Goal: Task Accomplishment & Management: Complete application form

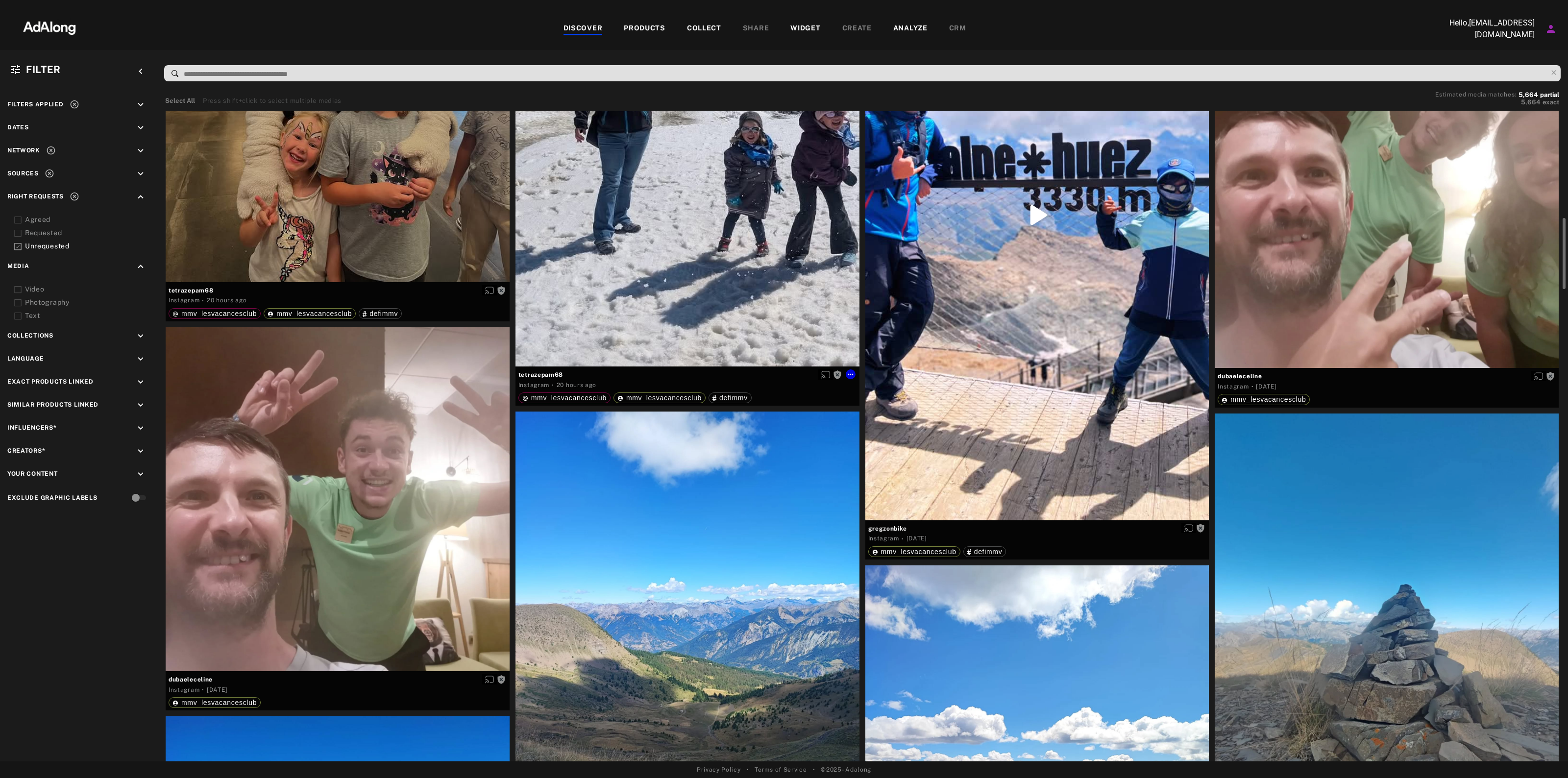
scroll to position [735, 0]
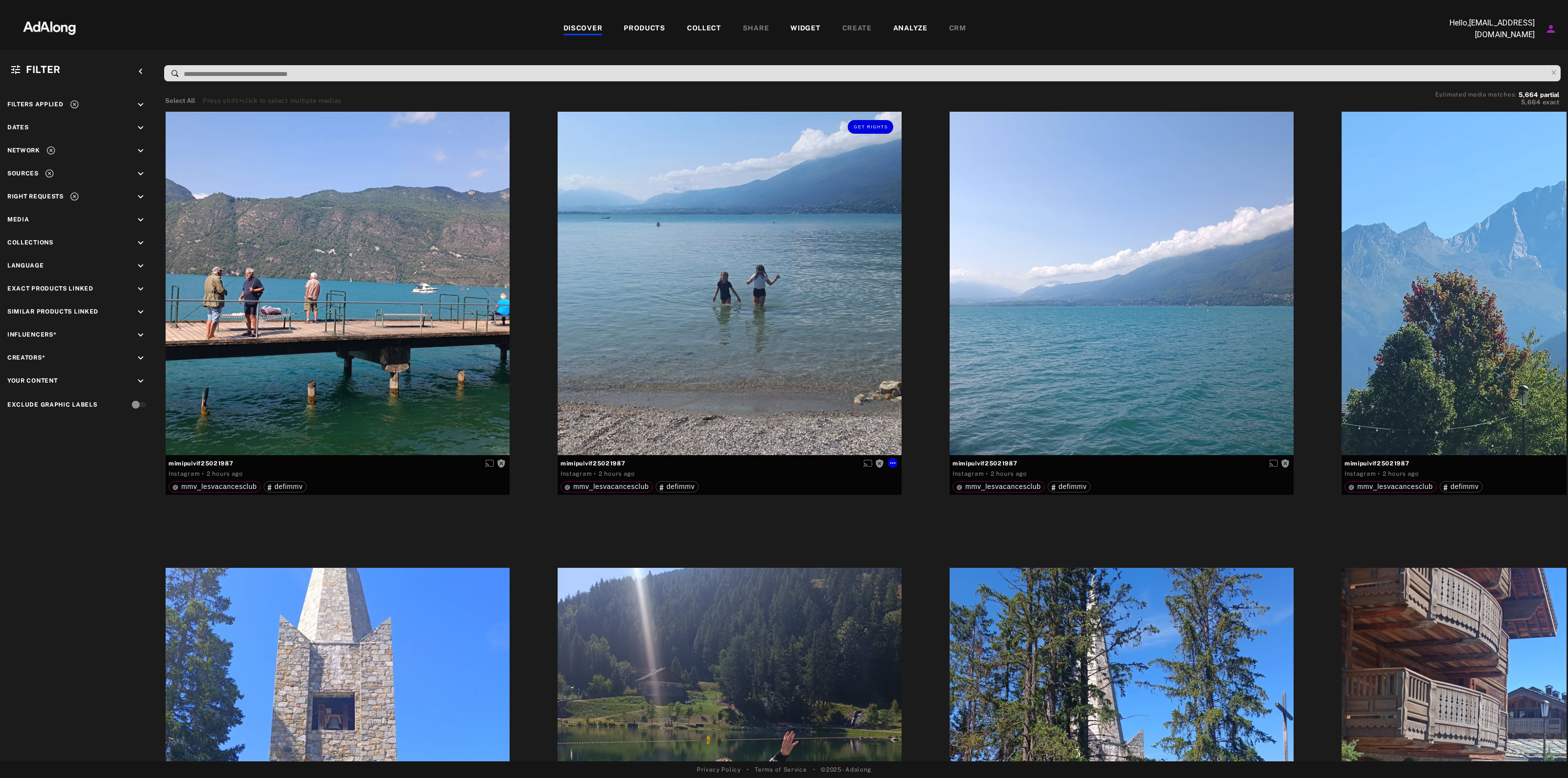
click at [816, 184] on div "Get rights" at bounding box center [729, 284] width 344 height 344
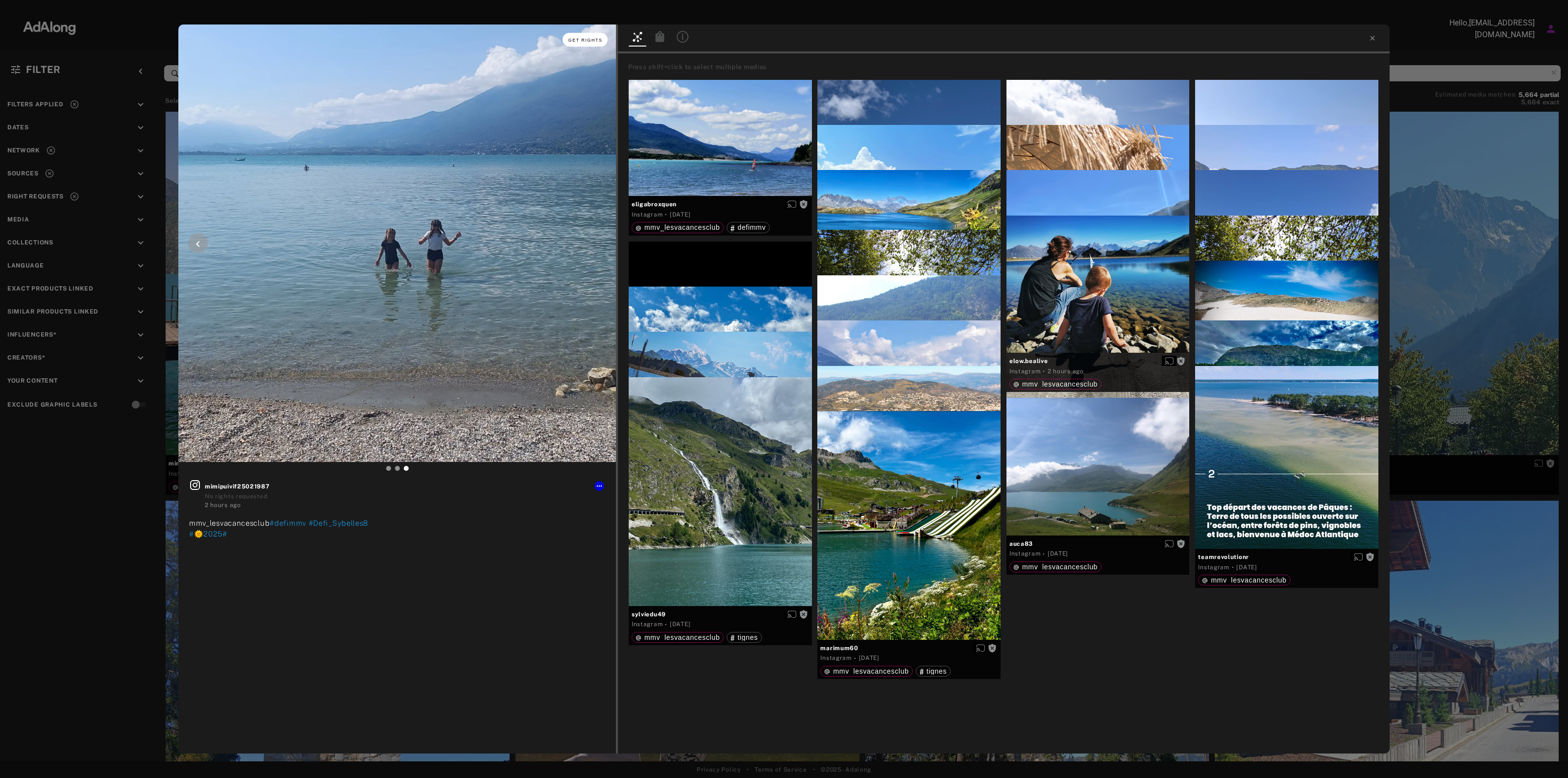
click at [579, 38] on span "Get rights" at bounding box center [586, 40] width 34 height 5
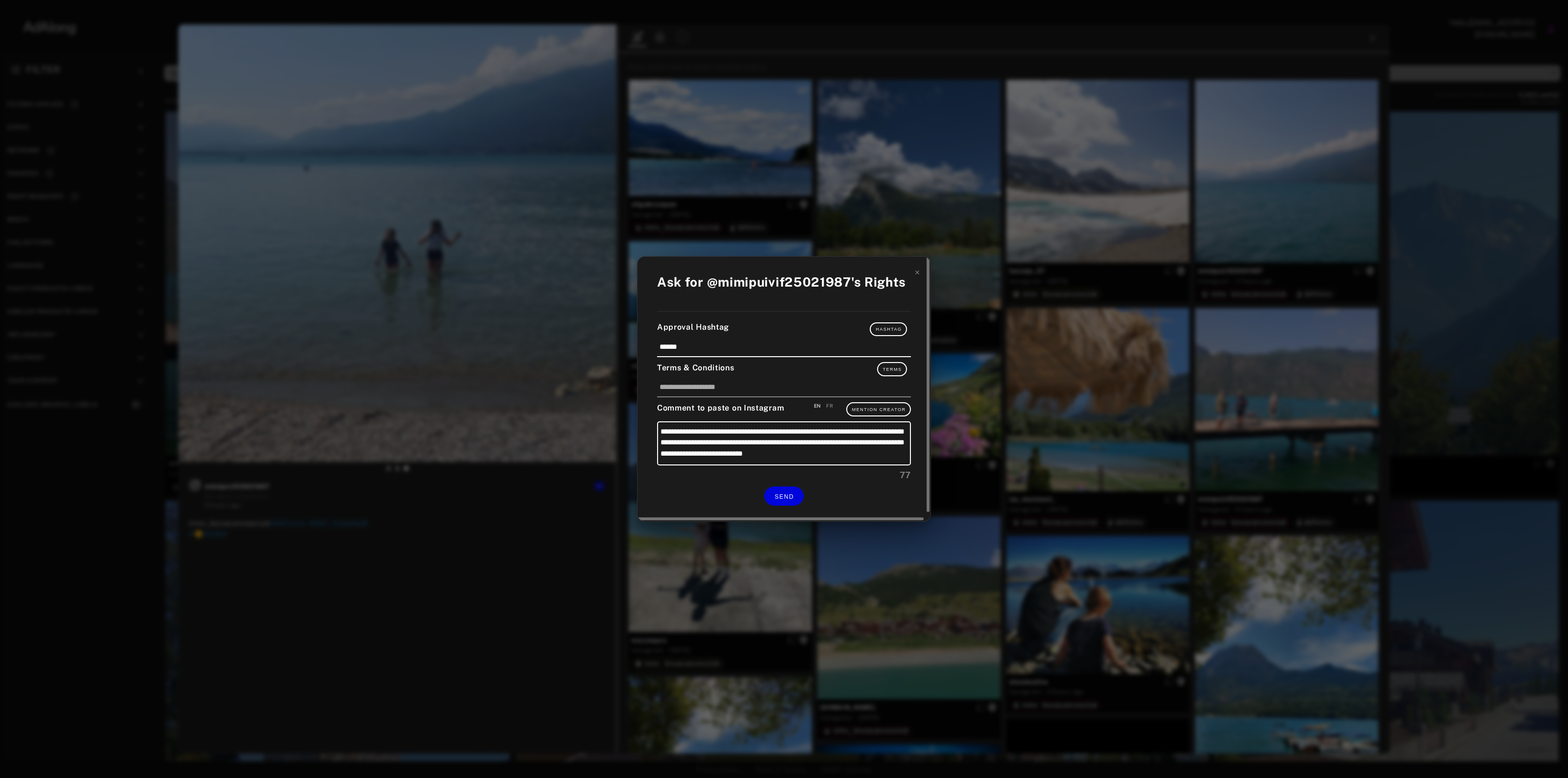
click at [831, 404] on div "FR" at bounding box center [829, 406] width 7 height 7
type textarea "**********"
drag, startPoint x: 772, startPoint y: 508, endPoint x: 775, endPoint y: 499, distance: 9.5
click at [772, 503] on div "**********" at bounding box center [783, 390] width 293 height 265
click at [777, 498] on button "SEND" at bounding box center [784, 496] width 39 height 19
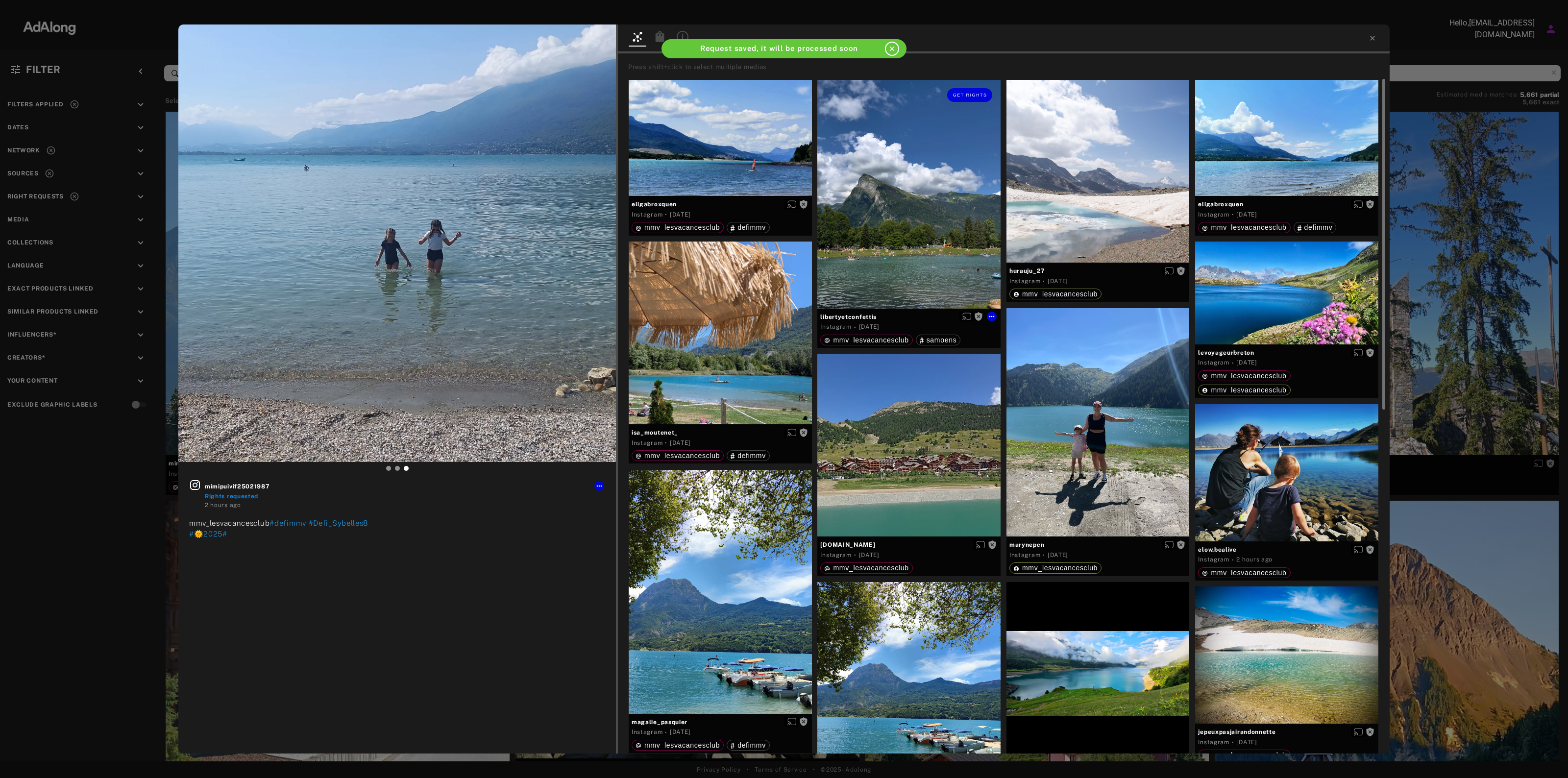
click at [900, 263] on div "Get rights" at bounding box center [909, 194] width 183 height 229
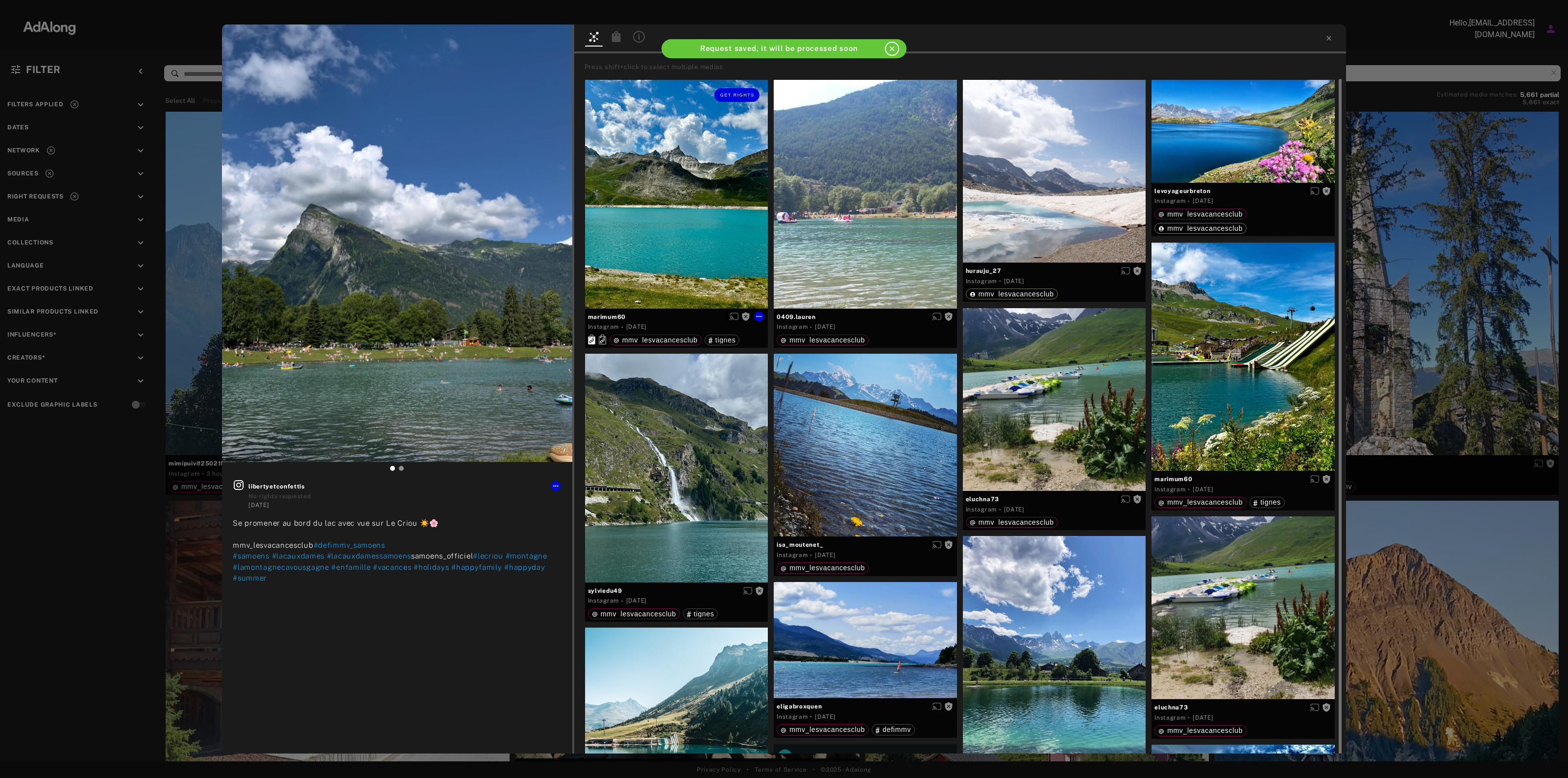
click at [627, 162] on div "Get rights" at bounding box center [676, 194] width 183 height 229
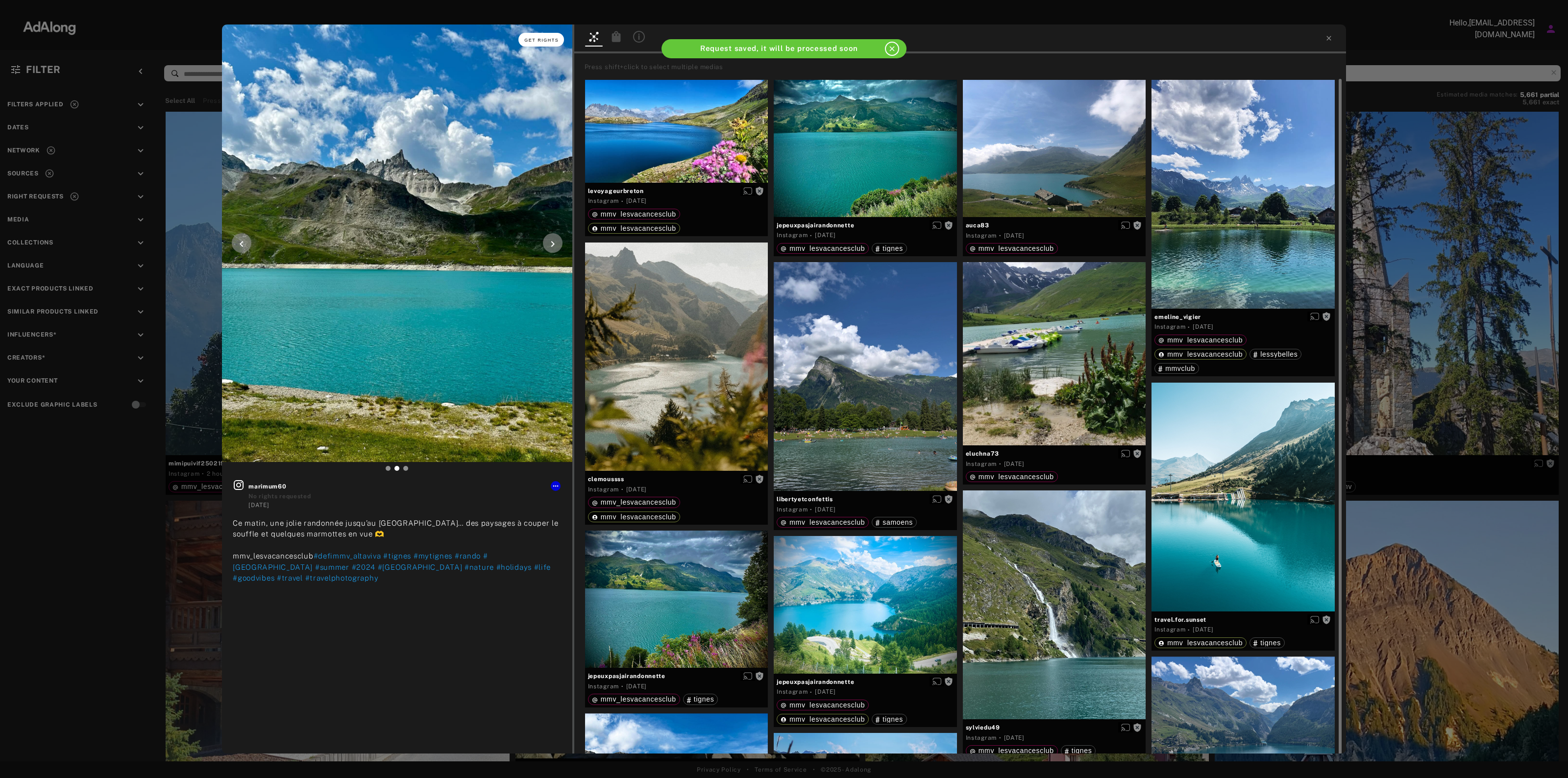
click at [551, 38] on span "Get rights" at bounding box center [541, 40] width 34 height 5
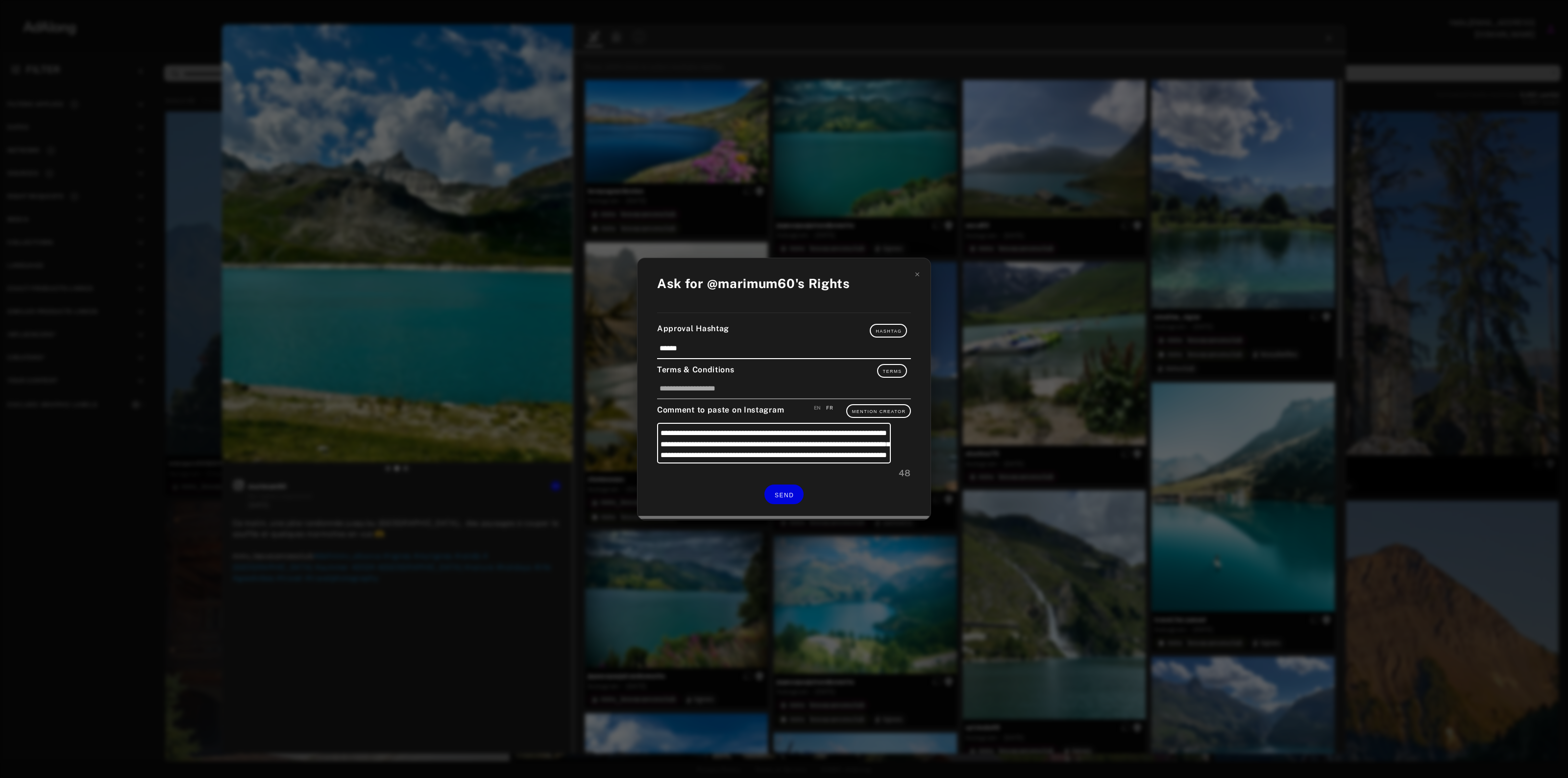
click at [780, 477] on div "48" at bounding box center [784, 473] width 254 height 13
click at [779, 491] on button "SEND" at bounding box center [784, 494] width 39 height 19
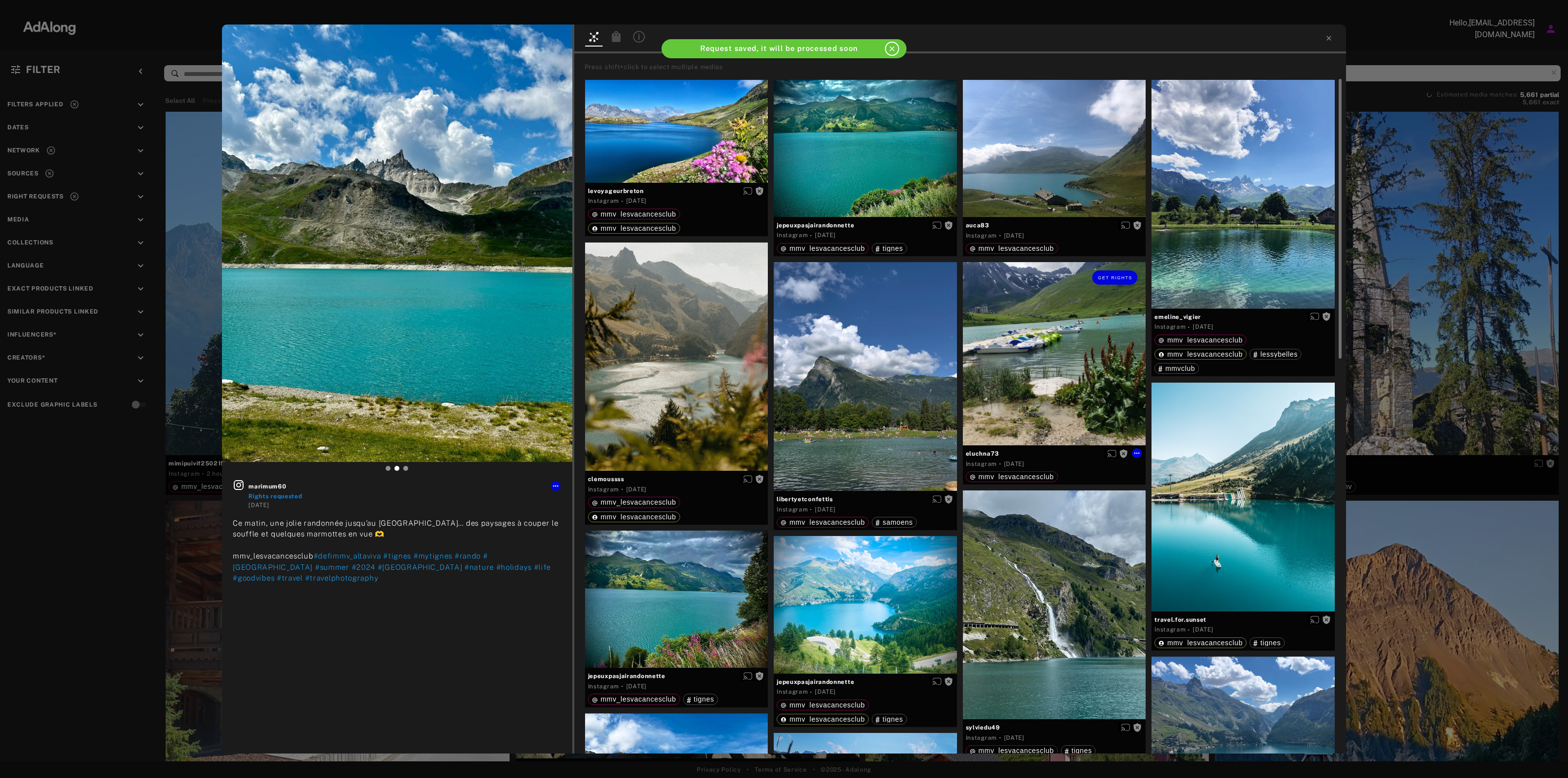
click at [1069, 362] on div "Get rights" at bounding box center [1054, 354] width 183 height 183
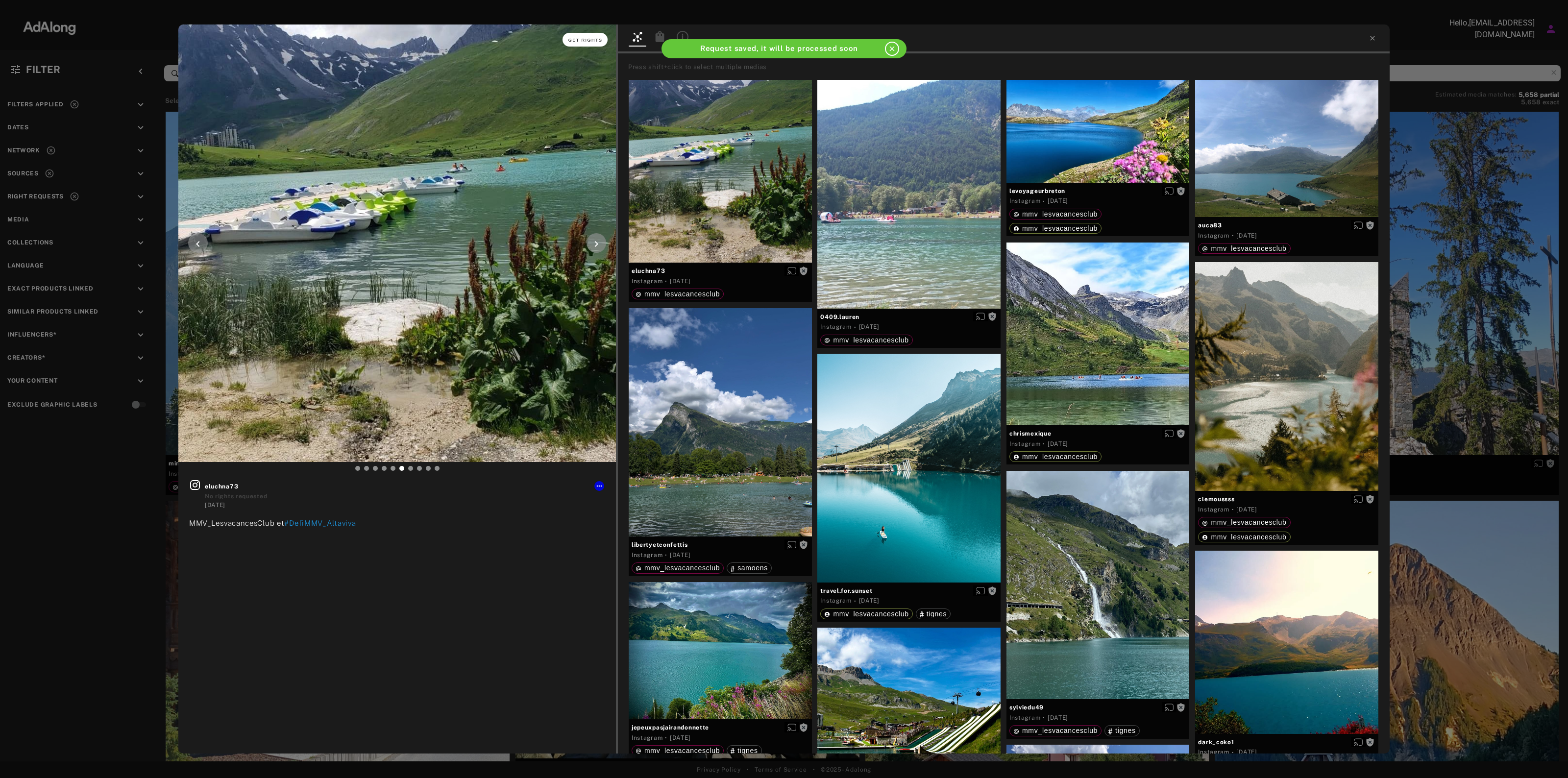
click at [579, 38] on span "Get rights" at bounding box center [586, 40] width 34 height 5
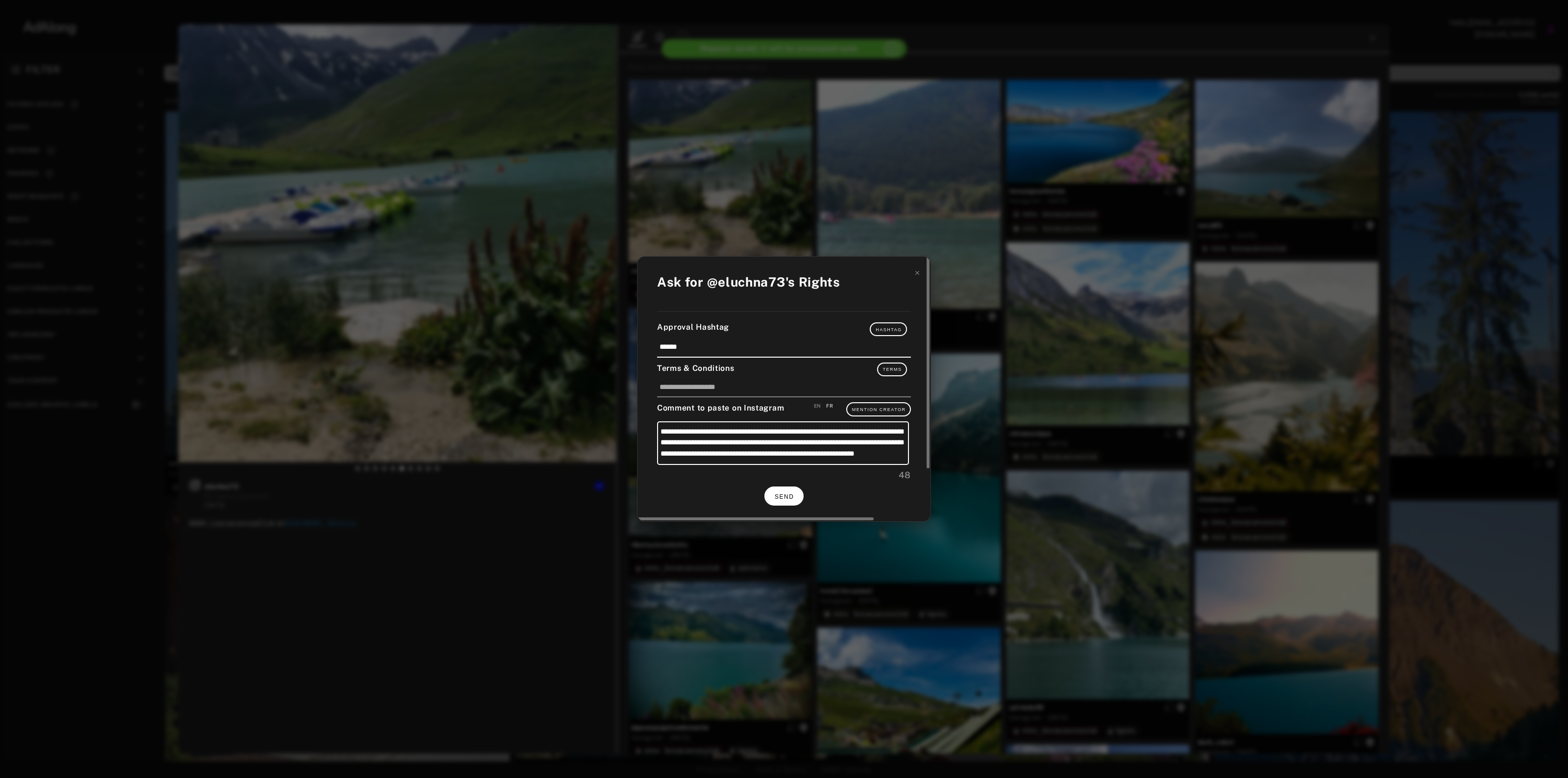
click at [789, 494] on span "SEND" at bounding box center [784, 497] width 19 height 7
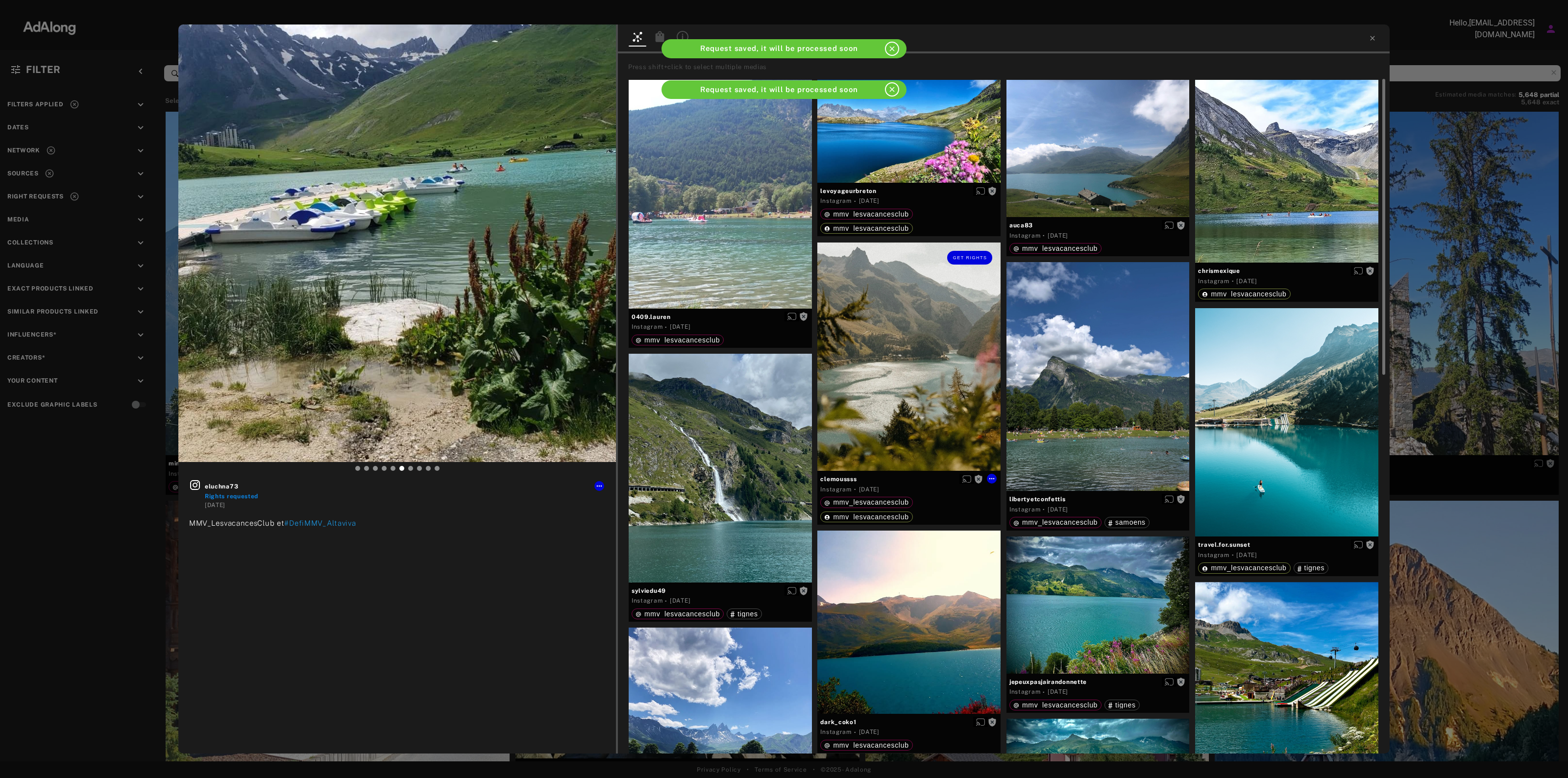
click at [939, 360] on div "Get rights" at bounding box center [909, 357] width 183 height 229
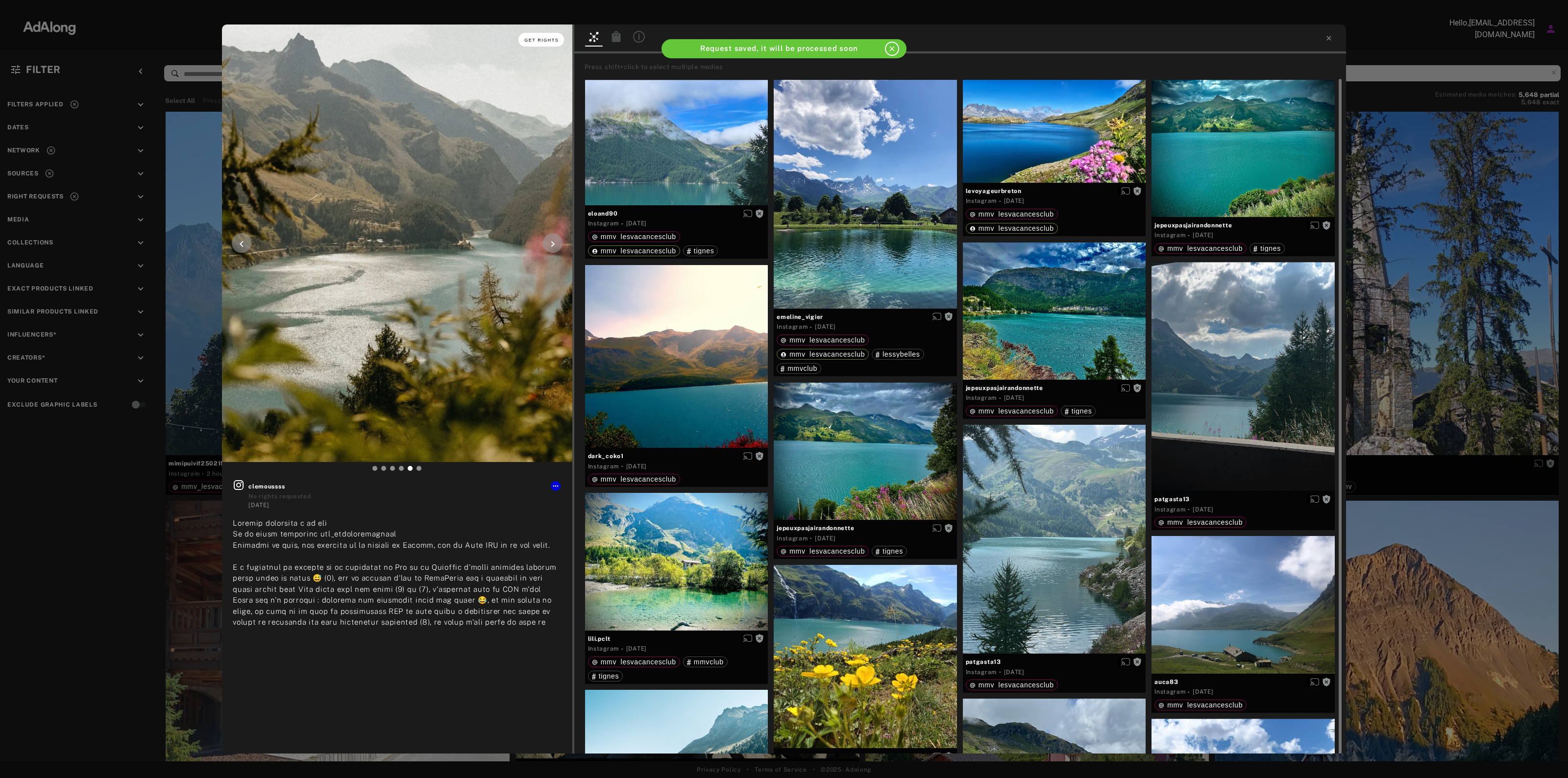
click at [537, 40] on span "Get rights" at bounding box center [541, 40] width 34 height 5
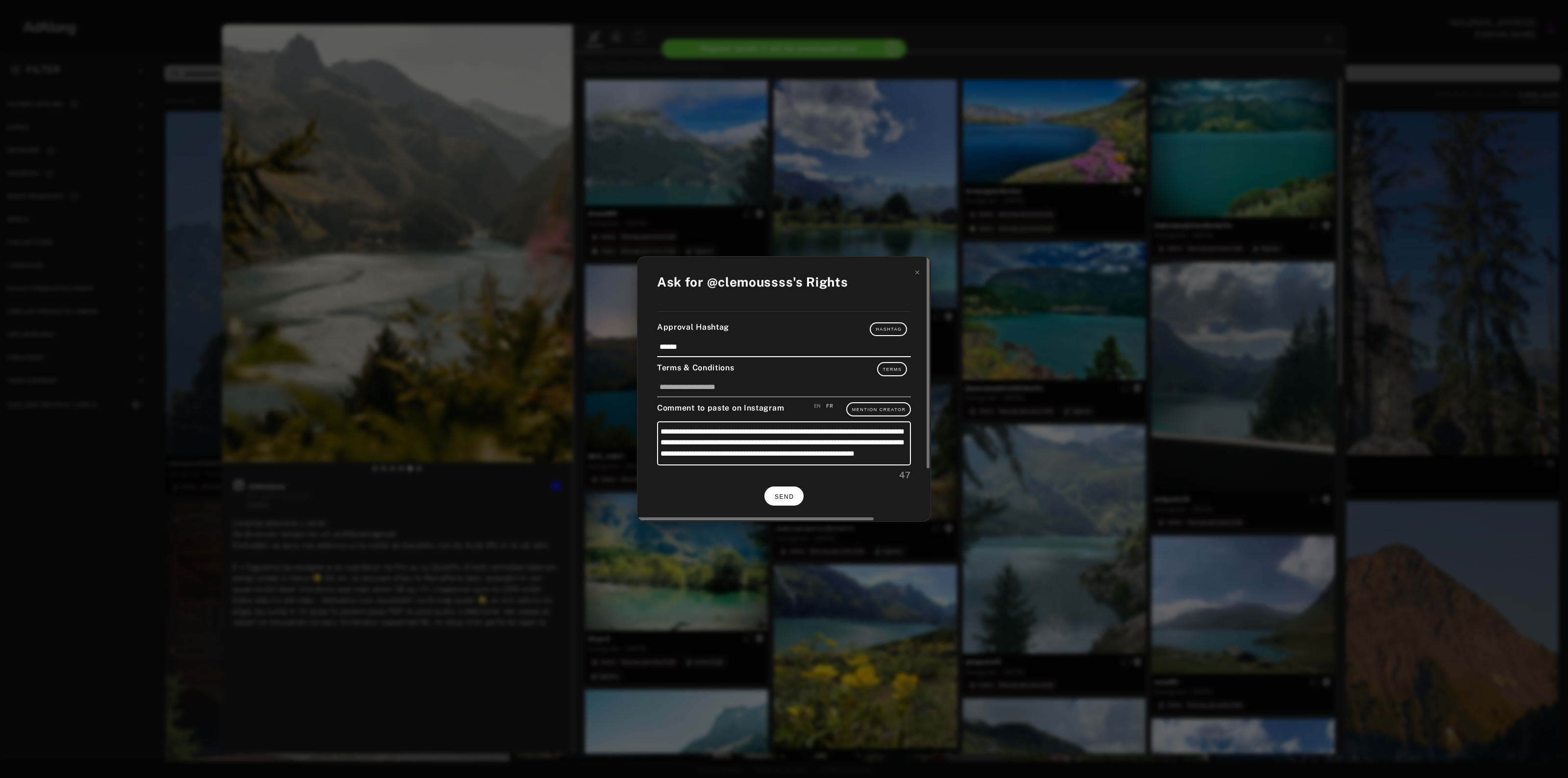
click at [780, 500] on button "SEND" at bounding box center [784, 496] width 39 height 19
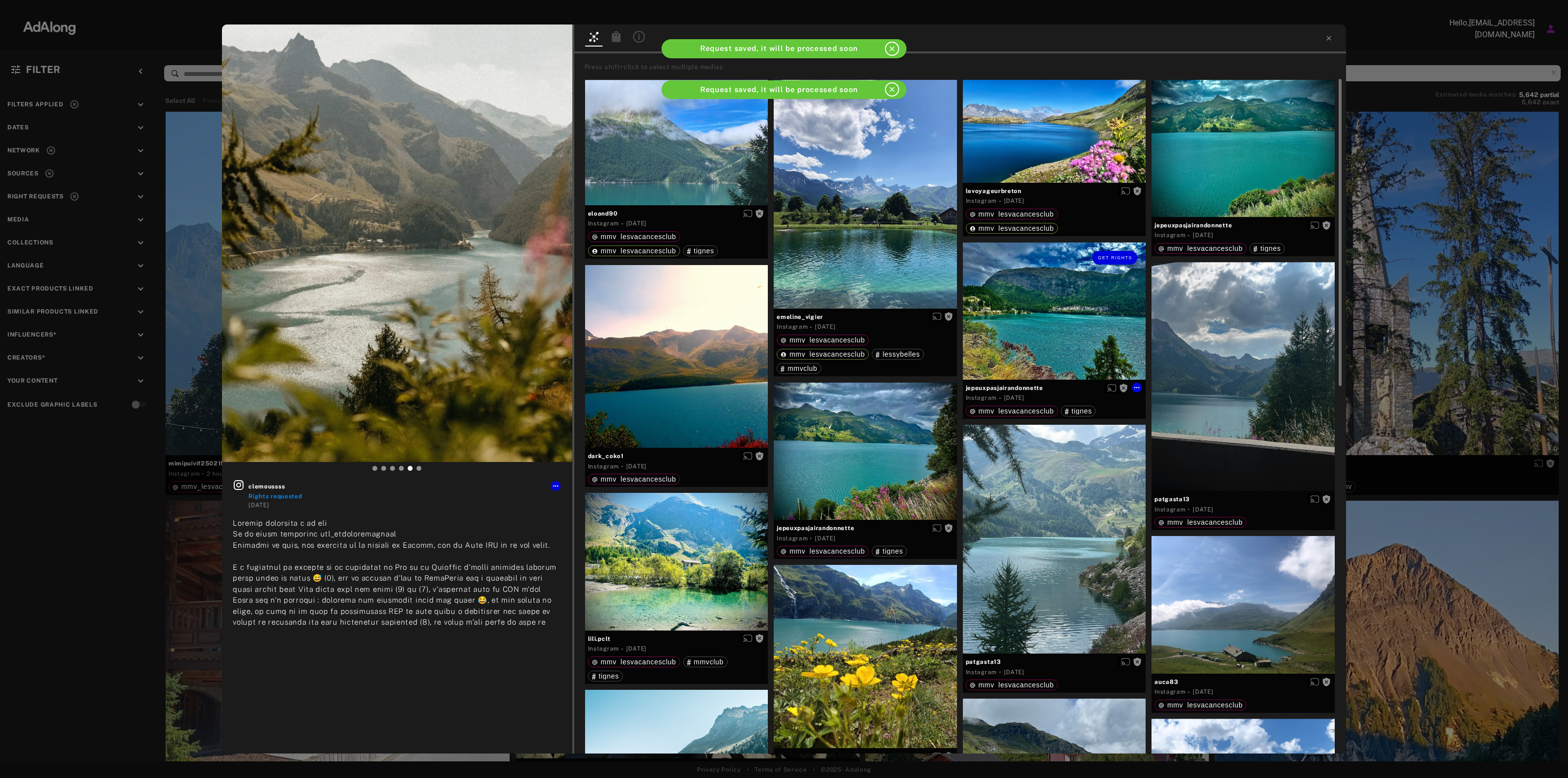
click at [1074, 335] on div "Get rights" at bounding box center [1054, 310] width 183 height 137
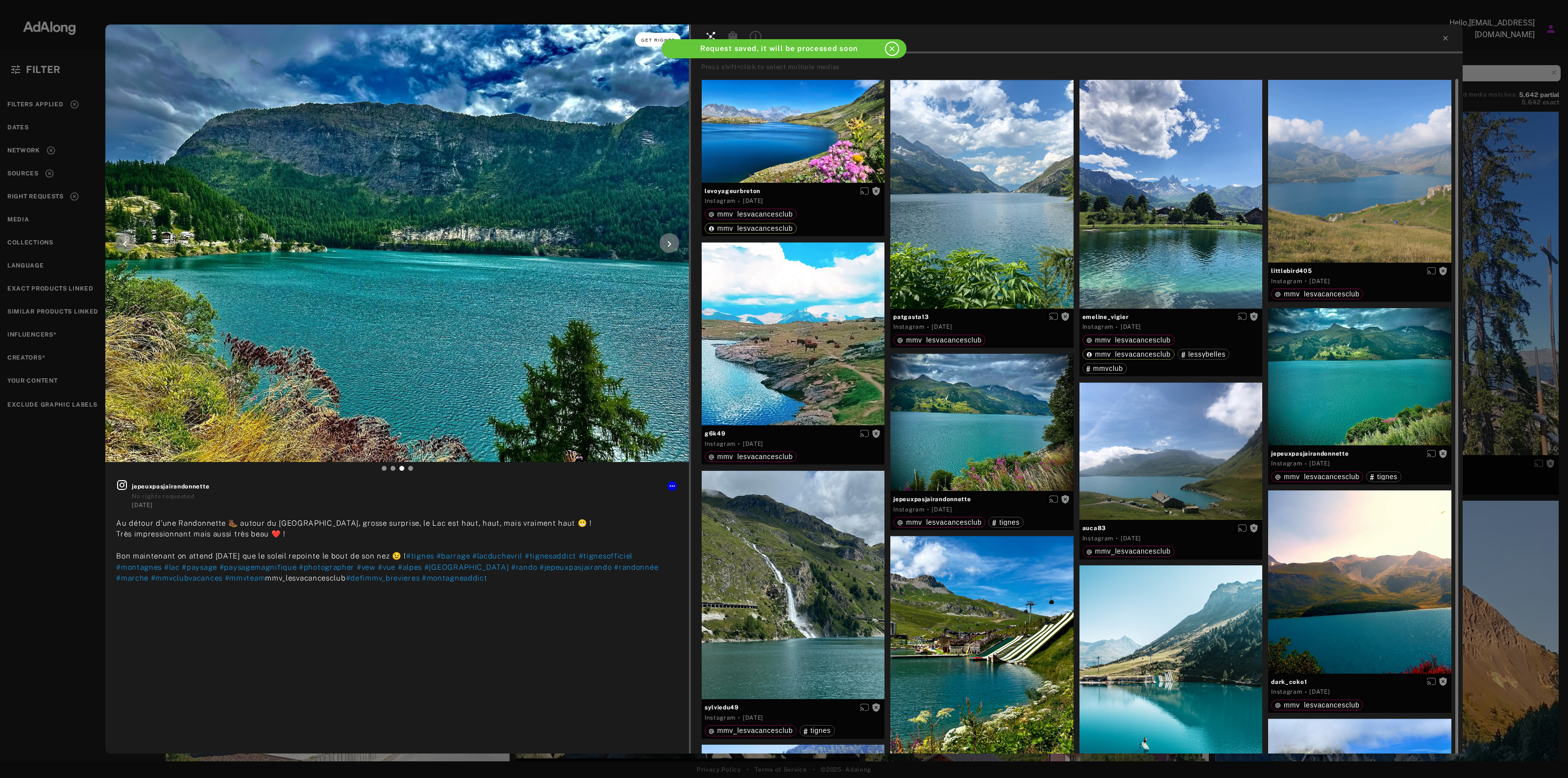
click at [645, 34] on button "Get rights" at bounding box center [657, 40] width 45 height 14
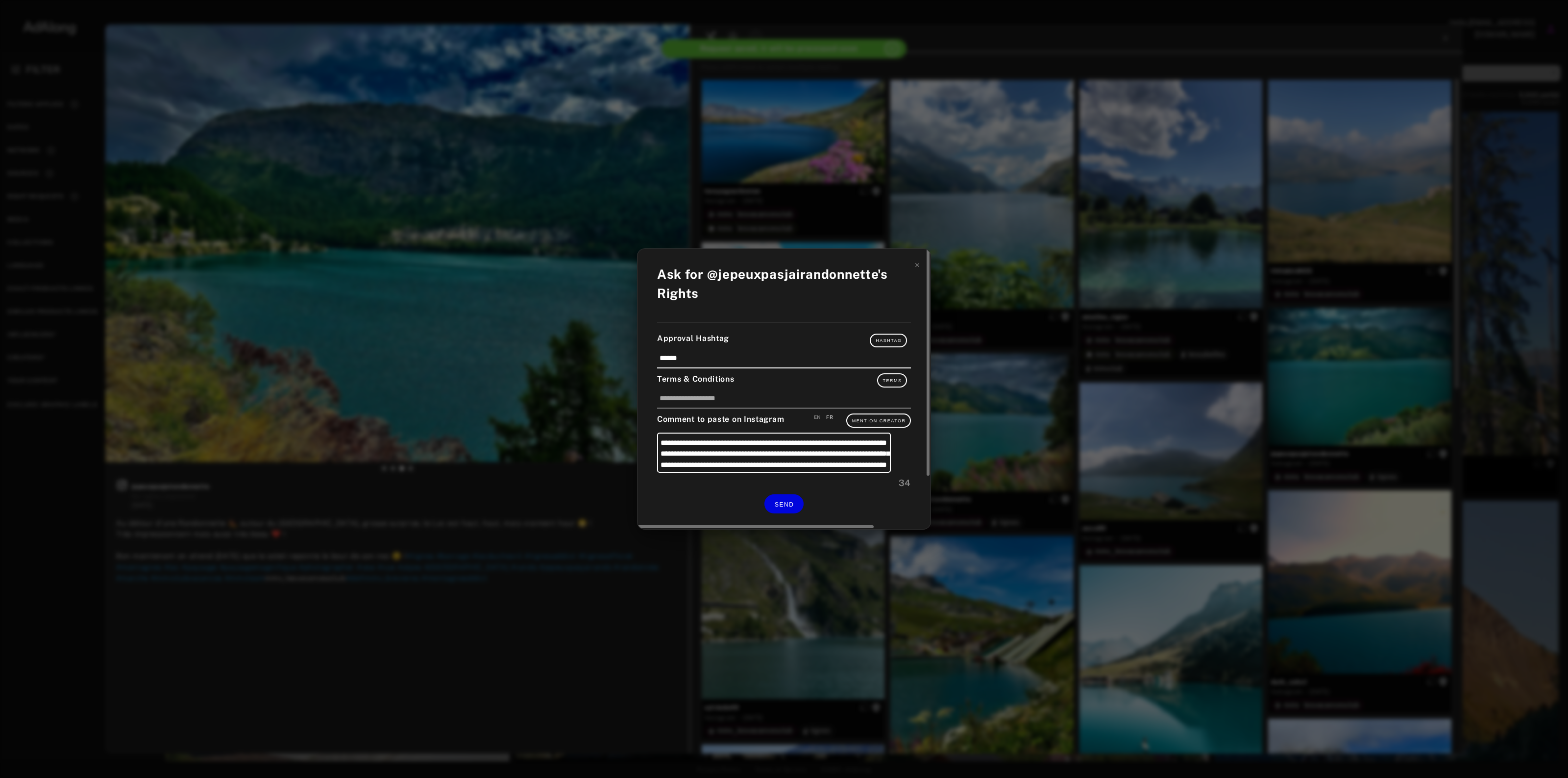
click at [778, 494] on div "**********" at bounding box center [783, 389] width 293 height 281
click at [778, 497] on button "SEND" at bounding box center [784, 503] width 39 height 19
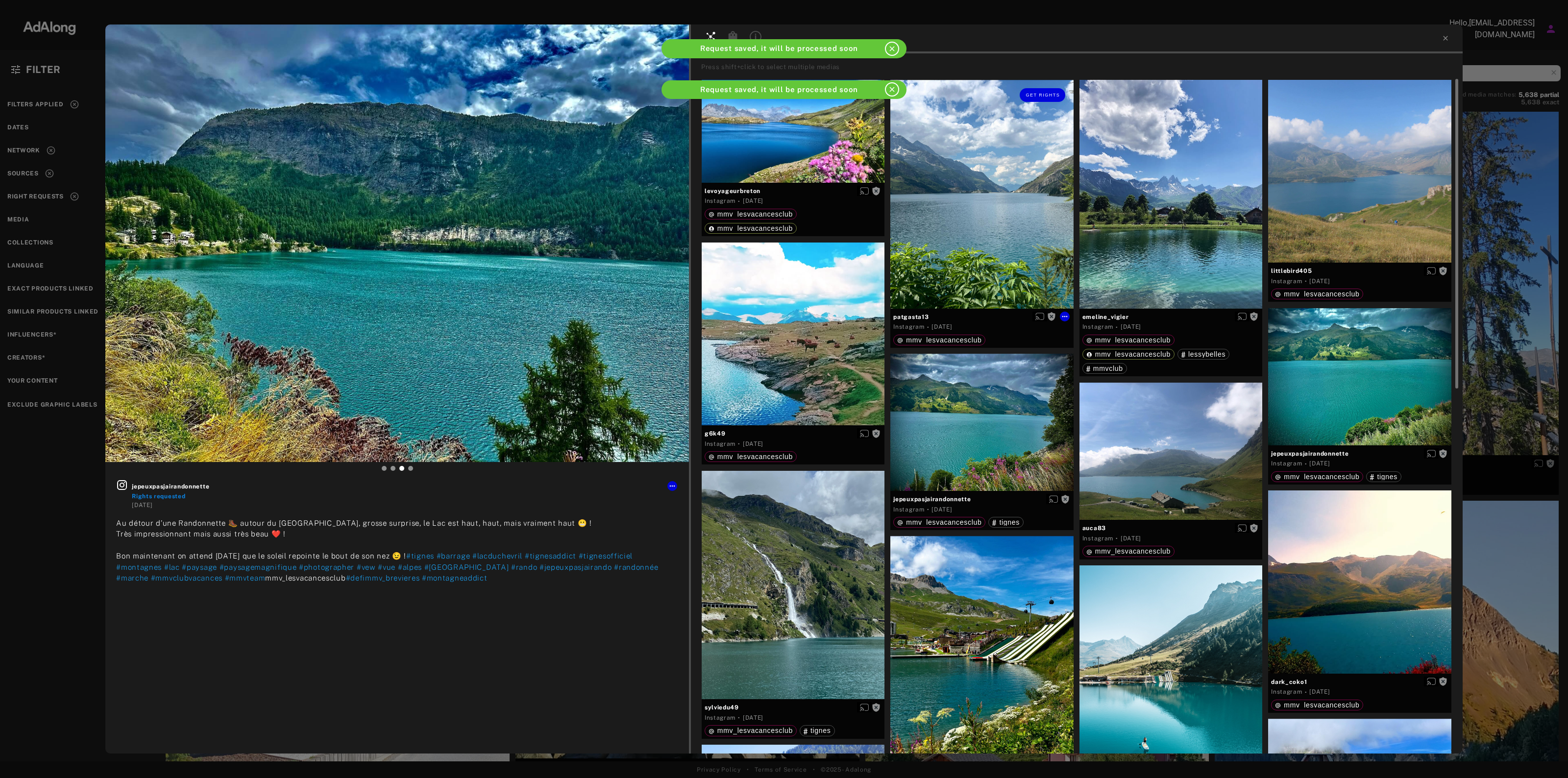
click at [988, 236] on div "Get rights" at bounding box center [982, 194] width 183 height 229
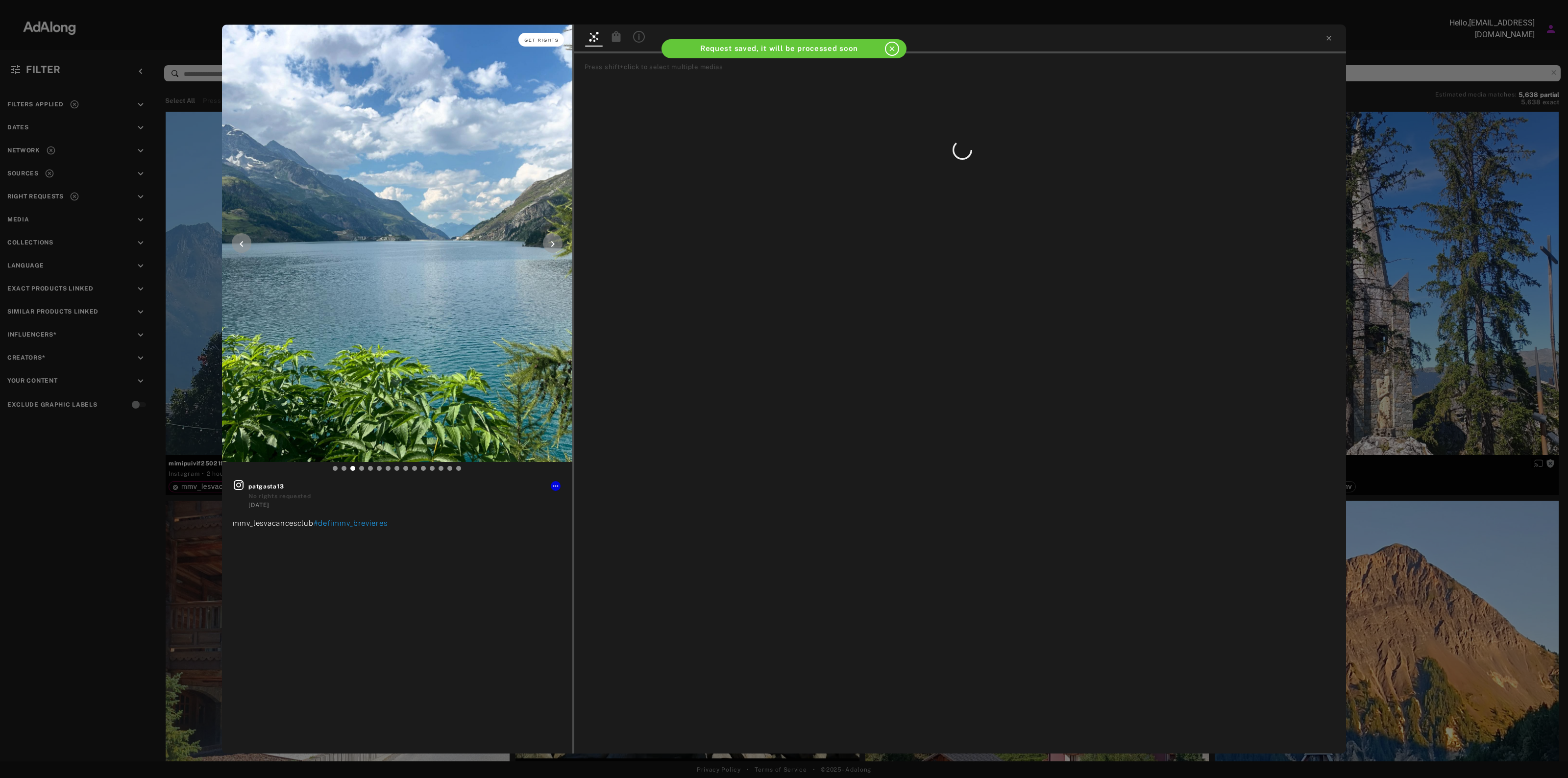
click at [542, 41] on span "Get rights" at bounding box center [541, 40] width 34 height 5
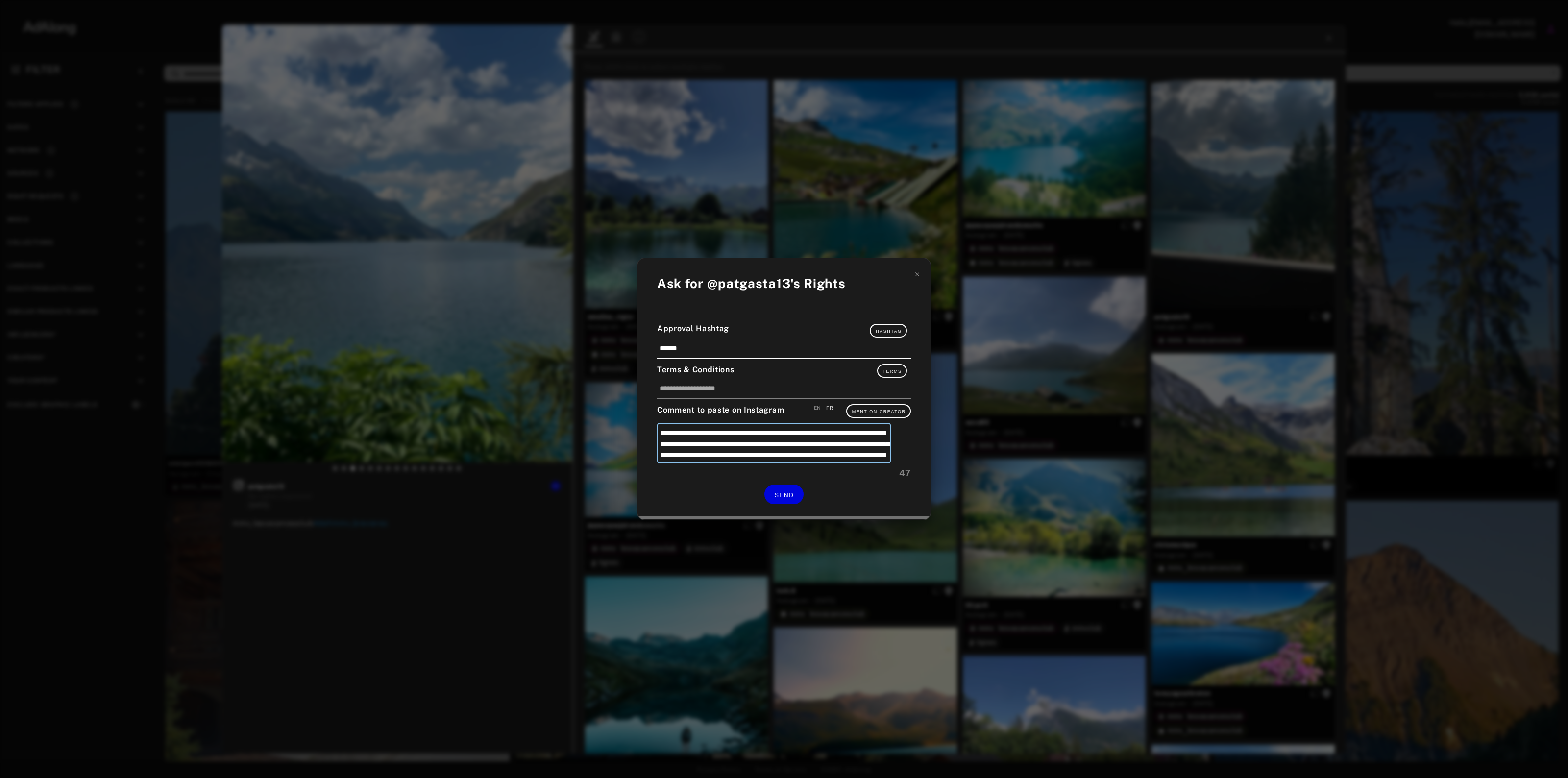
drag, startPoint x: 758, startPoint y: 439, endPoint x: 721, endPoint y: 437, distance: 37.1
click at [721, 437] on textarea "**********" at bounding box center [774, 443] width 234 height 41
type textarea "**********"
drag, startPoint x: 785, startPoint y: 508, endPoint x: 723, endPoint y: 434, distance: 96.5
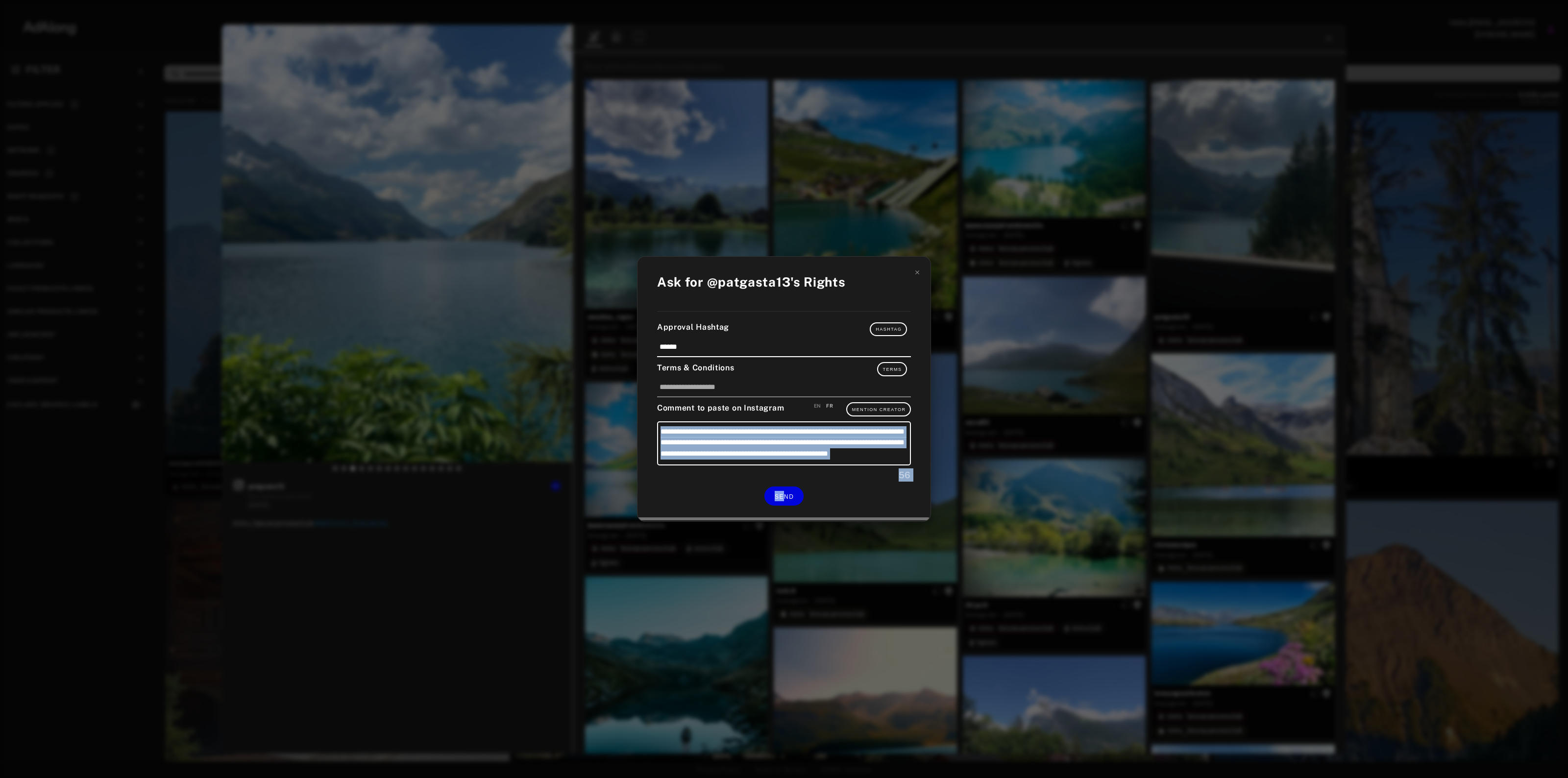
click at [718, 450] on div "**********" at bounding box center [783, 390] width 293 height 265
click at [726, 430] on textarea "**********" at bounding box center [784, 443] width 254 height 44
type textarea "**********"
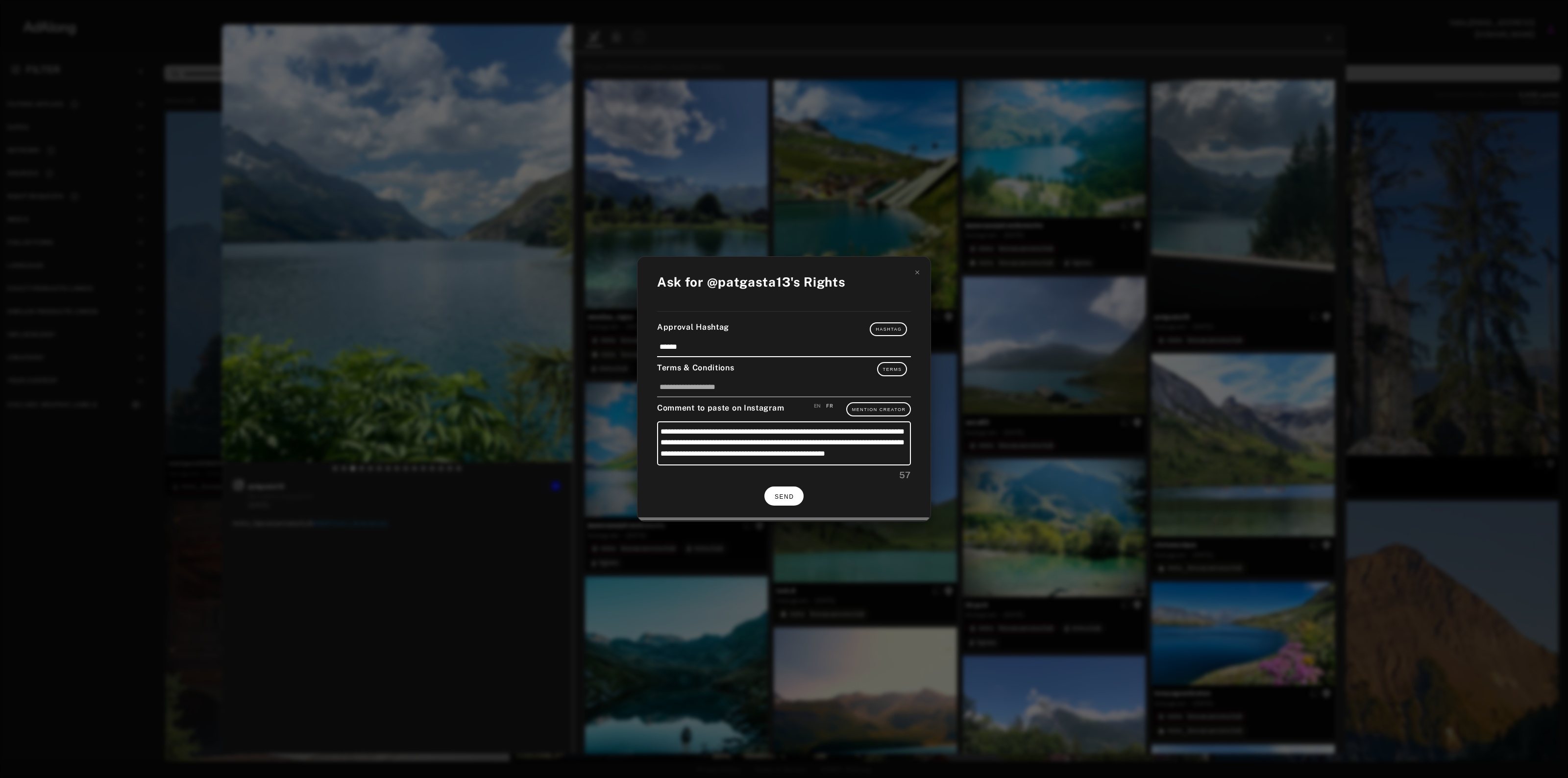
click at [780, 496] on span "SEND" at bounding box center [784, 497] width 19 height 7
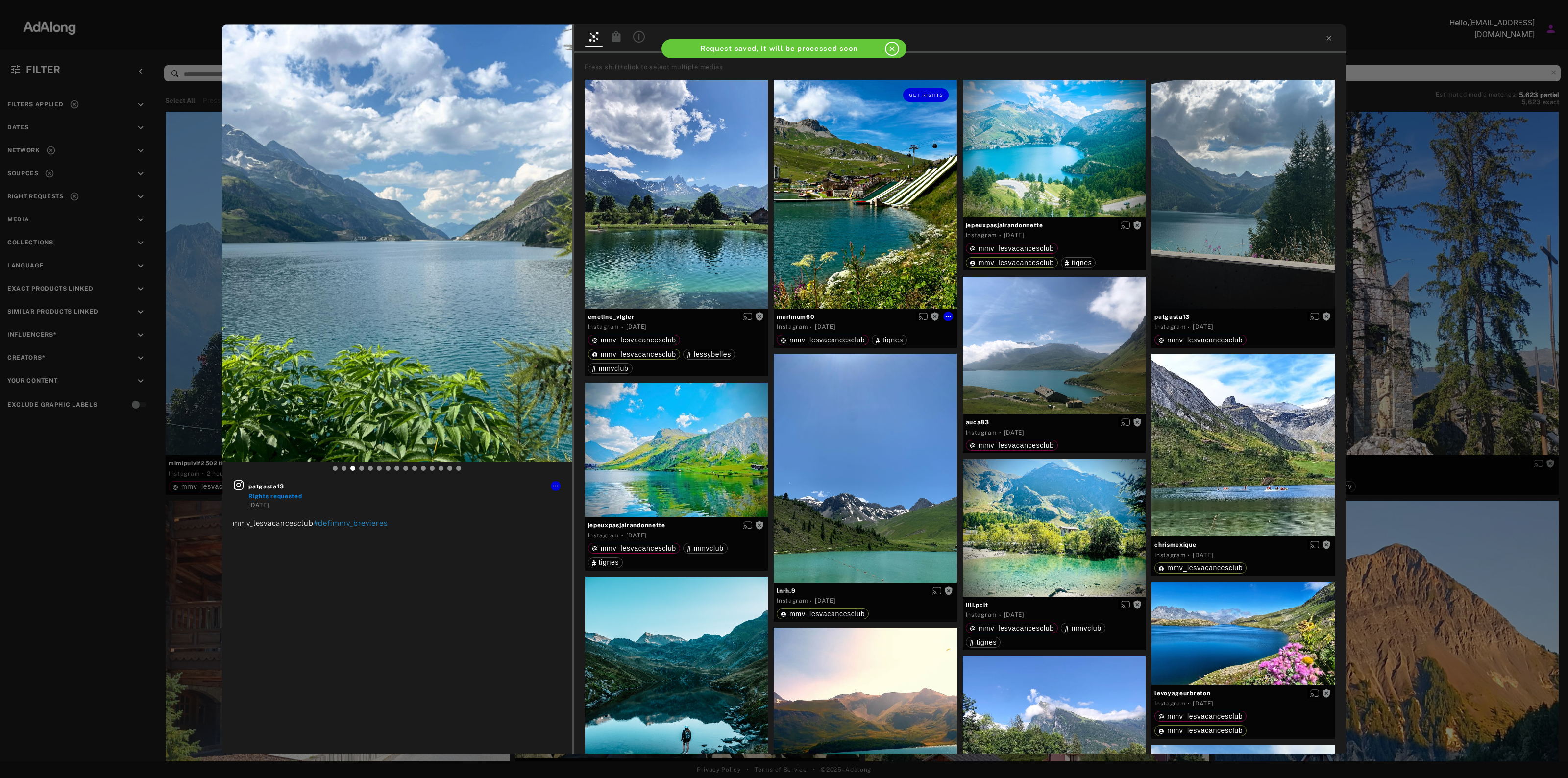
click at [858, 190] on div "Get rights" at bounding box center [865, 194] width 183 height 229
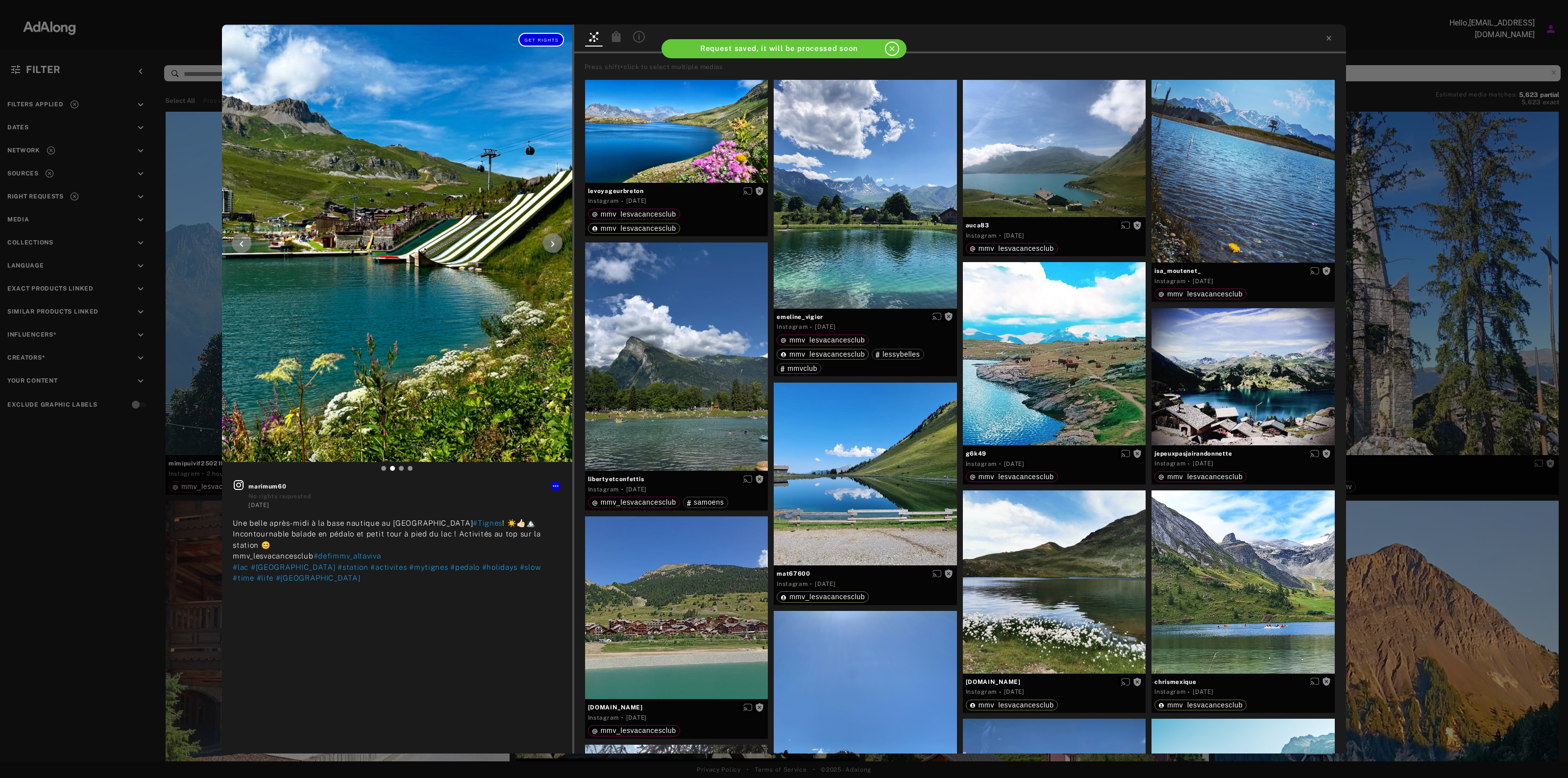
click at [549, 38] on span "Get rights" at bounding box center [541, 40] width 34 height 5
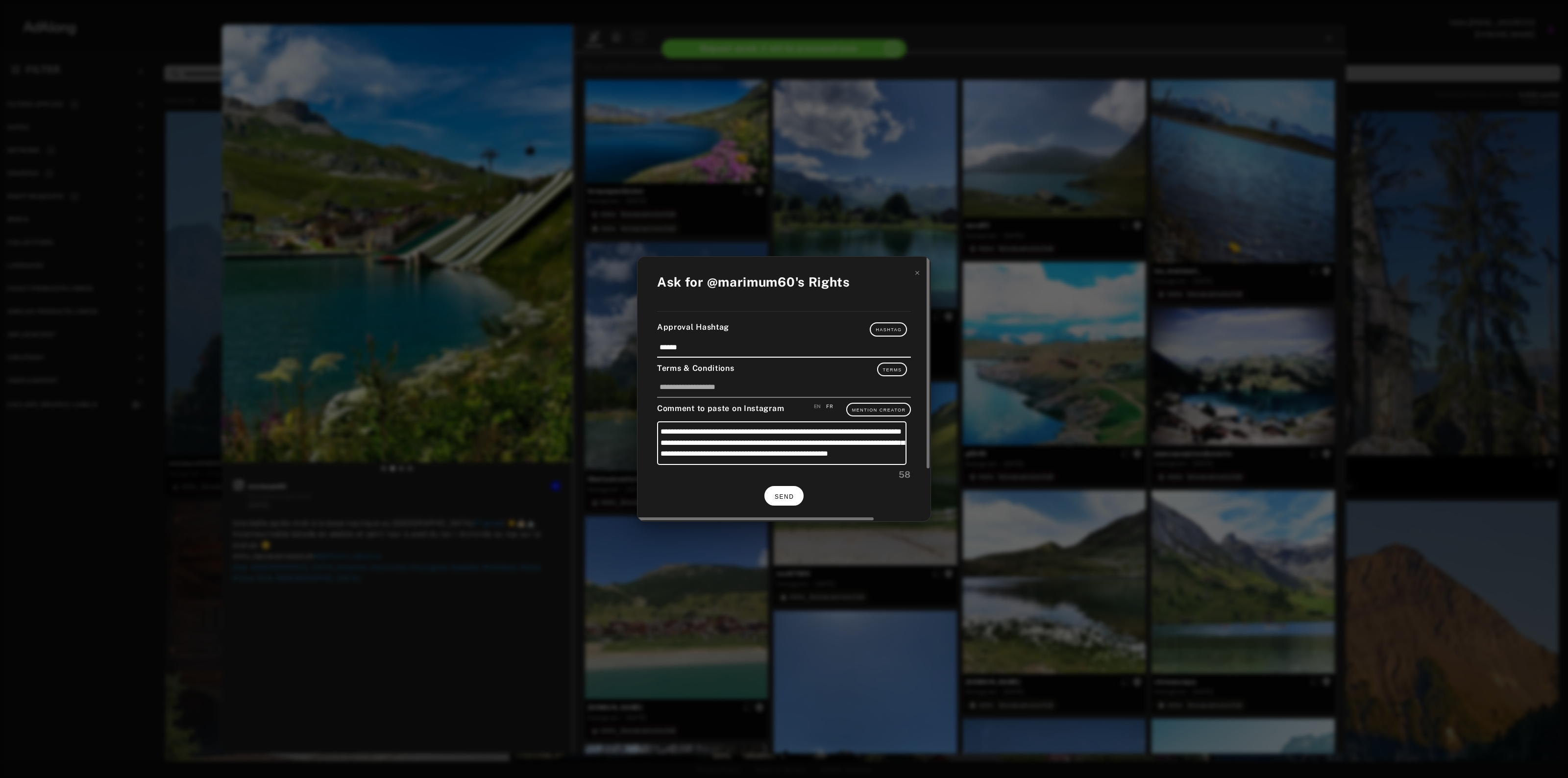
click at [779, 491] on button "SEND" at bounding box center [784, 496] width 39 height 19
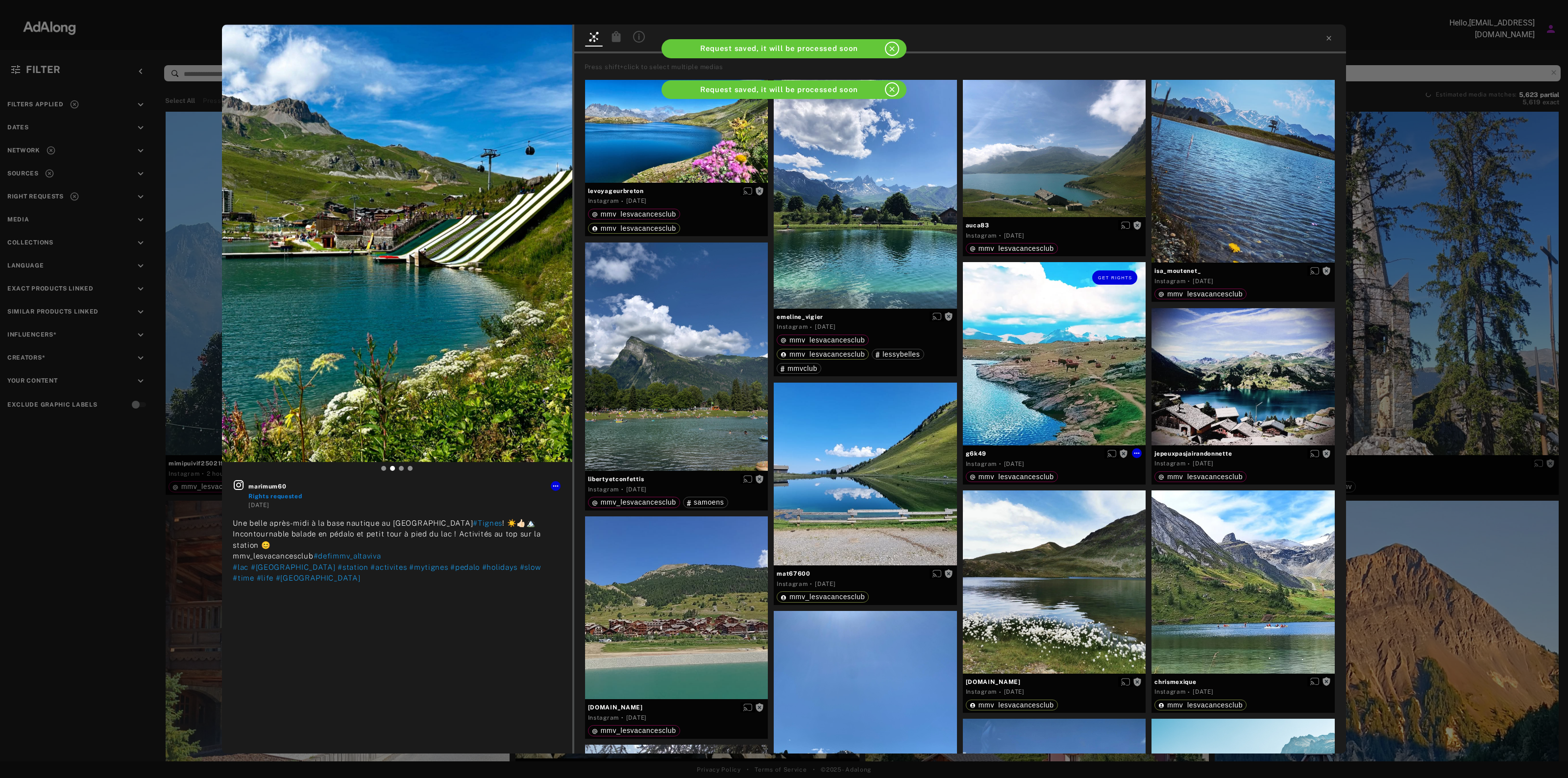
click at [1101, 366] on div "Get rights" at bounding box center [1054, 354] width 183 height 183
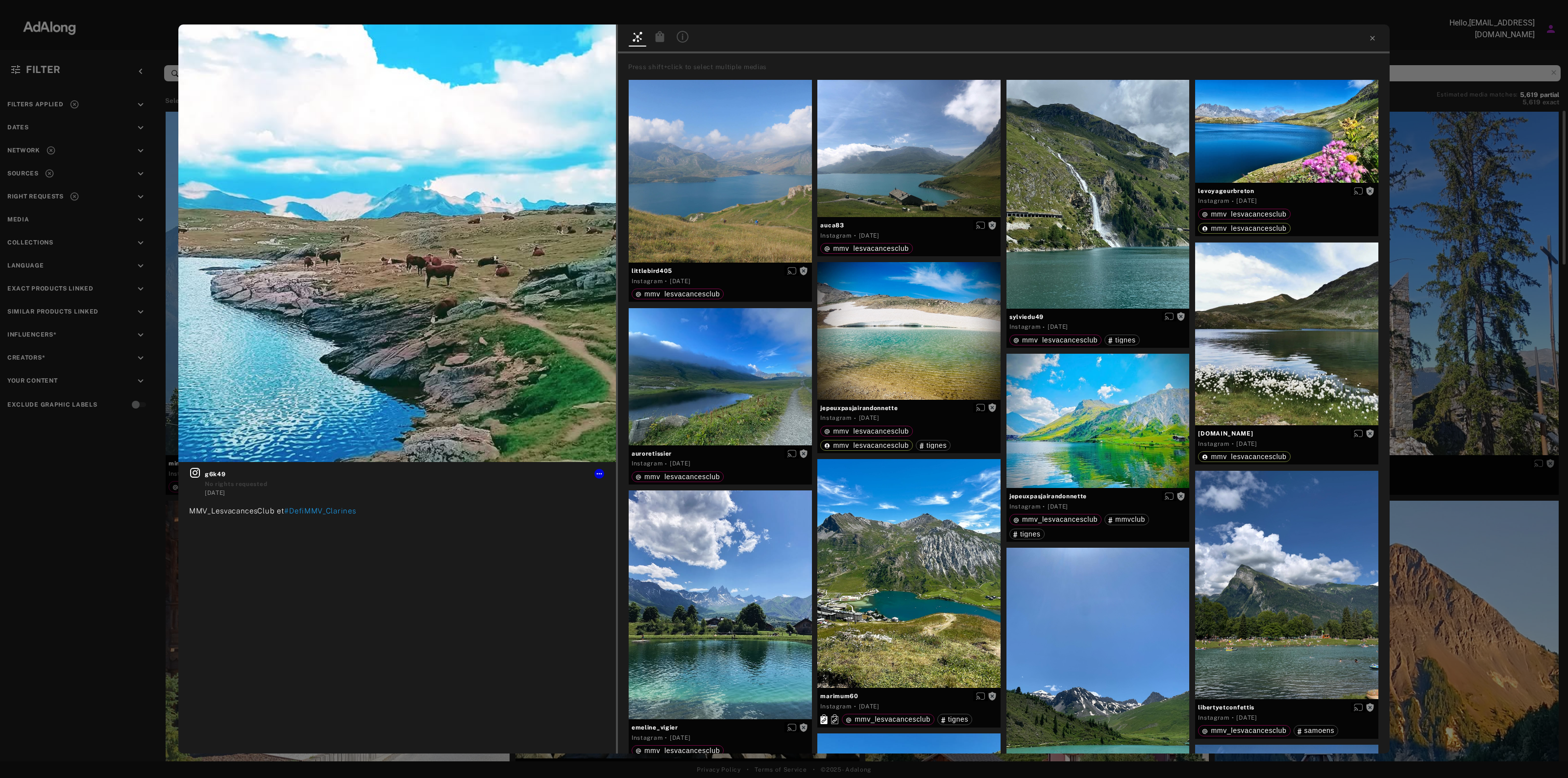
click at [1436, 209] on div "Get rights g6k49 No rights requested [DATE] MMV_LesvacancesClub et #DefiMMV_Cla…" at bounding box center [784, 389] width 1568 height 778
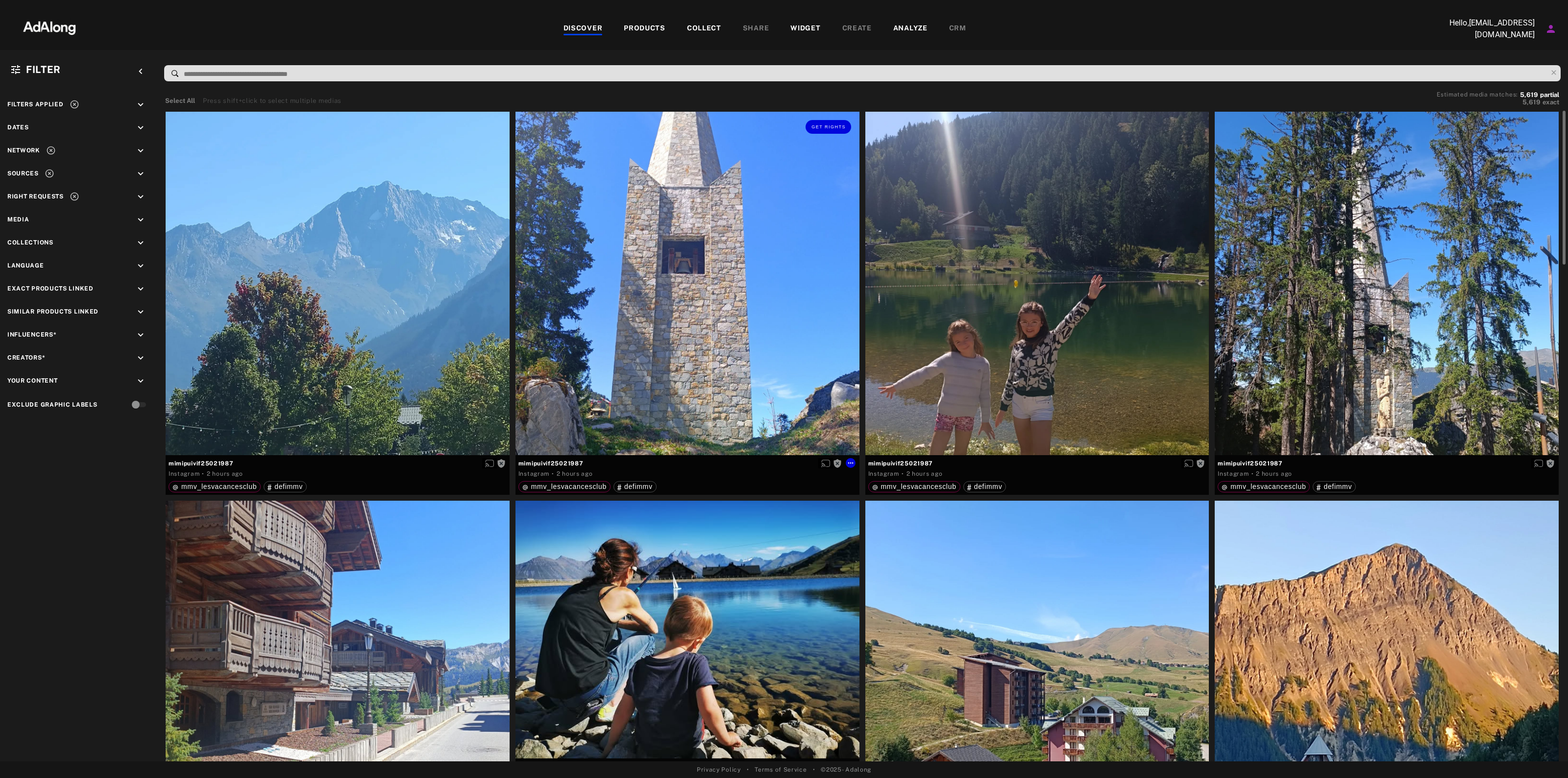
click at [743, 216] on div "Get rights" at bounding box center [687, 284] width 344 height 344
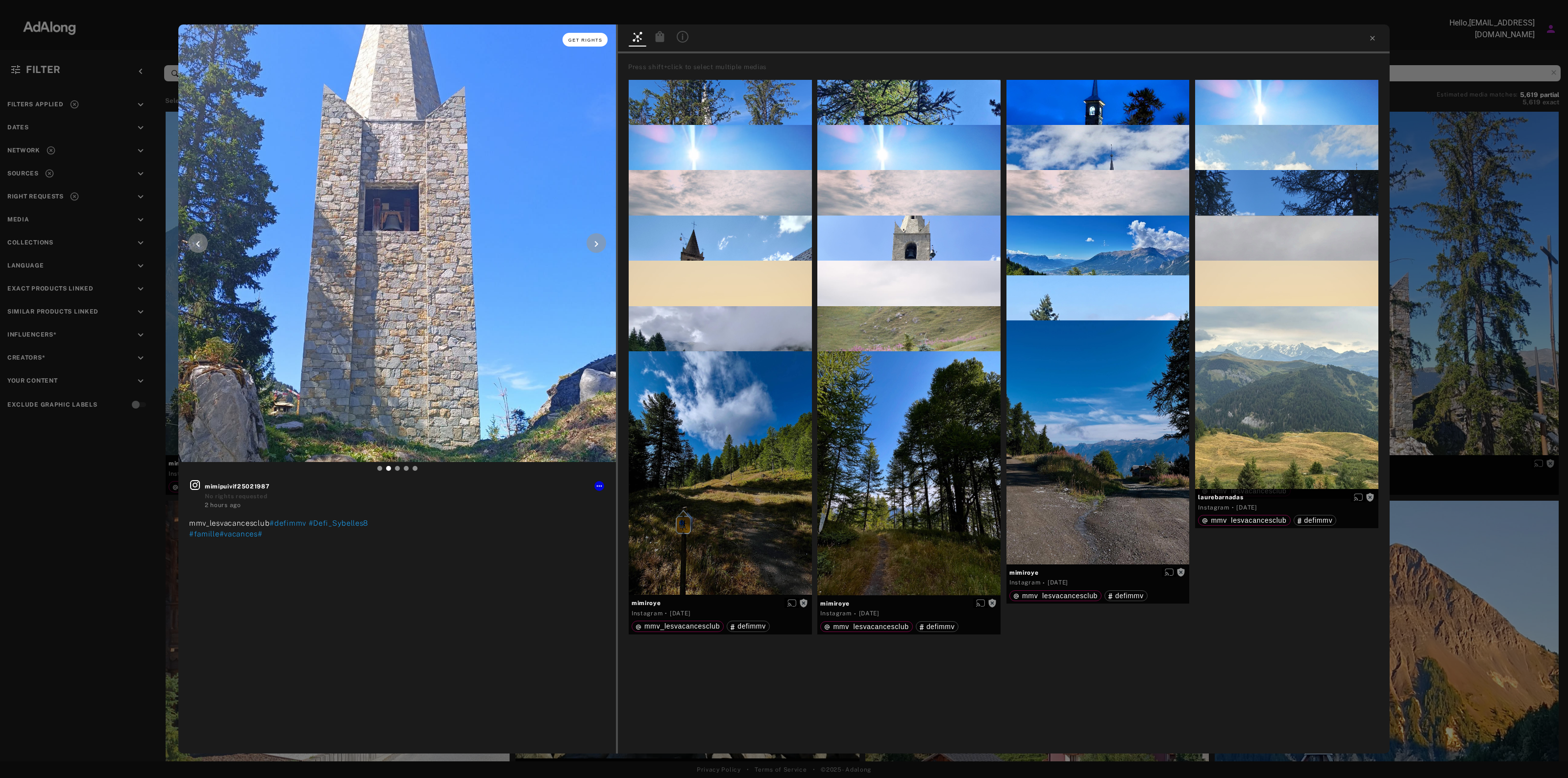
click at [579, 43] on button "Get rights" at bounding box center [585, 40] width 45 height 14
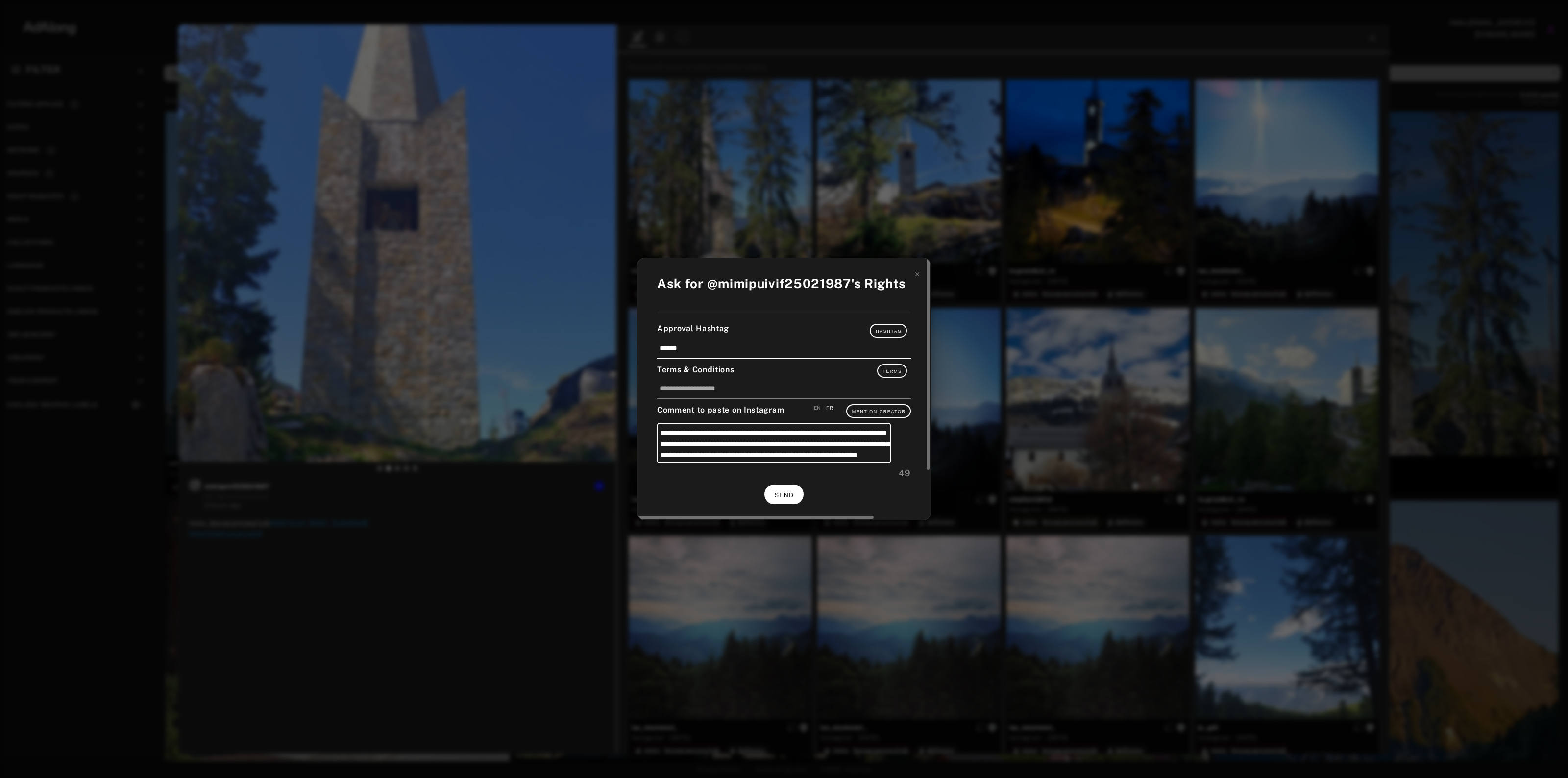
click at [788, 500] on button "SEND" at bounding box center [784, 494] width 39 height 19
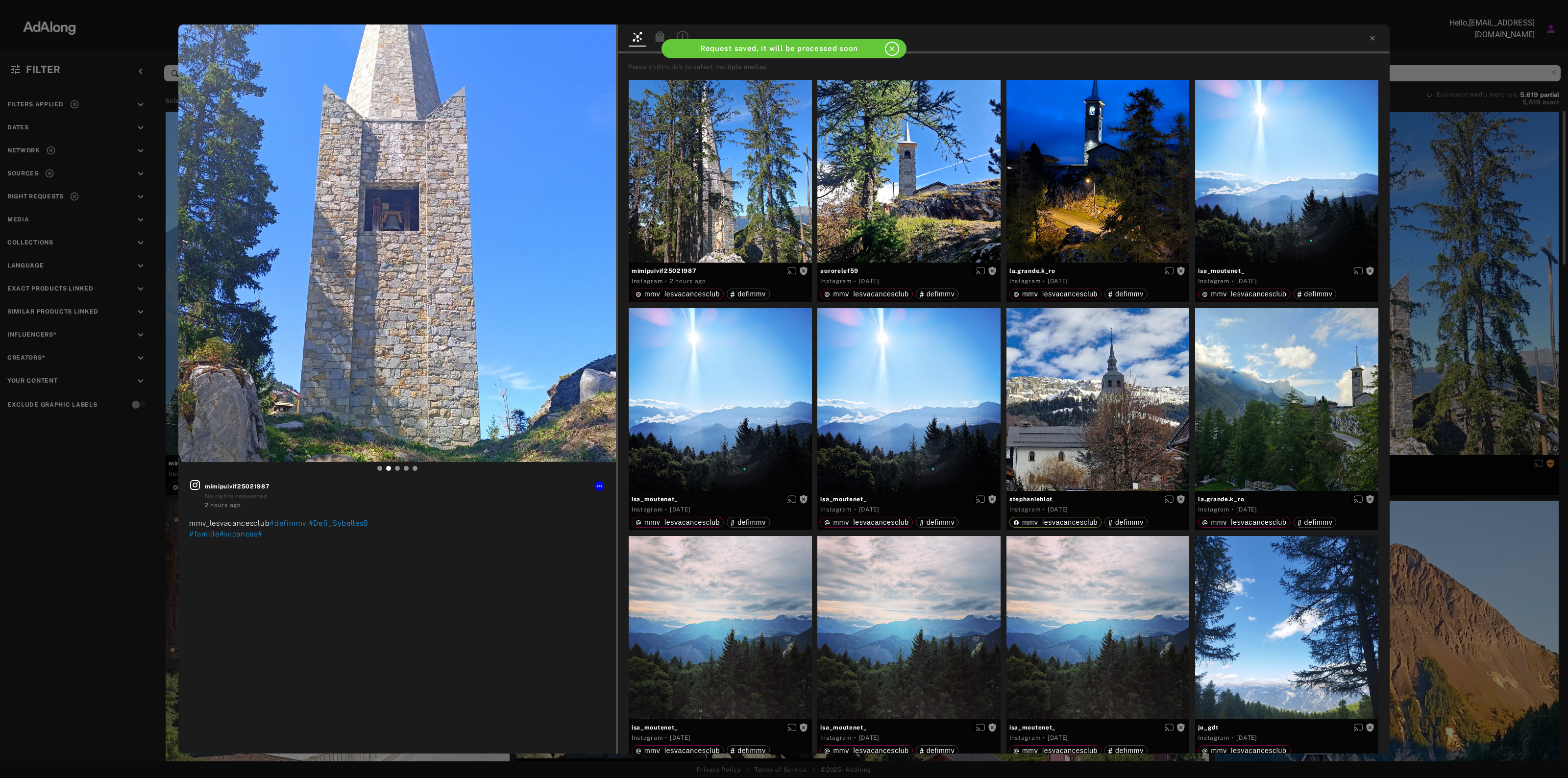
click at [1430, 310] on div "Get rights mimipuivif25021987 No rights requested 2 hours ago mmv_lesvacancescl…" at bounding box center [784, 389] width 1568 height 778
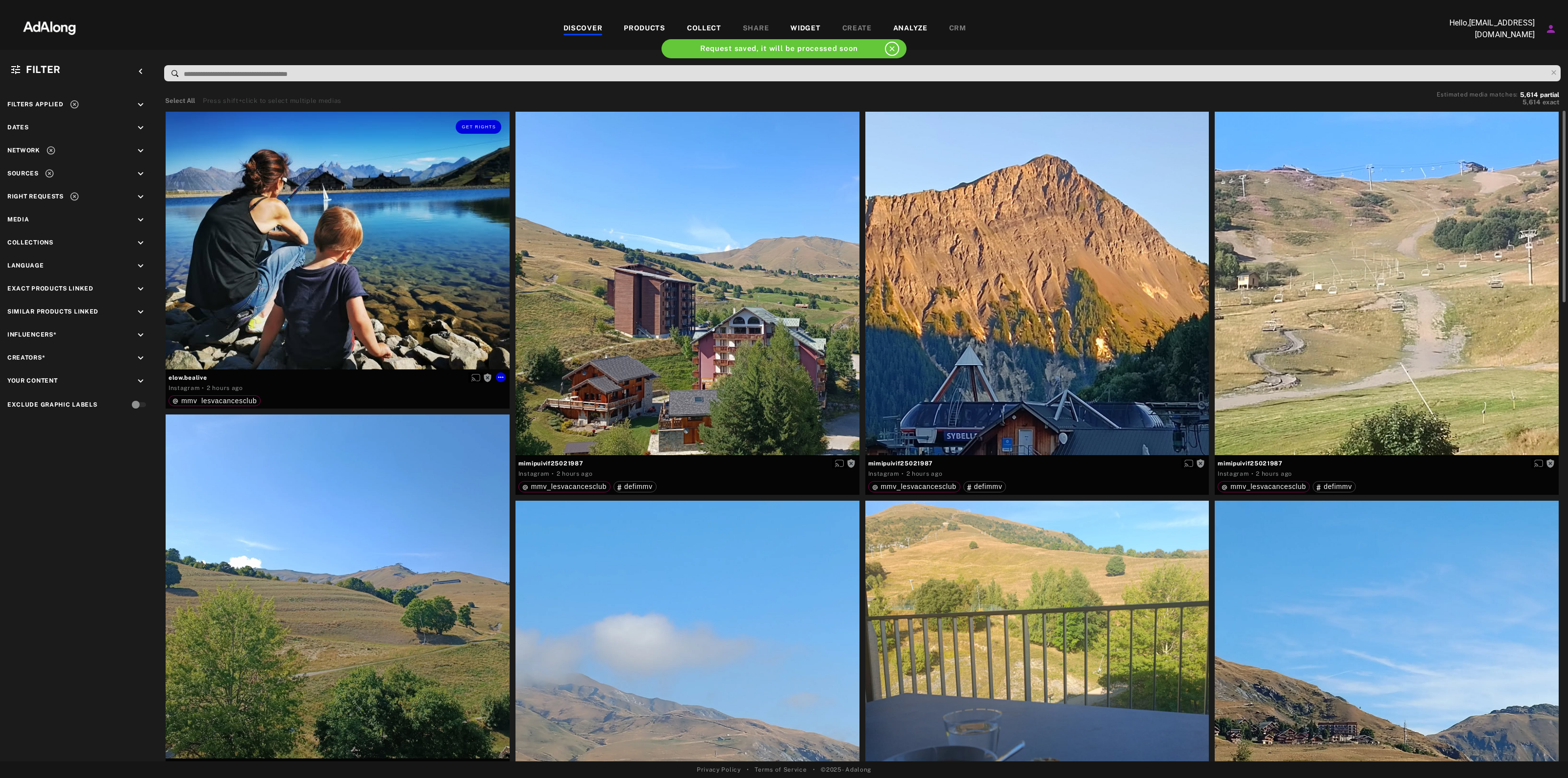
click at [400, 262] on div "Get rights" at bounding box center [337, 240] width 344 height 258
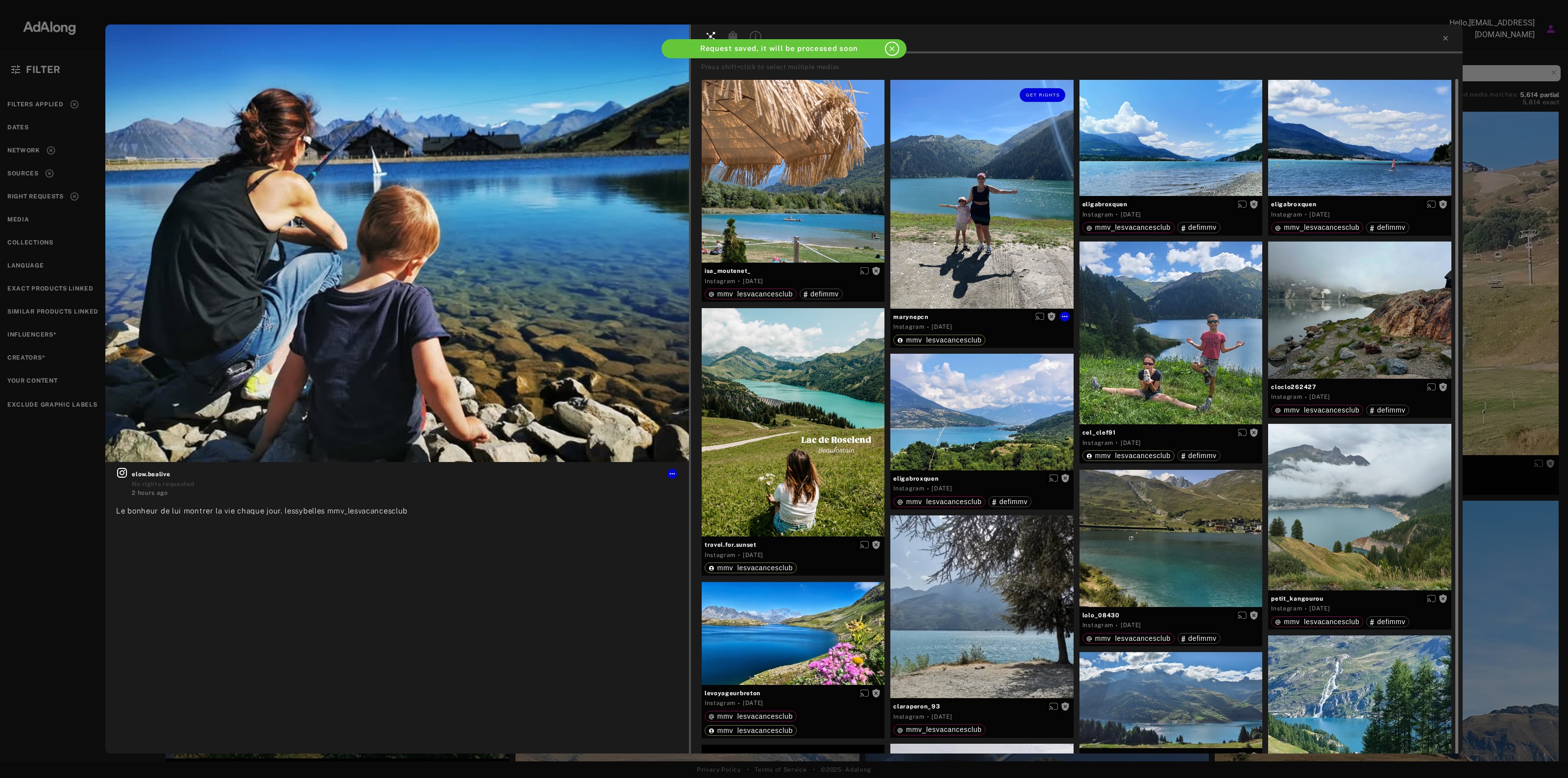
click at [815, 175] on div at bounding box center [793, 171] width 183 height 183
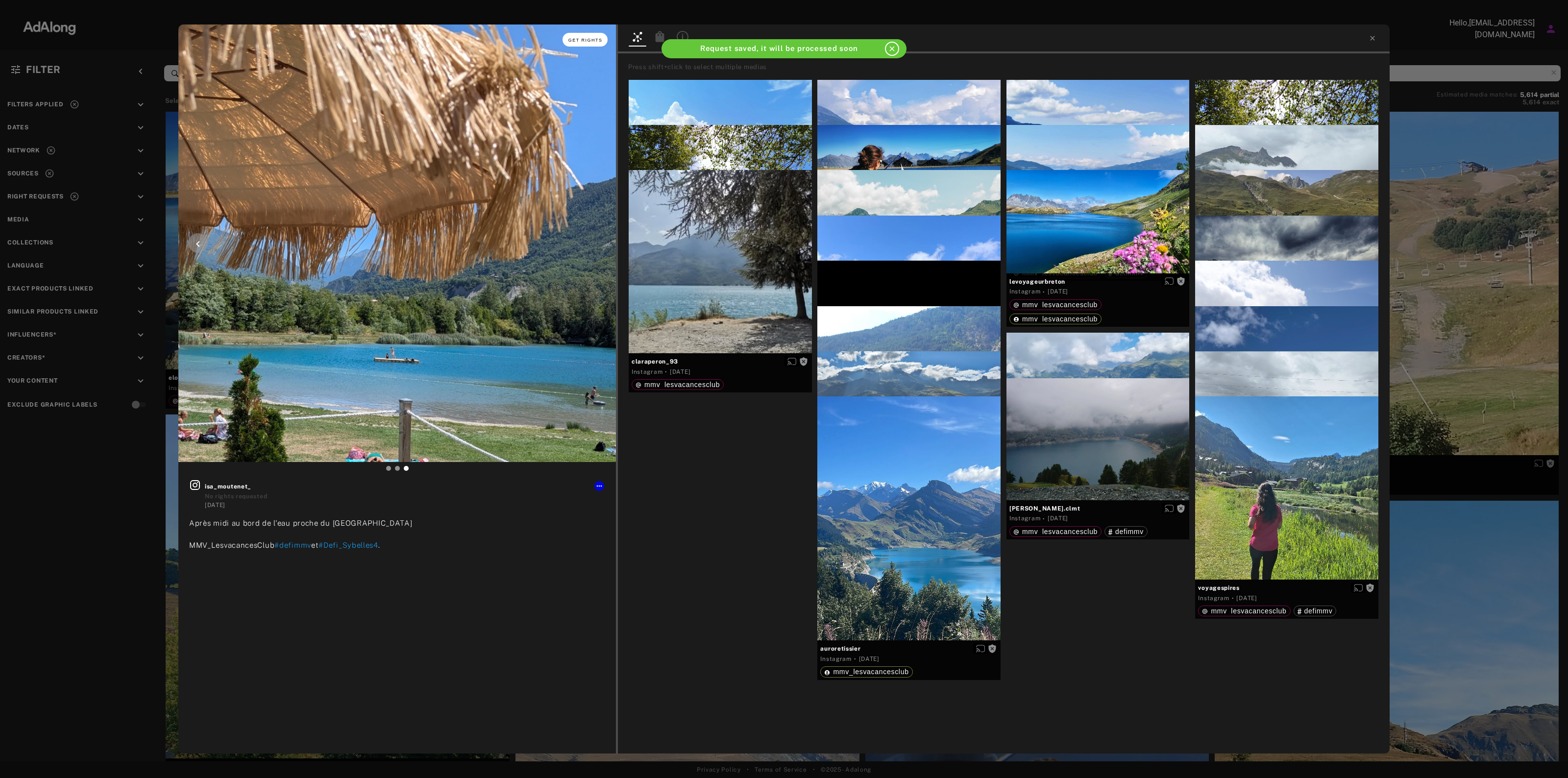
click at [596, 40] on span "Get rights" at bounding box center [586, 40] width 34 height 5
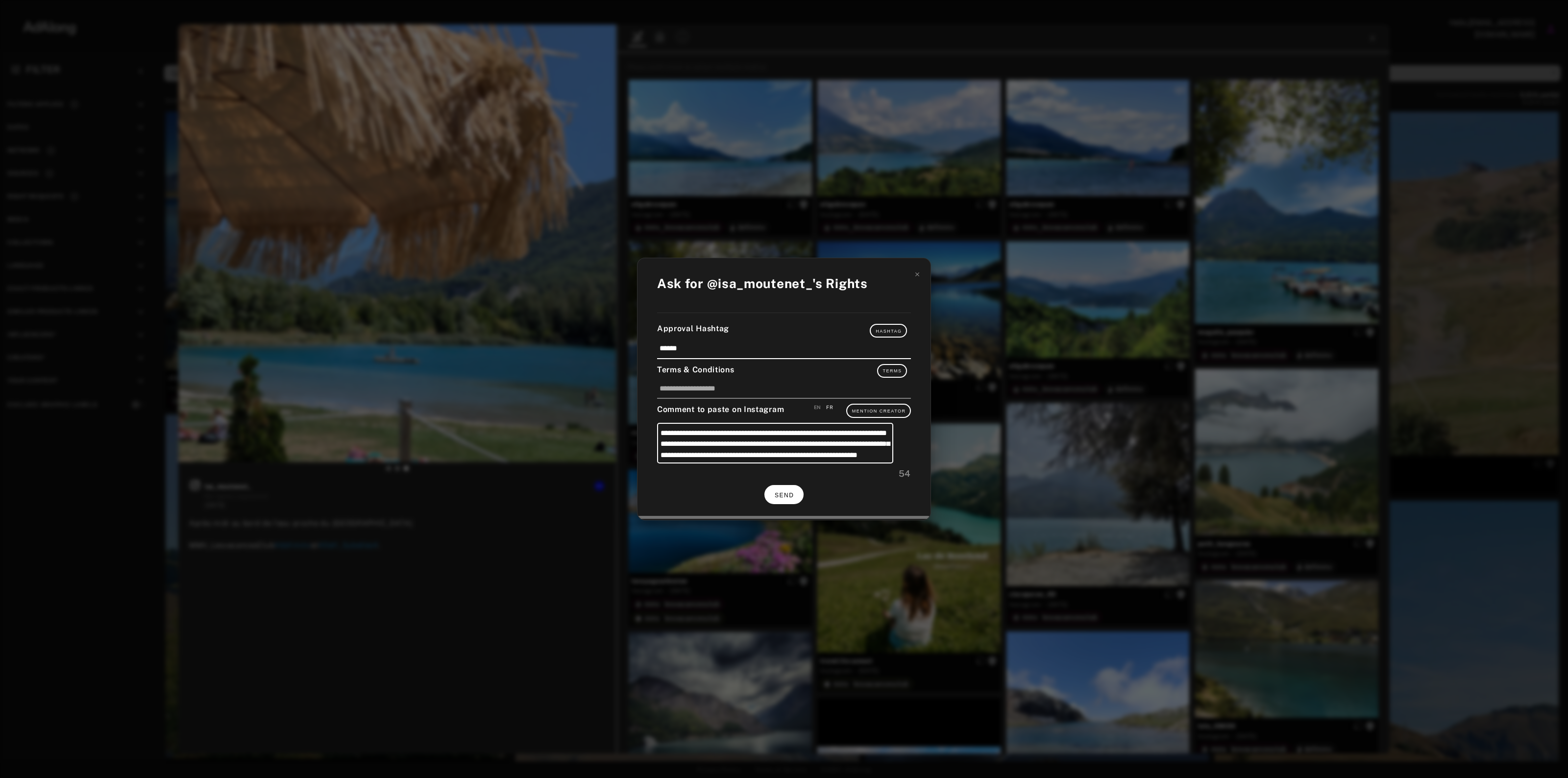
click at [796, 497] on button "SEND" at bounding box center [784, 494] width 39 height 19
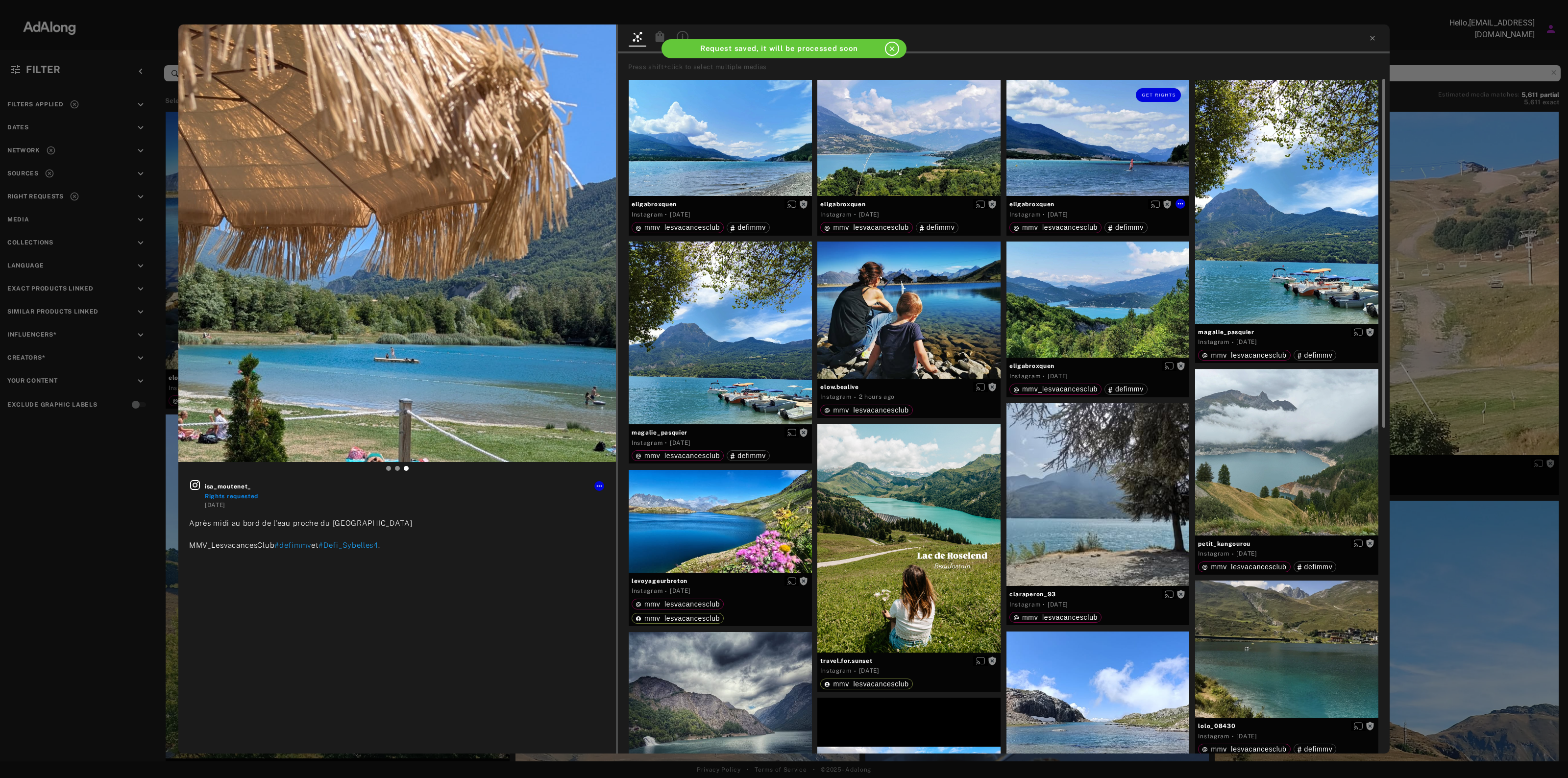
click at [1041, 103] on div "Get rights" at bounding box center [1097, 95] width 183 height 30
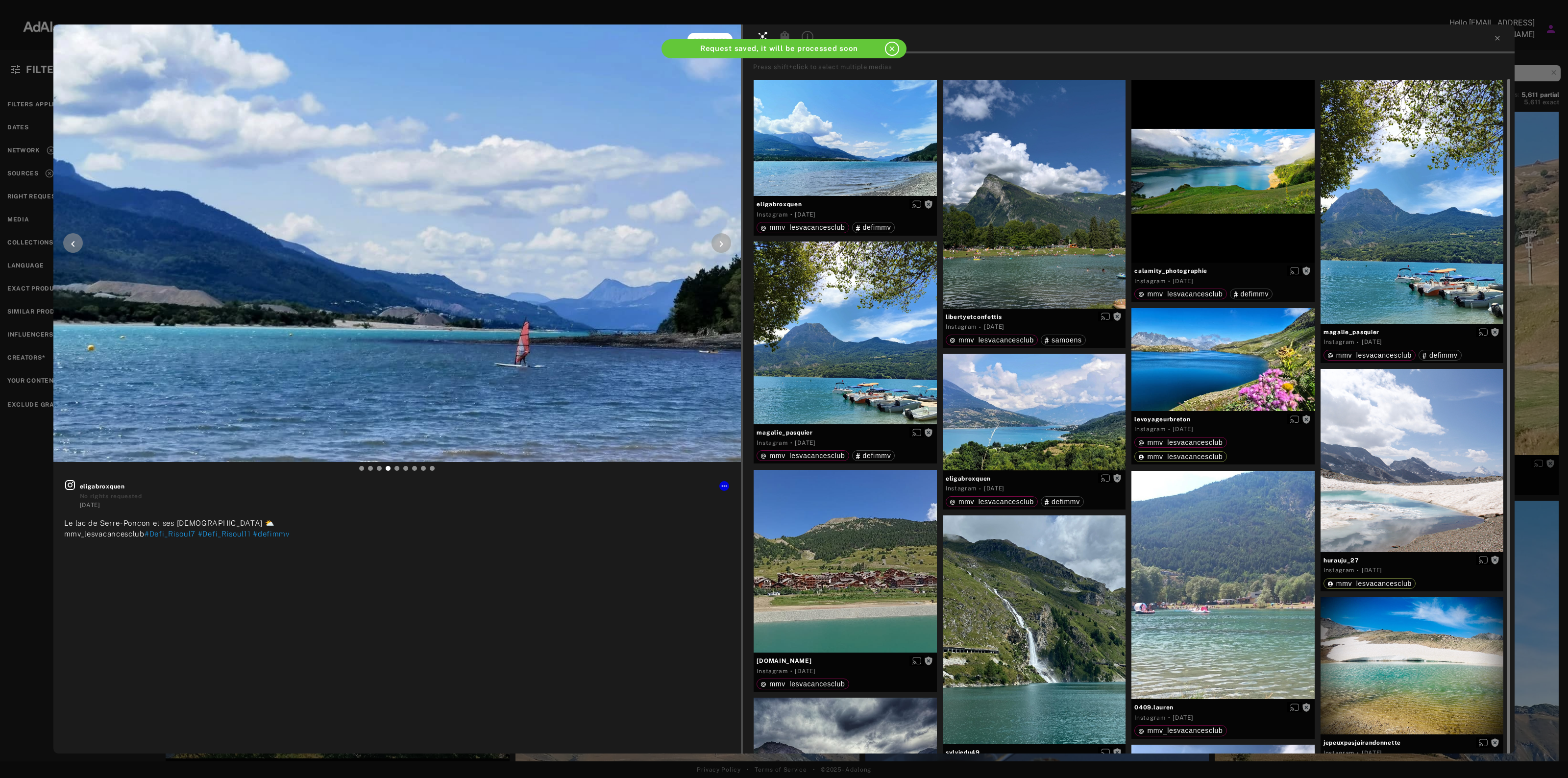
click at [714, 38] on span "Get rights" at bounding box center [710, 40] width 34 height 5
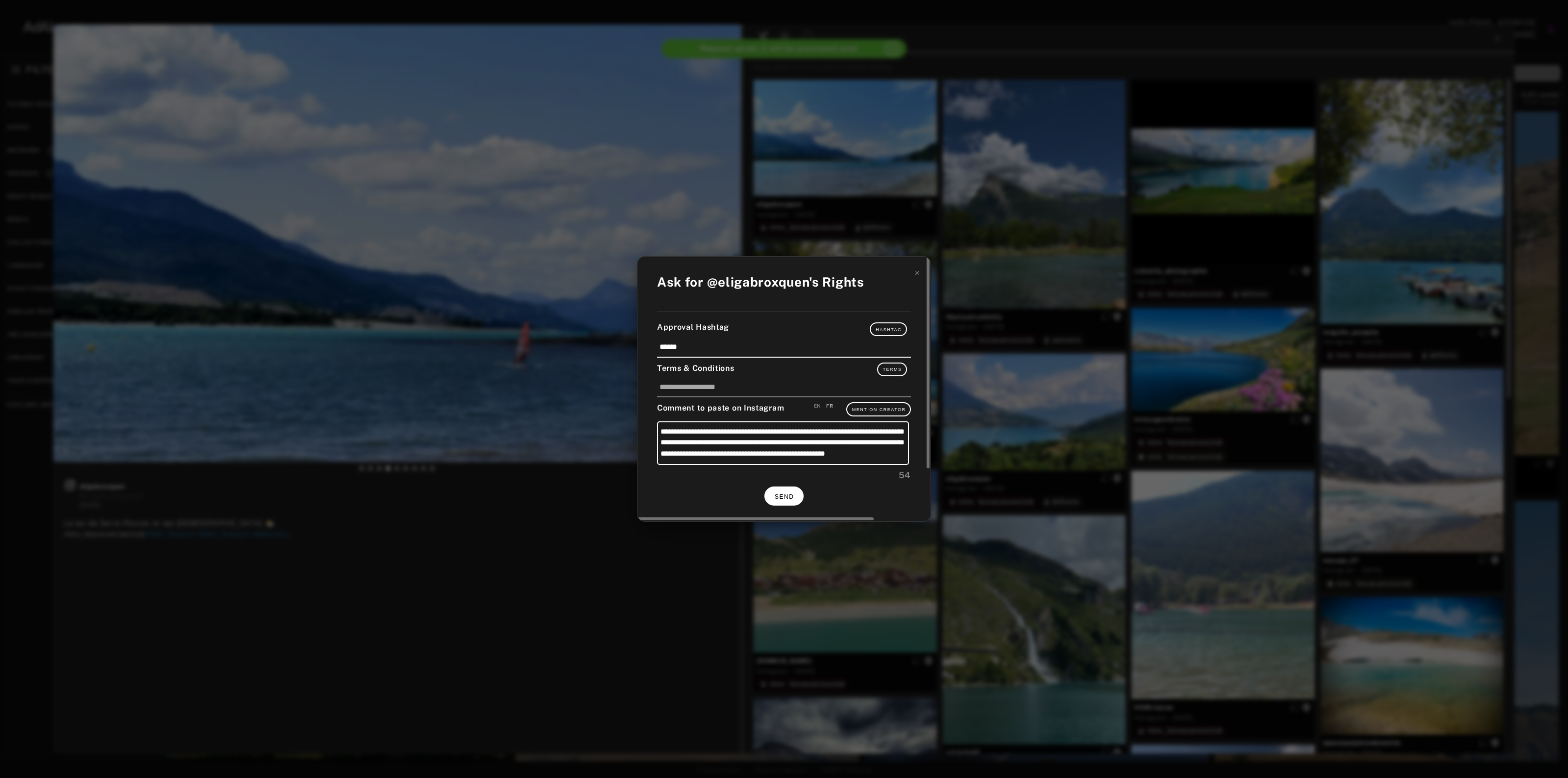
click at [787, 496] on span "SEND" at bounding box center [784, 497] width 19 height 7
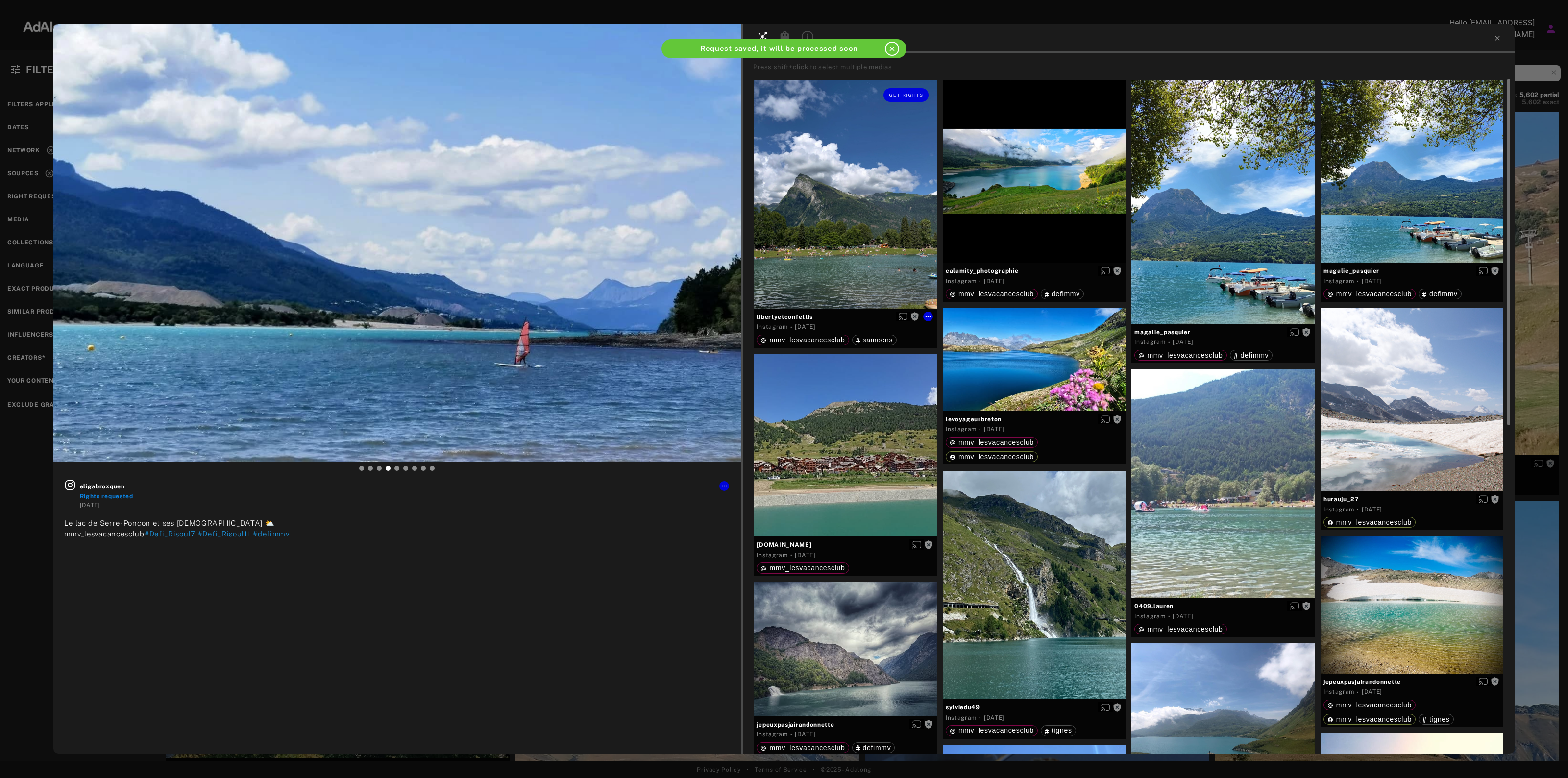
click at [902, 148] on div "Get rights" at bounding box center [845, 194] width 183 height 229
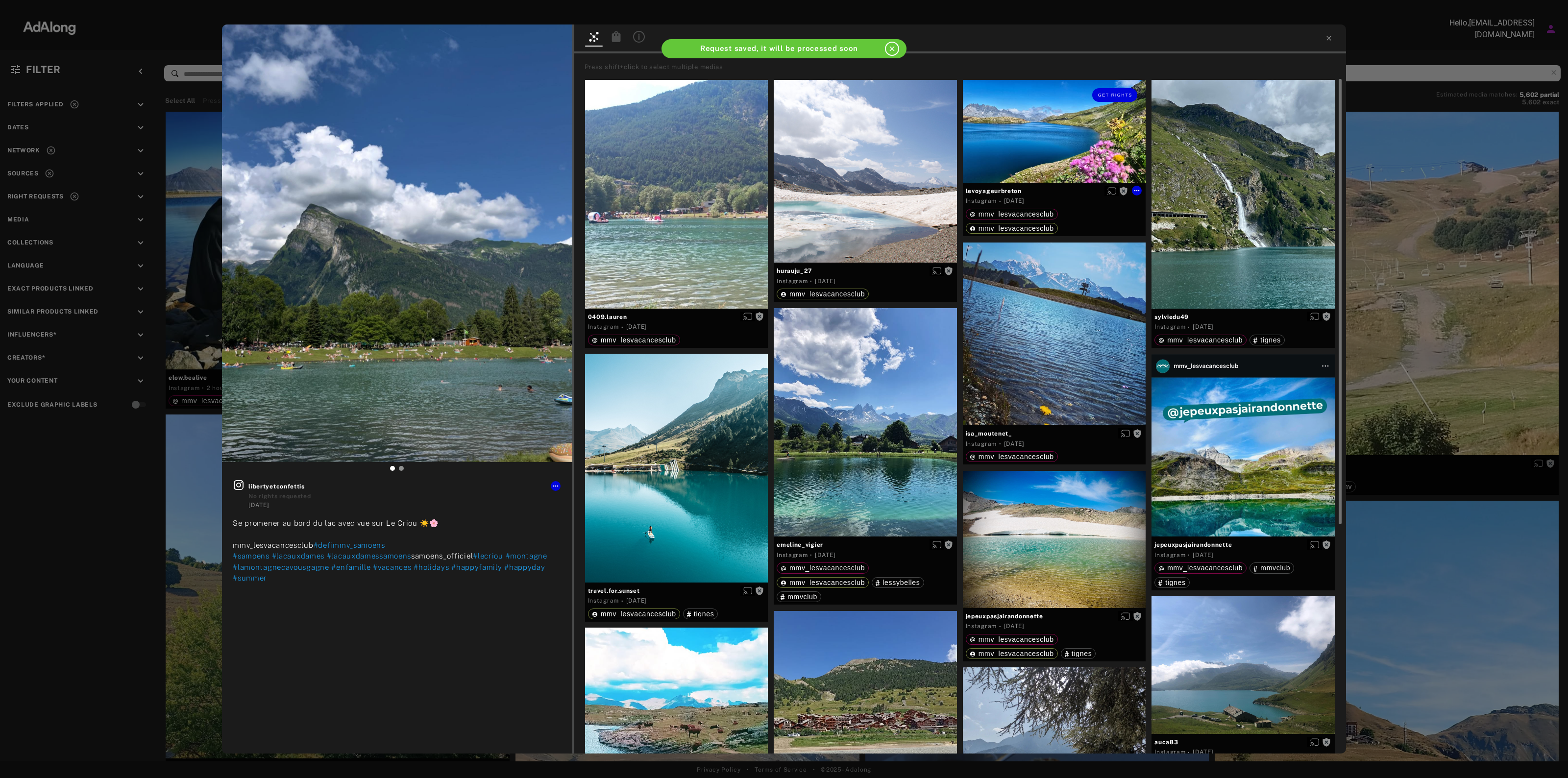
click at [1024, 110] on div "Get rights" at bounding box center [1054, 95] width 183 height 30
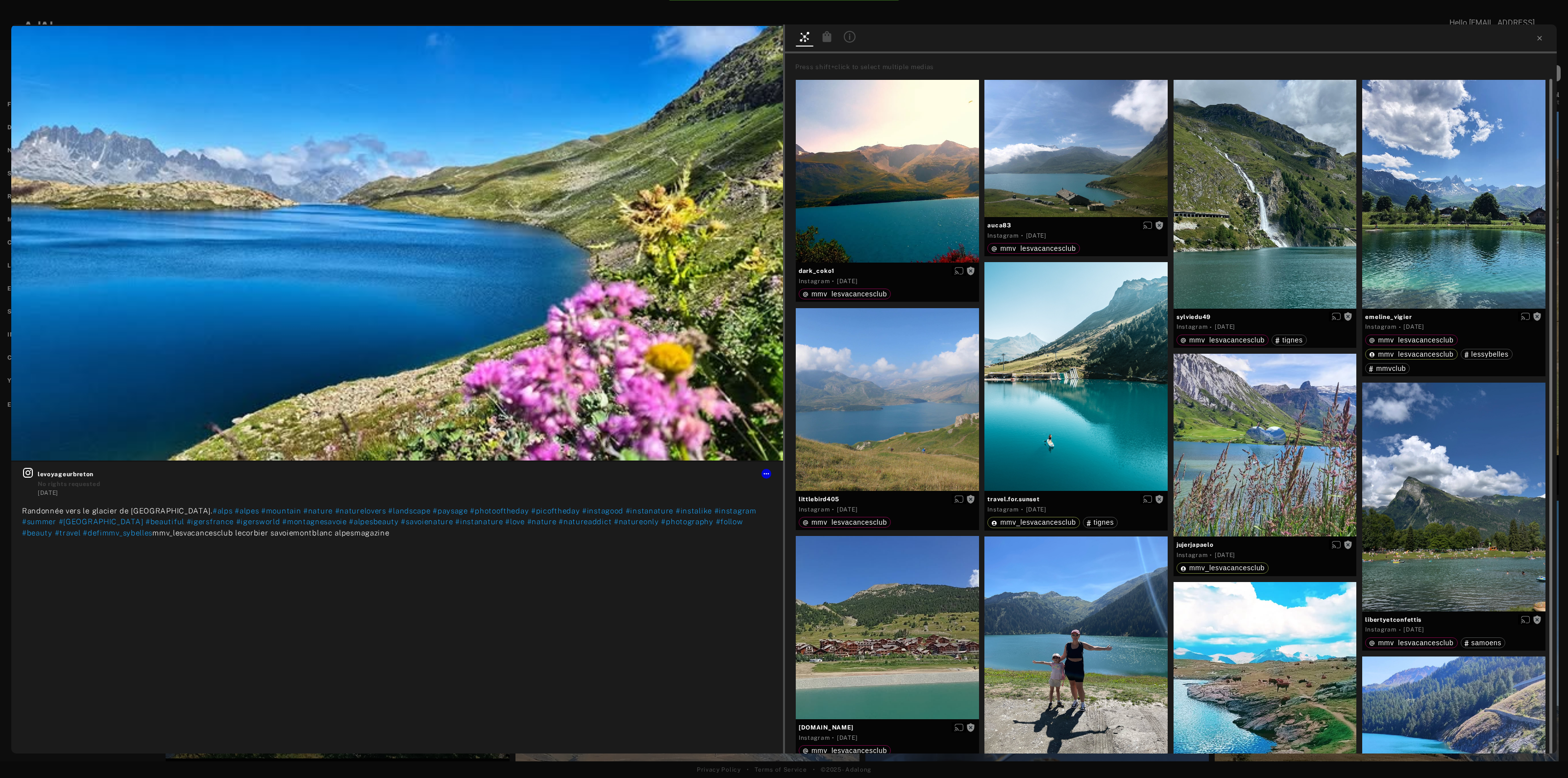
click at [1537, 35] on icon at bounding box center [1539, 38] width 8 height 8
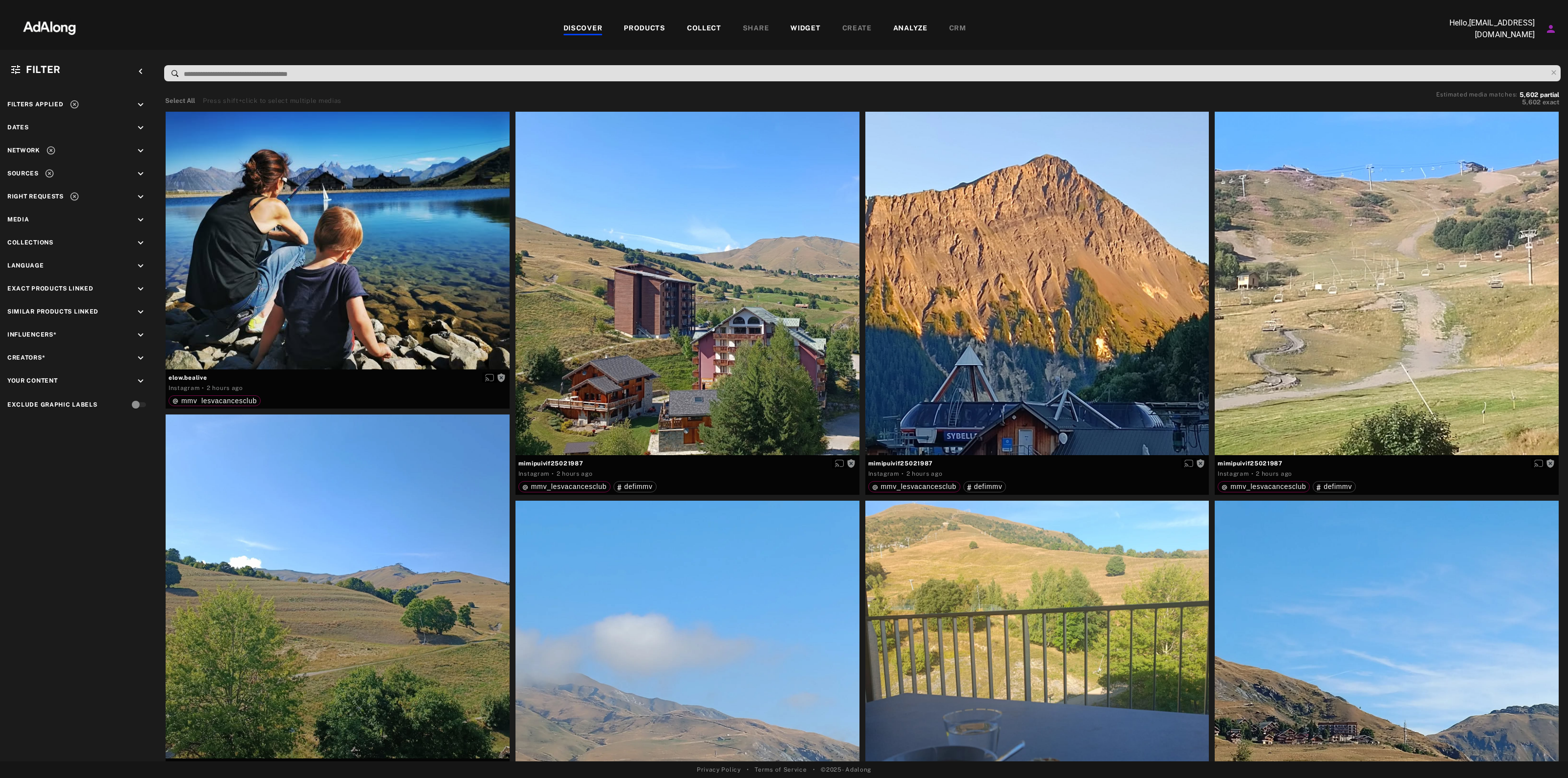
click at [123, 125] on div "Dates keyboard_arrow_down" at bounding box center [78, 129] width 142 height 13
click at [135, 126] on icon "keyboard_arrow_down" at bounding box center [141, 128] width 11 height 11
click at [69, 165] on div "Custom" at bounding box center [74, 170] width 26 height 12
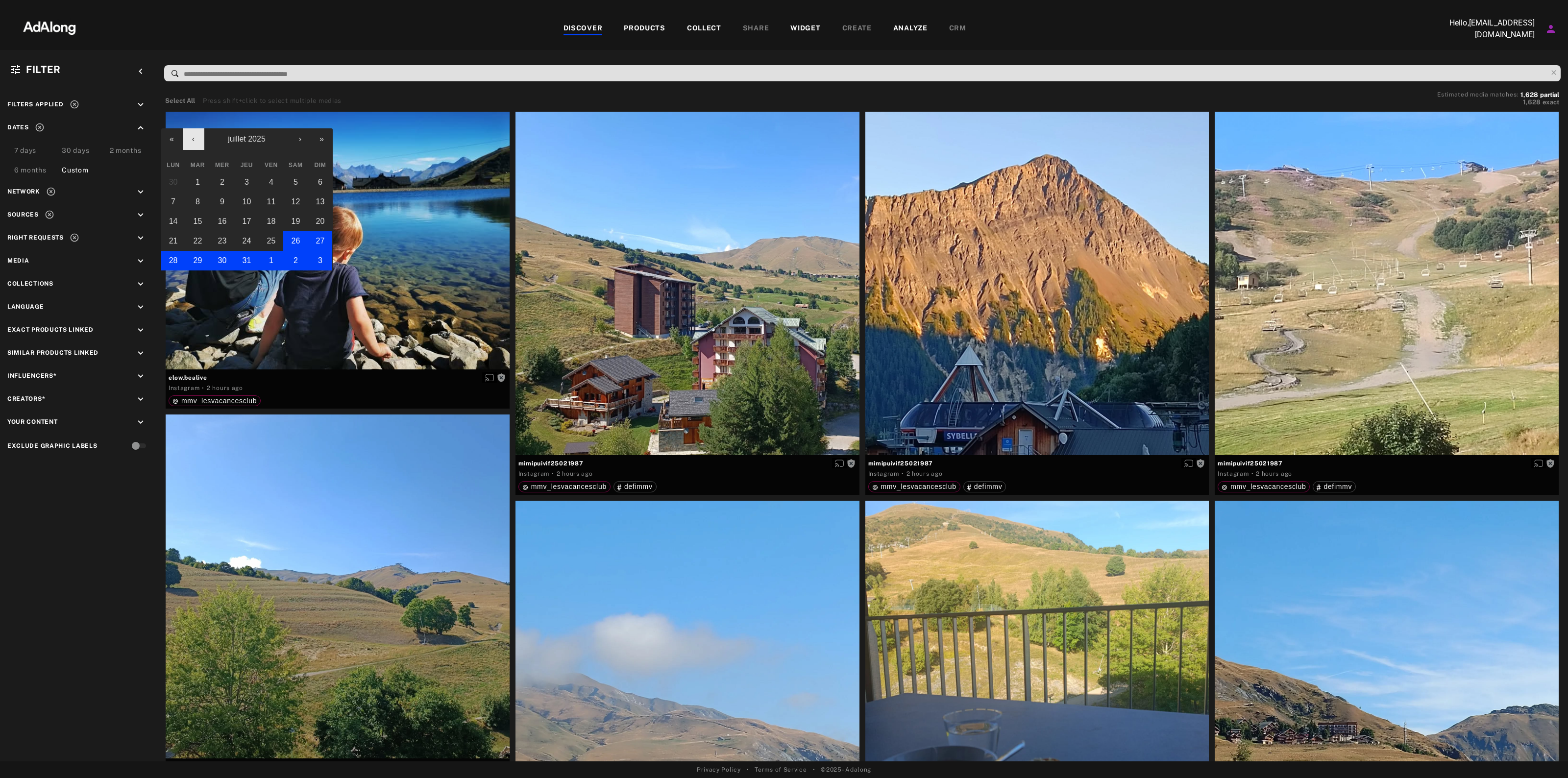
click at [200, 138] on button "‹" at bounding box center [193, 139] width 21 height 21
click at [242, 175] on button "1" at bounding box center [247, 182] width 24 height 19
click at [321, 136] on button "»" at bounding box center [321, 139] width 21 height 21
click at [309, 142] on button "›" at bounding box center [300, 139] width 21 height 21
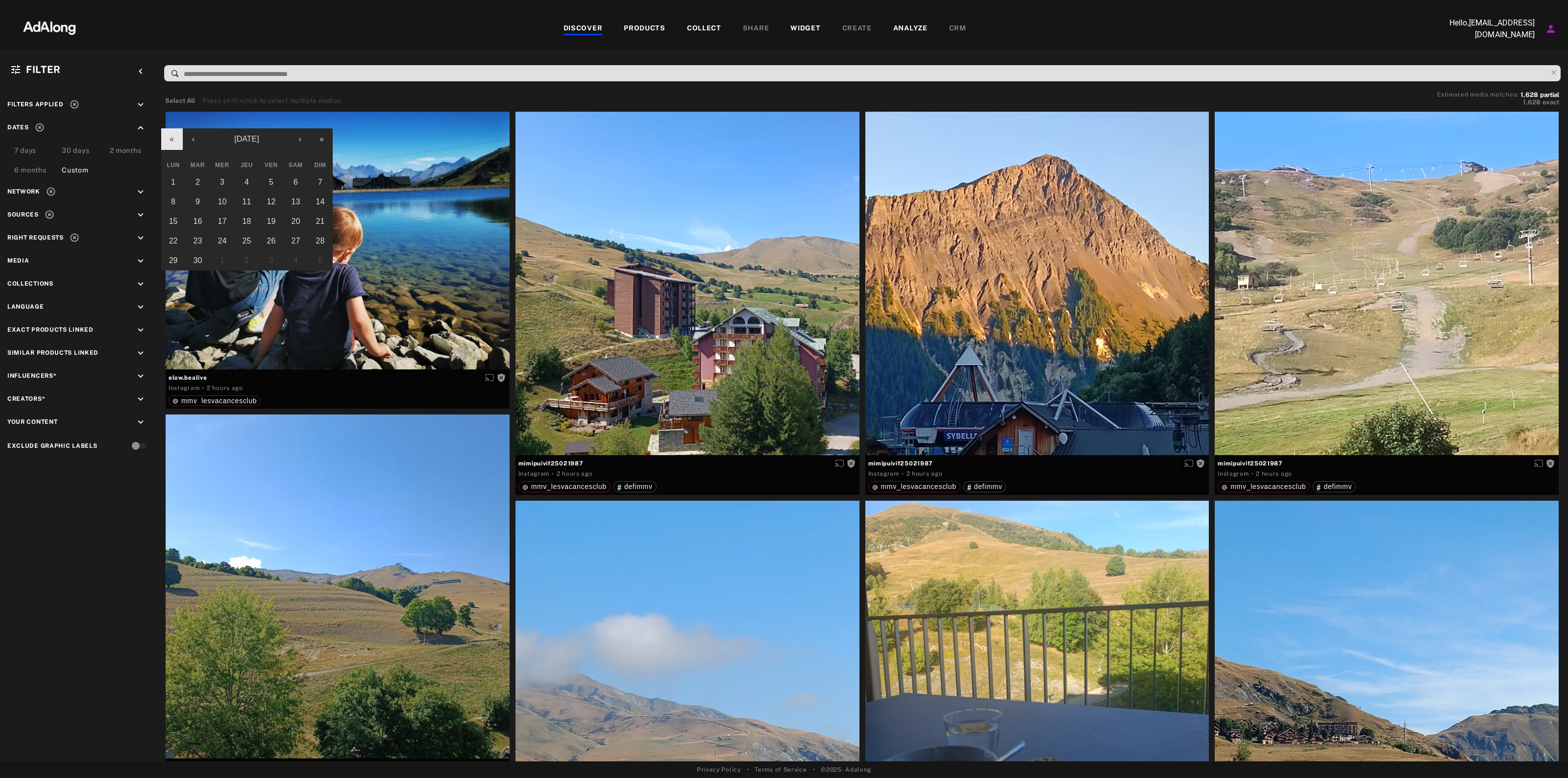
click at [177, 142] on button "«" at bounding box center [172, 139] width 21 height 21
click at [306, 138] on button "›" at bounding box center [300, 139] width 21 height 21
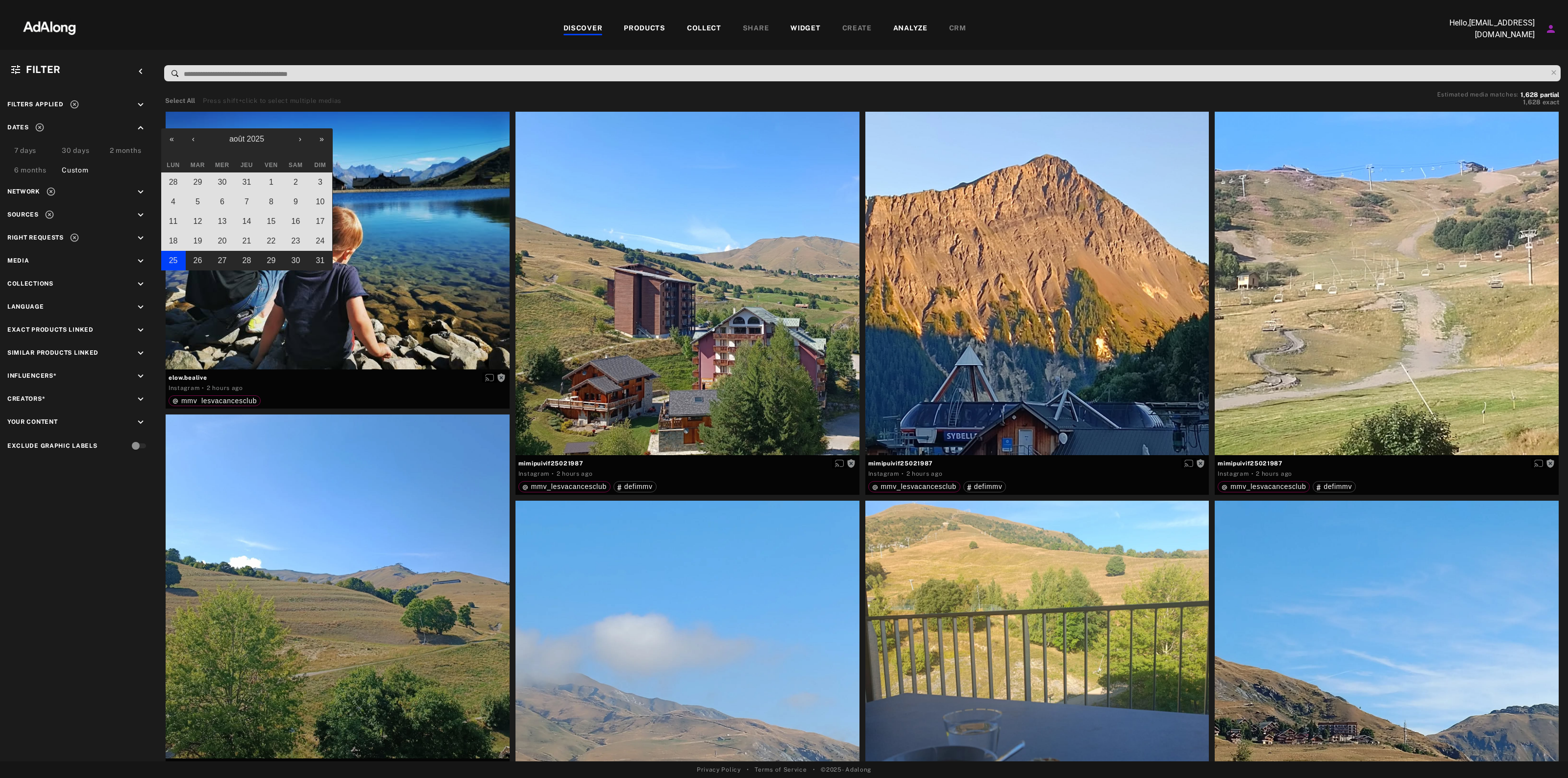
click at [177, 260] on abbr "25" at bounding box center [173, 261] width 9 height 9
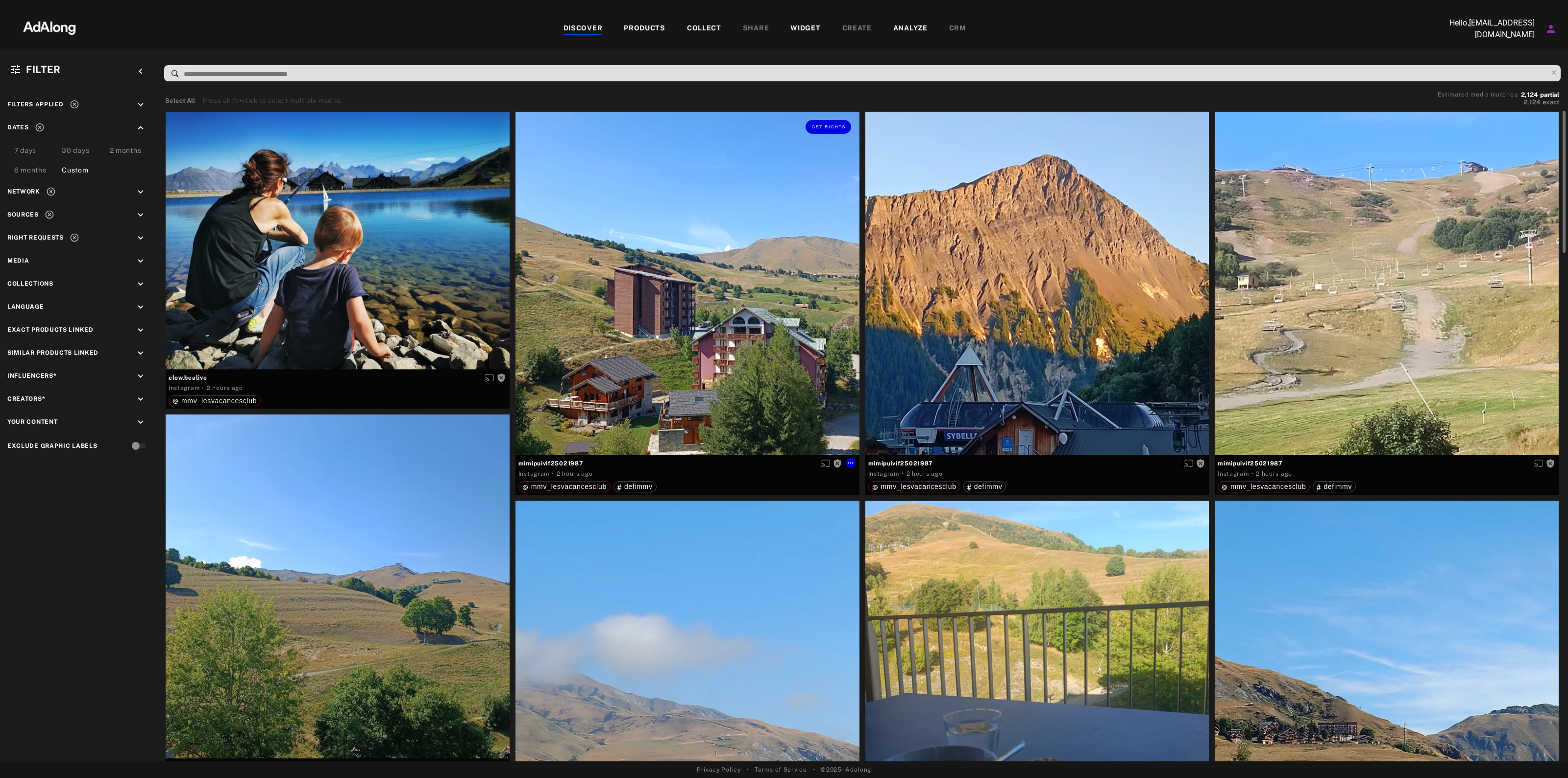
click at [713, 197] on div "Get rights" at bounding box center [687, 284] width 344 height 344
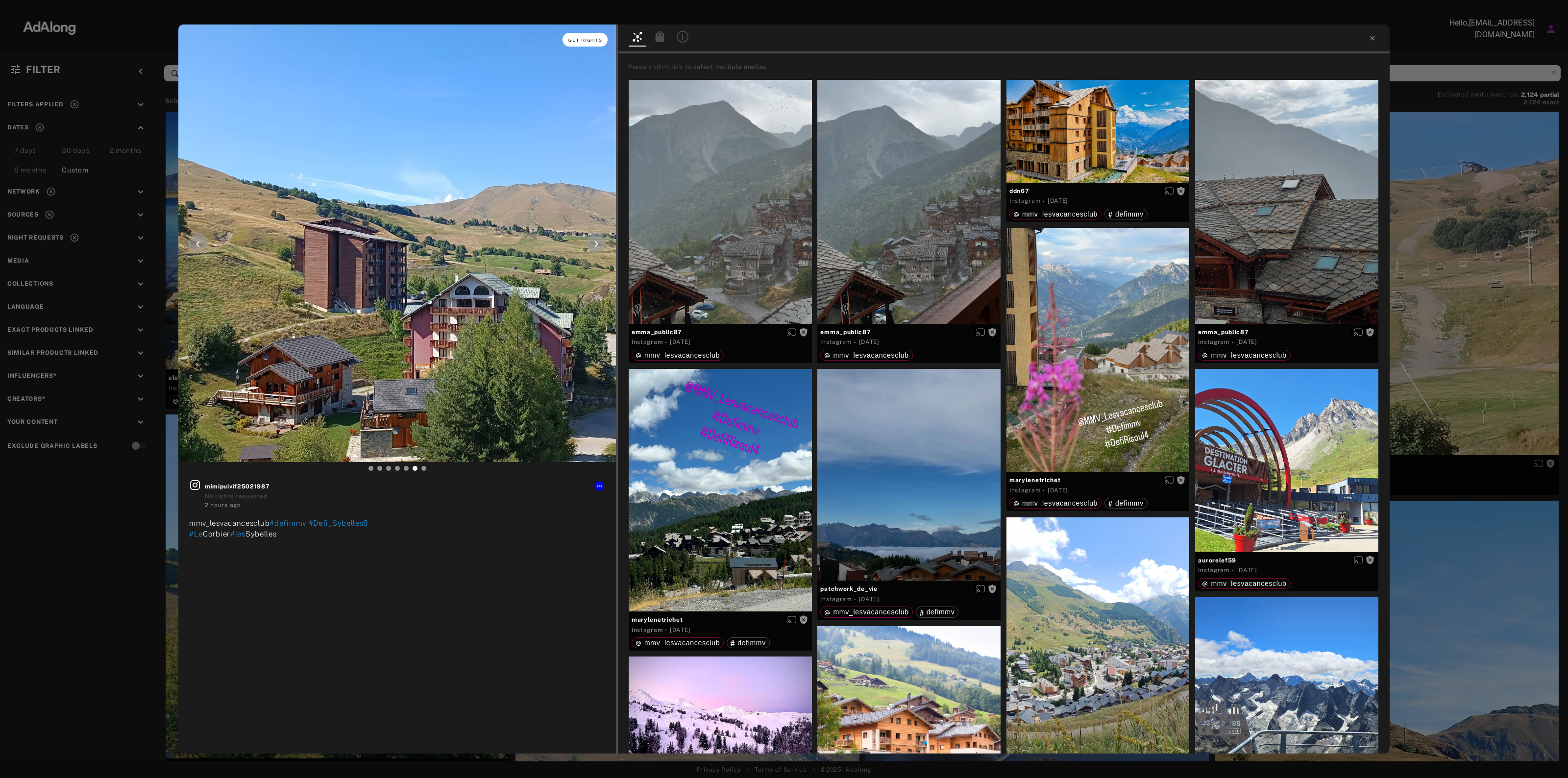
click at [579, 40] on span "Get rights" at bounding box center [586, 40] width 34 height 5
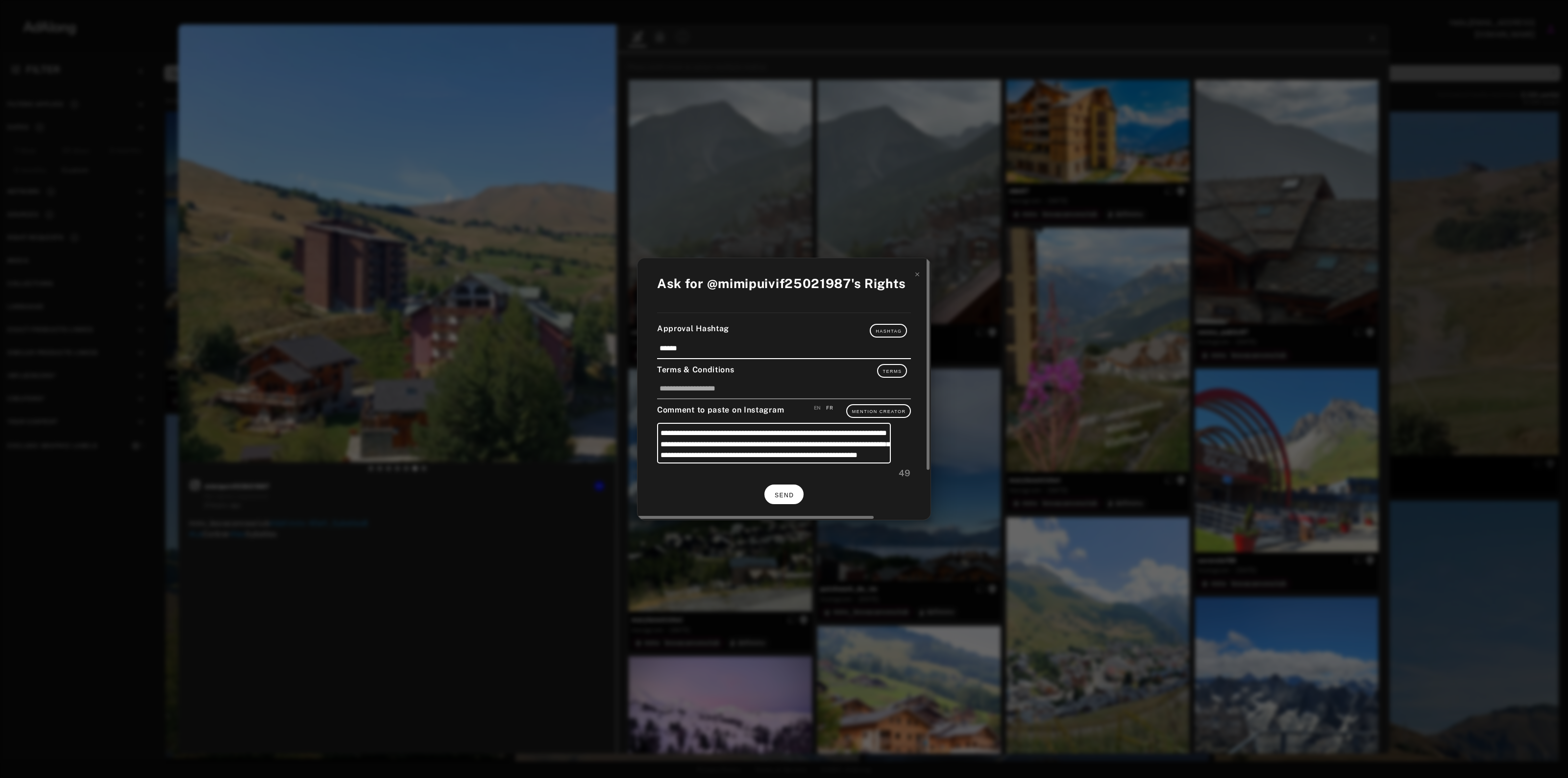
click at [790, 499] on button "SEND" at bounding box center [784, 494] width 39 height 19
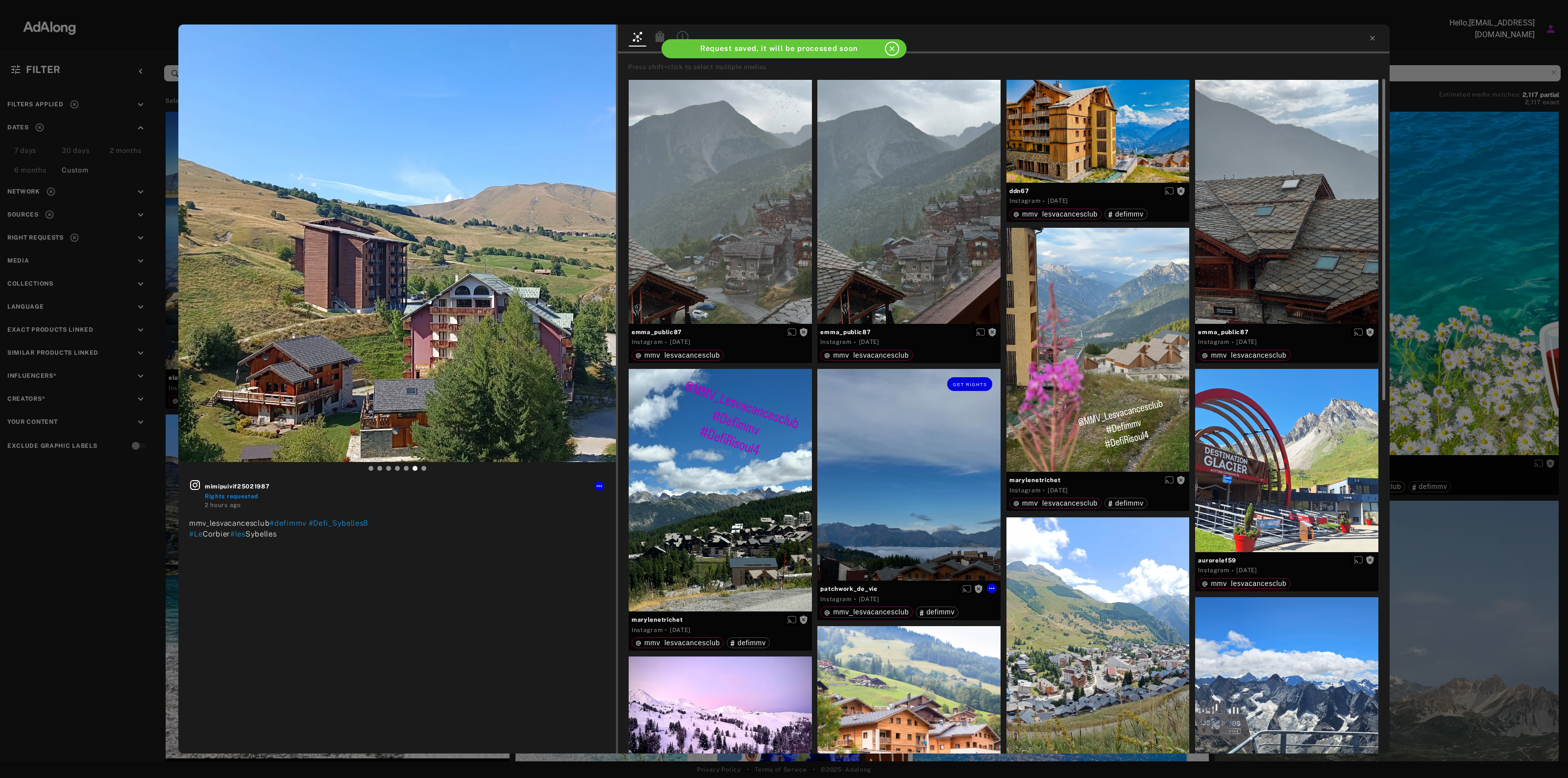
click at [936, 431] on div "Get rights" at bounding box center [909, 475] width 183 height 212
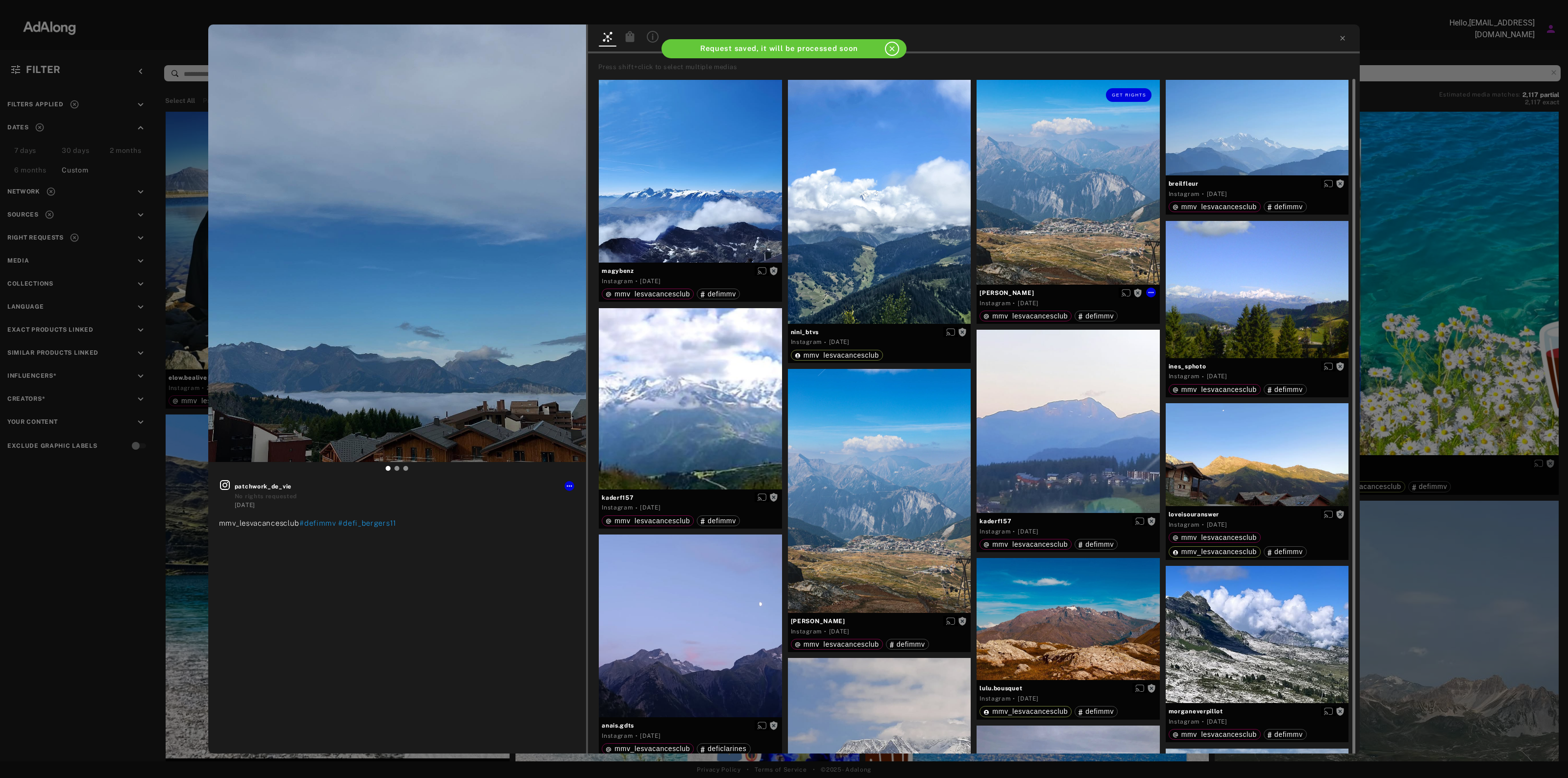
click at [1051, 226] on div "Get rights" at bounding box center [1068, 182] width 183 height 205
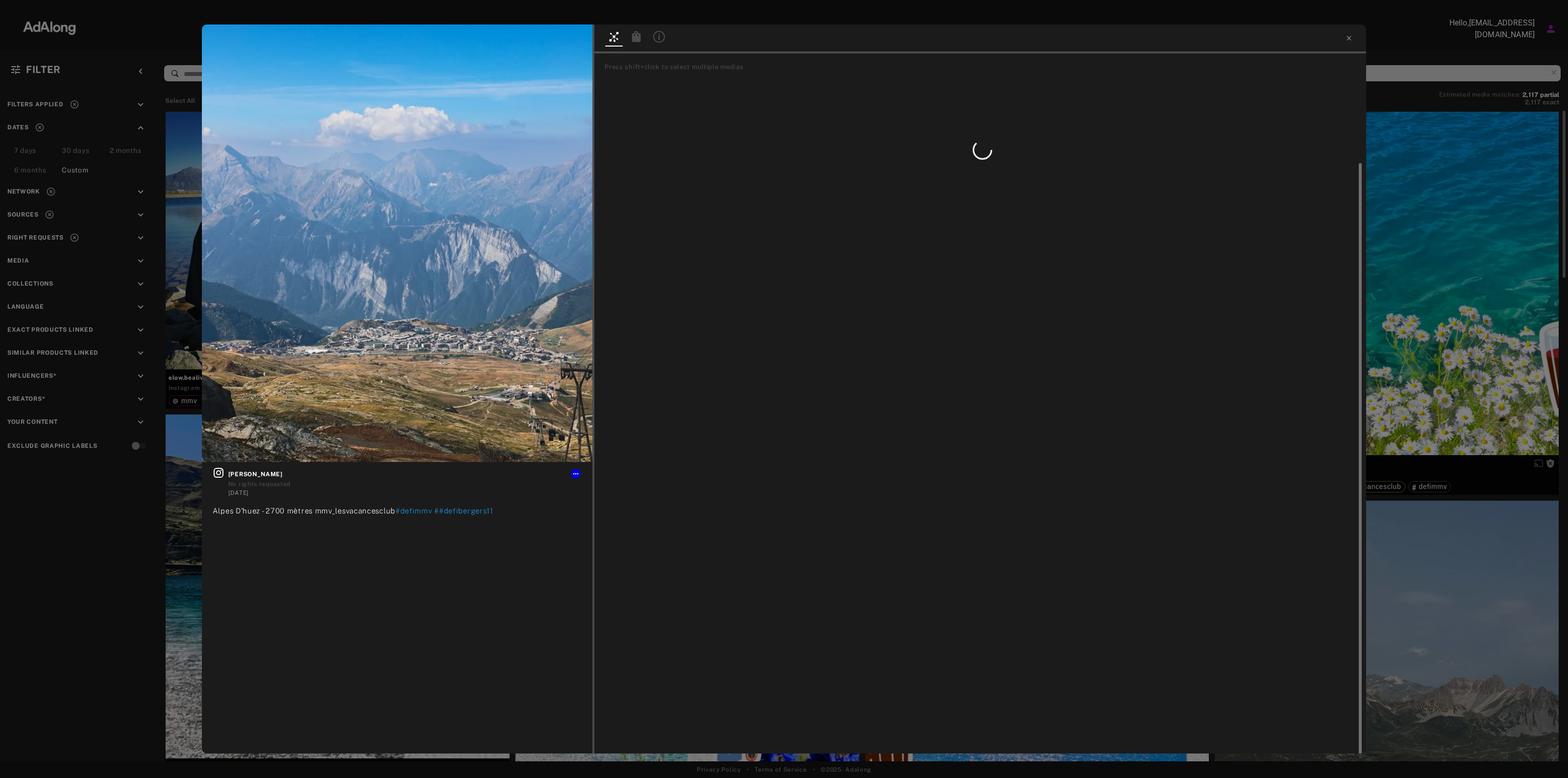
click at [1416, 317] on div "Get rights [PERSON_NAME] rights requested [DATE] Alpes D'huez - 2700 mètres mmv…" at bounding box center [784, 389] width 1568 height 778
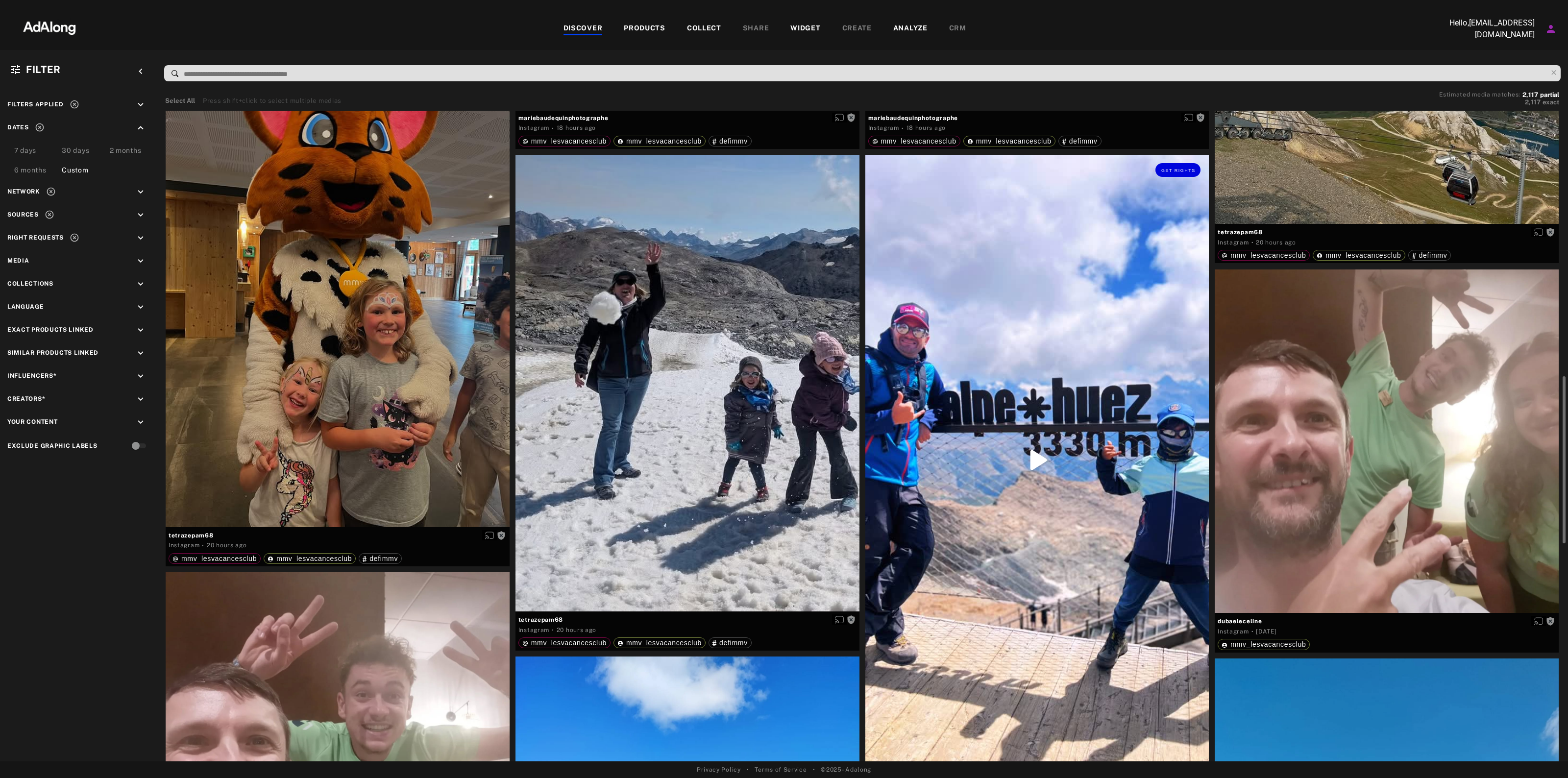
scroll to position [796, 0]
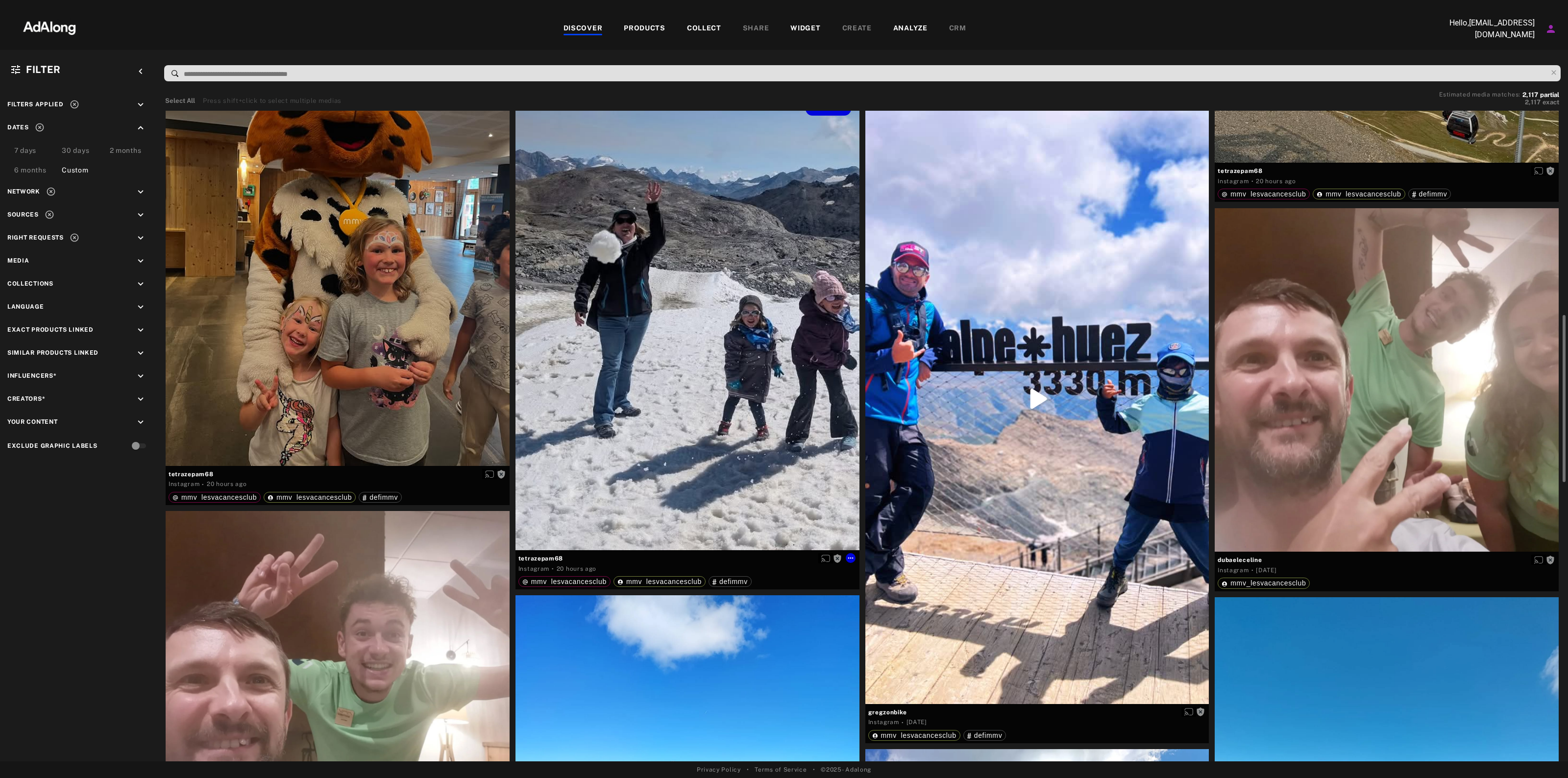
click at [748, 368] on div "Get rights" at bounding box center [687, 322] width 344 height 457
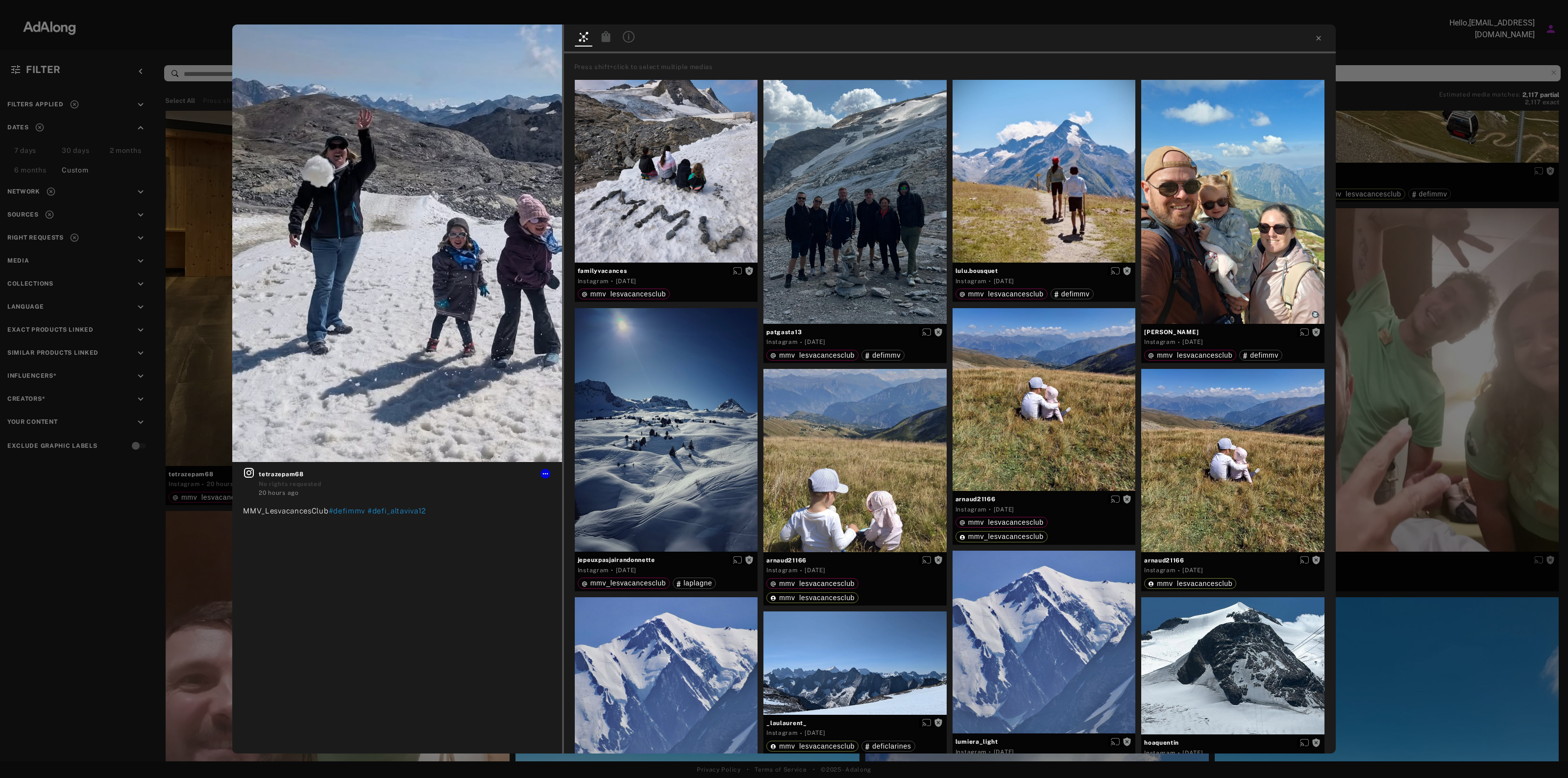
click at [1454, 244] on div "Get rights tetrazepam68 No rights requested 20 hours ago MMV_LesvacancesClub #d…" at bounding box center [784, 389] width 1568 height 778
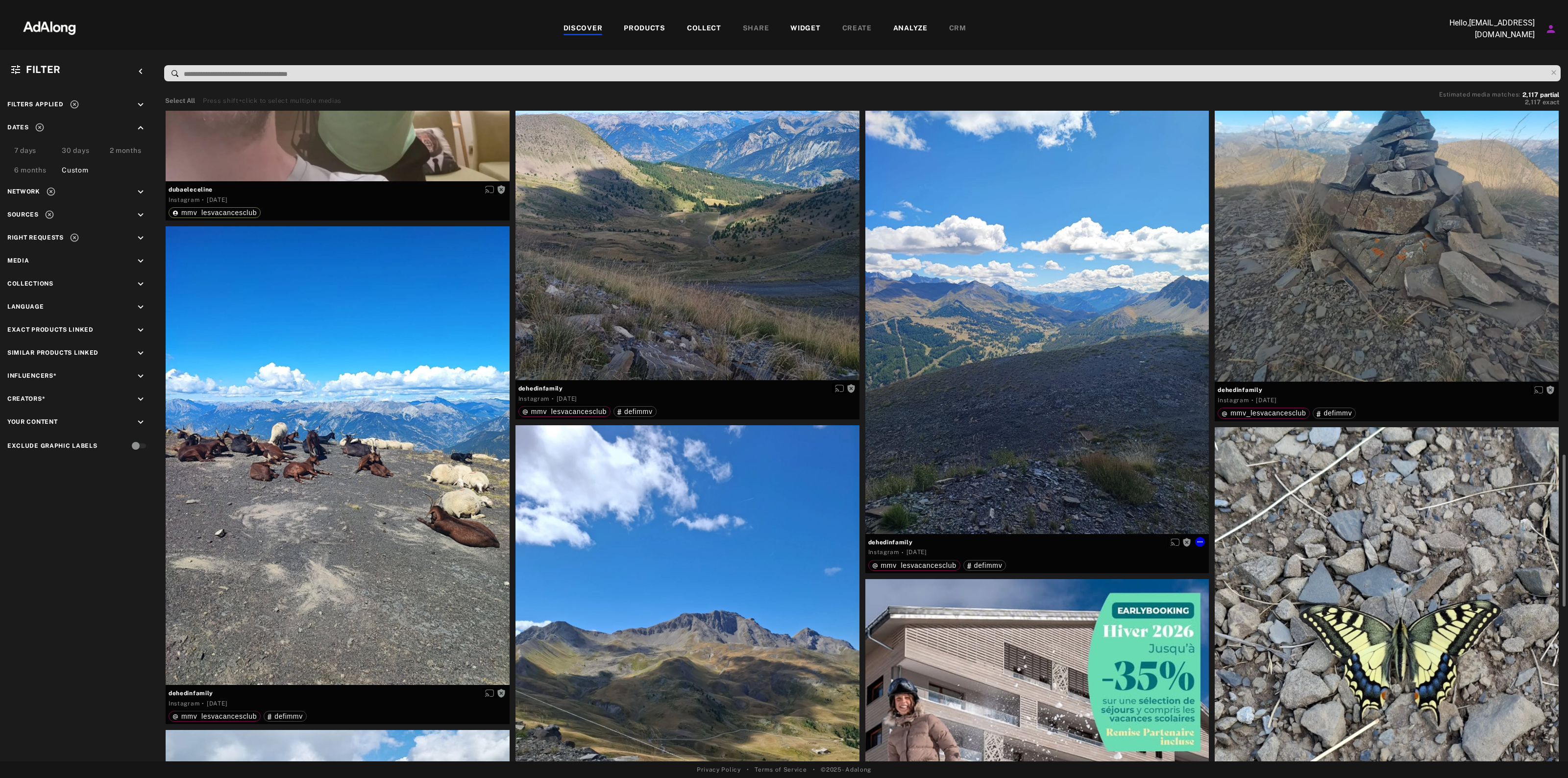
scroll to position [1715, 0]
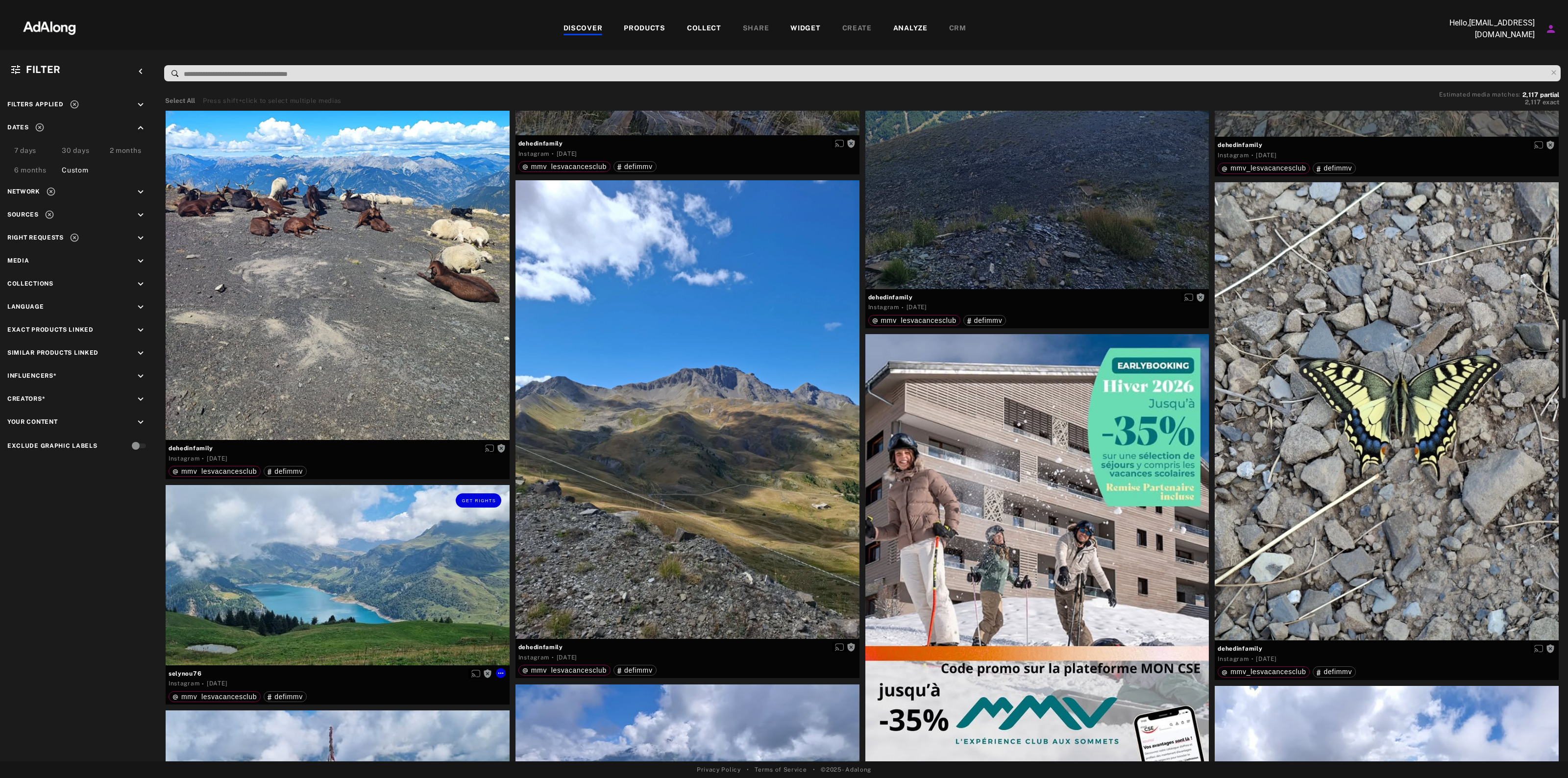
click at [394, 592] on div "Get rights" at bounding box center [337, 575] width 344 height 180
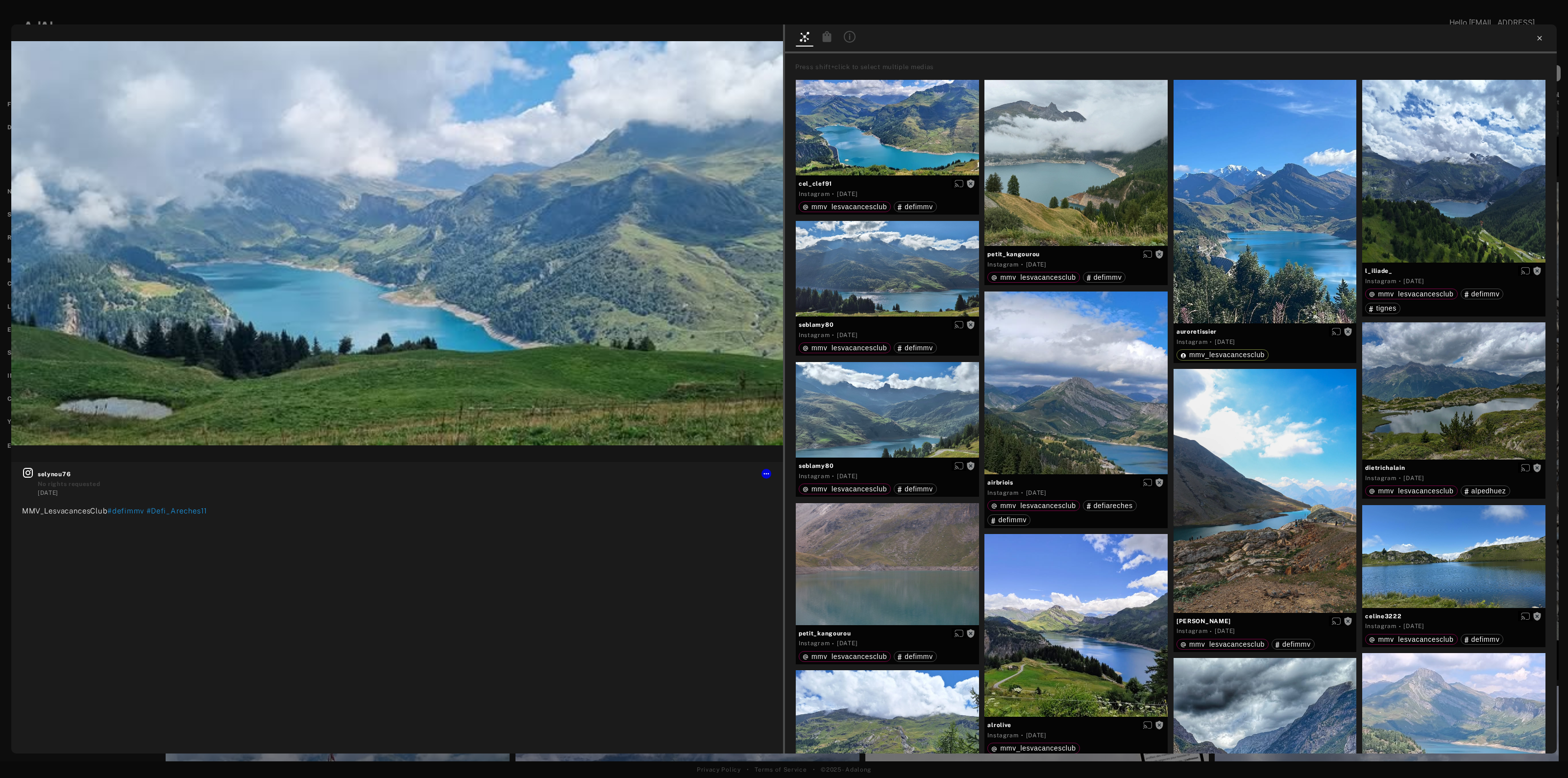
click at [1540, 40] on icon at bounding box center [1539, 38] width 8 height 8
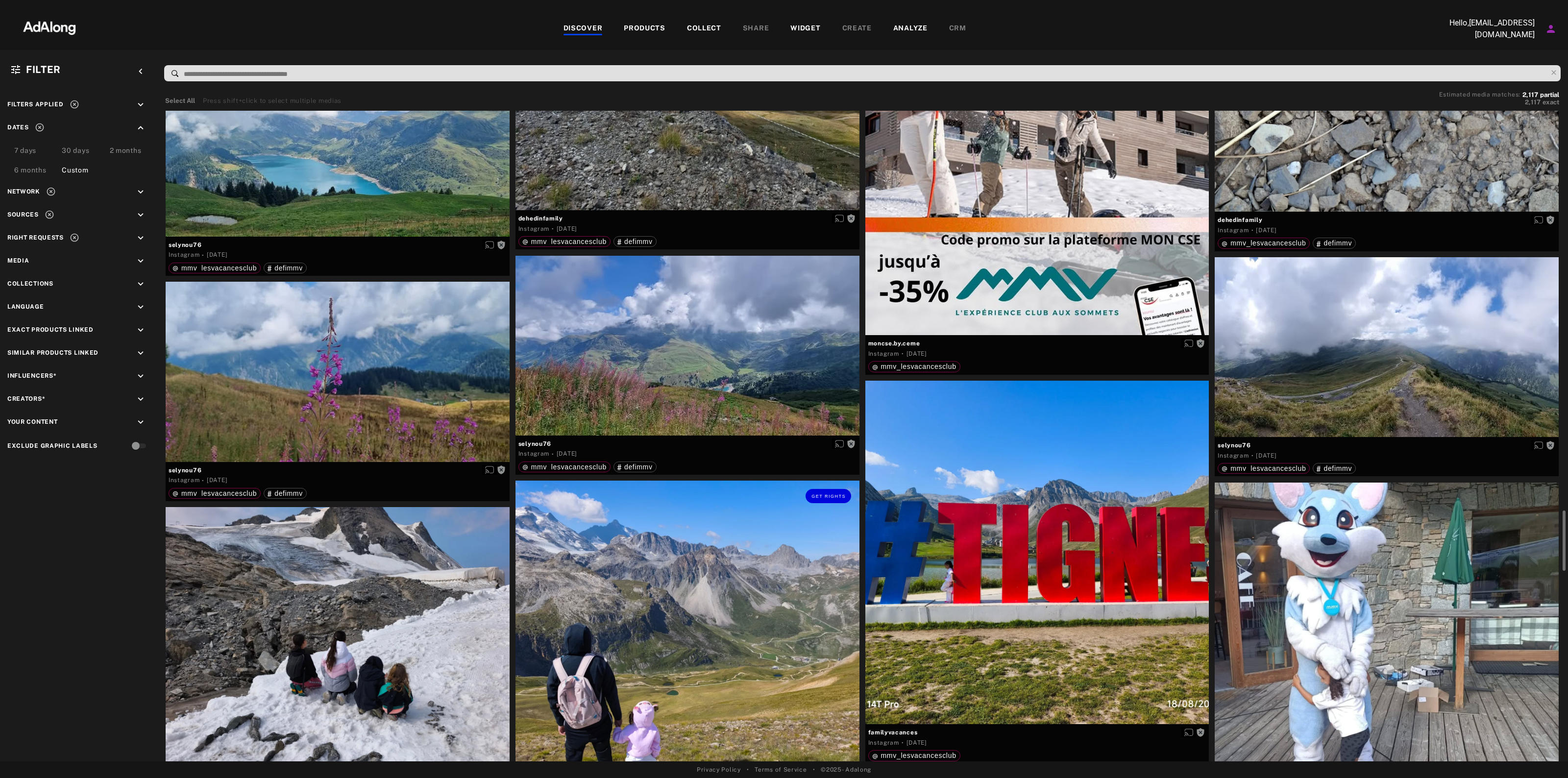
scroll to position [2328, 0]
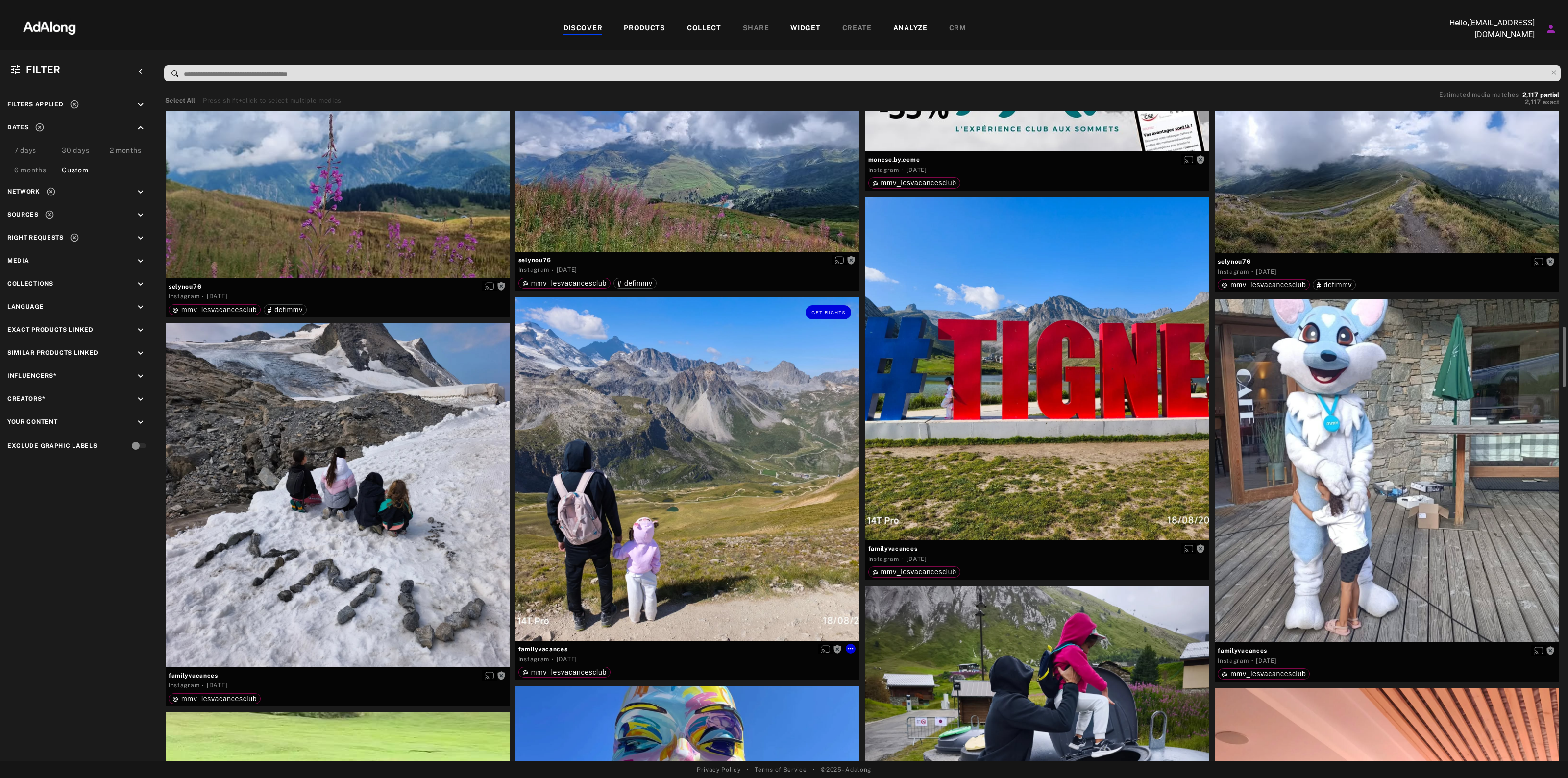
click at [594, 466] on div "Get rights" at bounding box center [687, 469] width 344 height 344
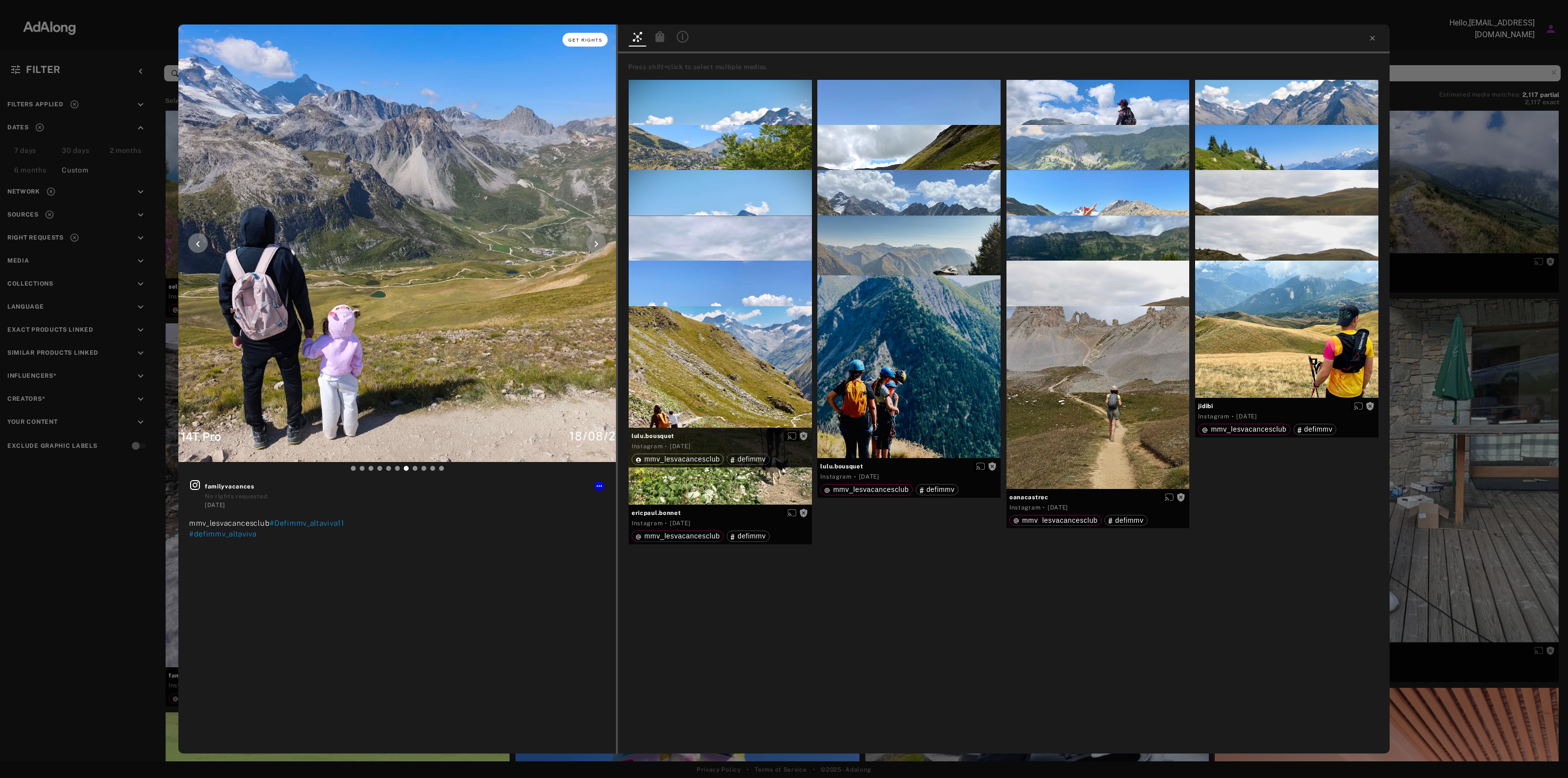
click at [586, 40] on span "Get rights" at bounding box center [586, 40] width 34 height 5
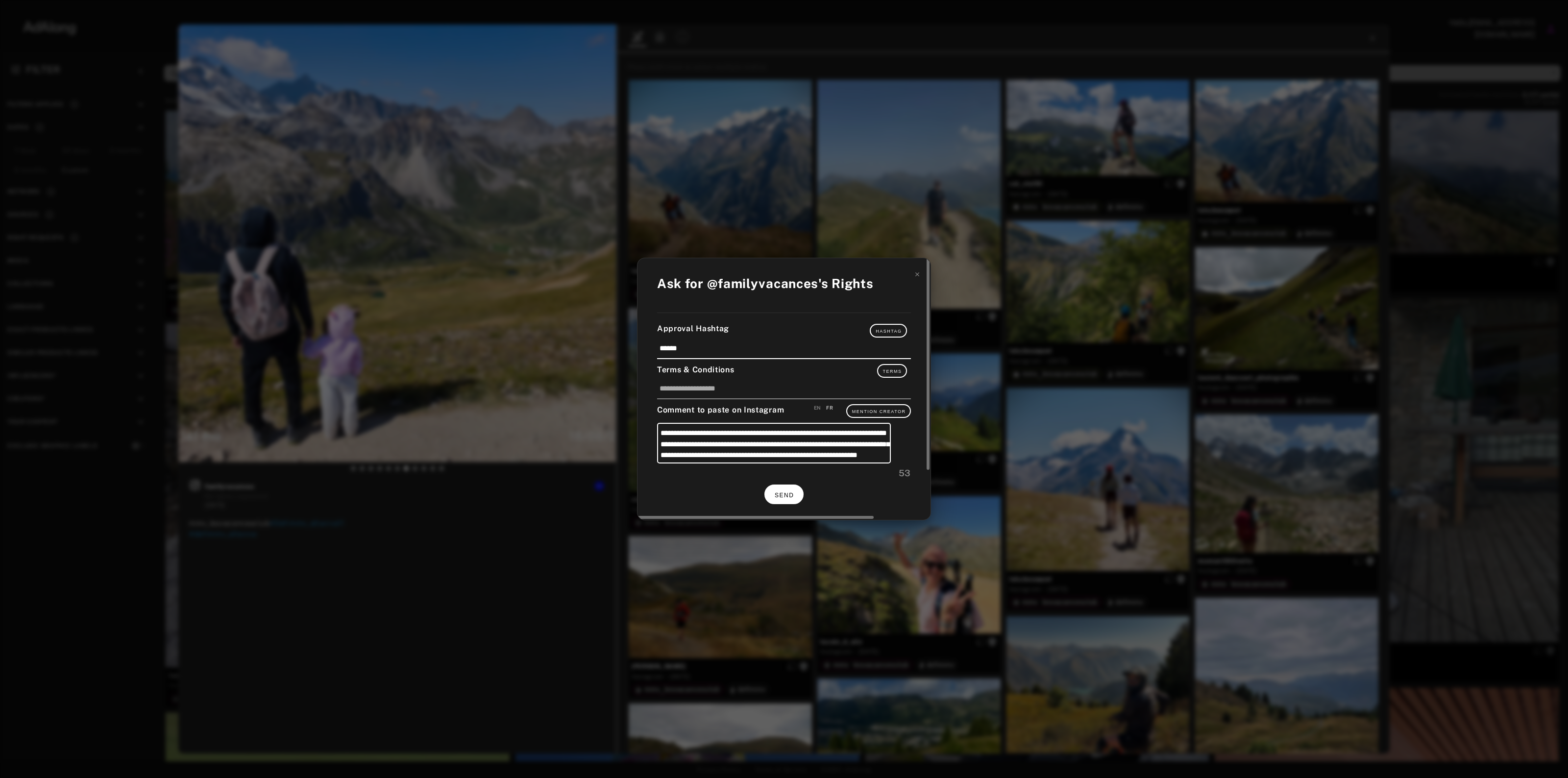
click at [775, 486] on button "SEND" at bounding box center [784, 494] width 39 height 19
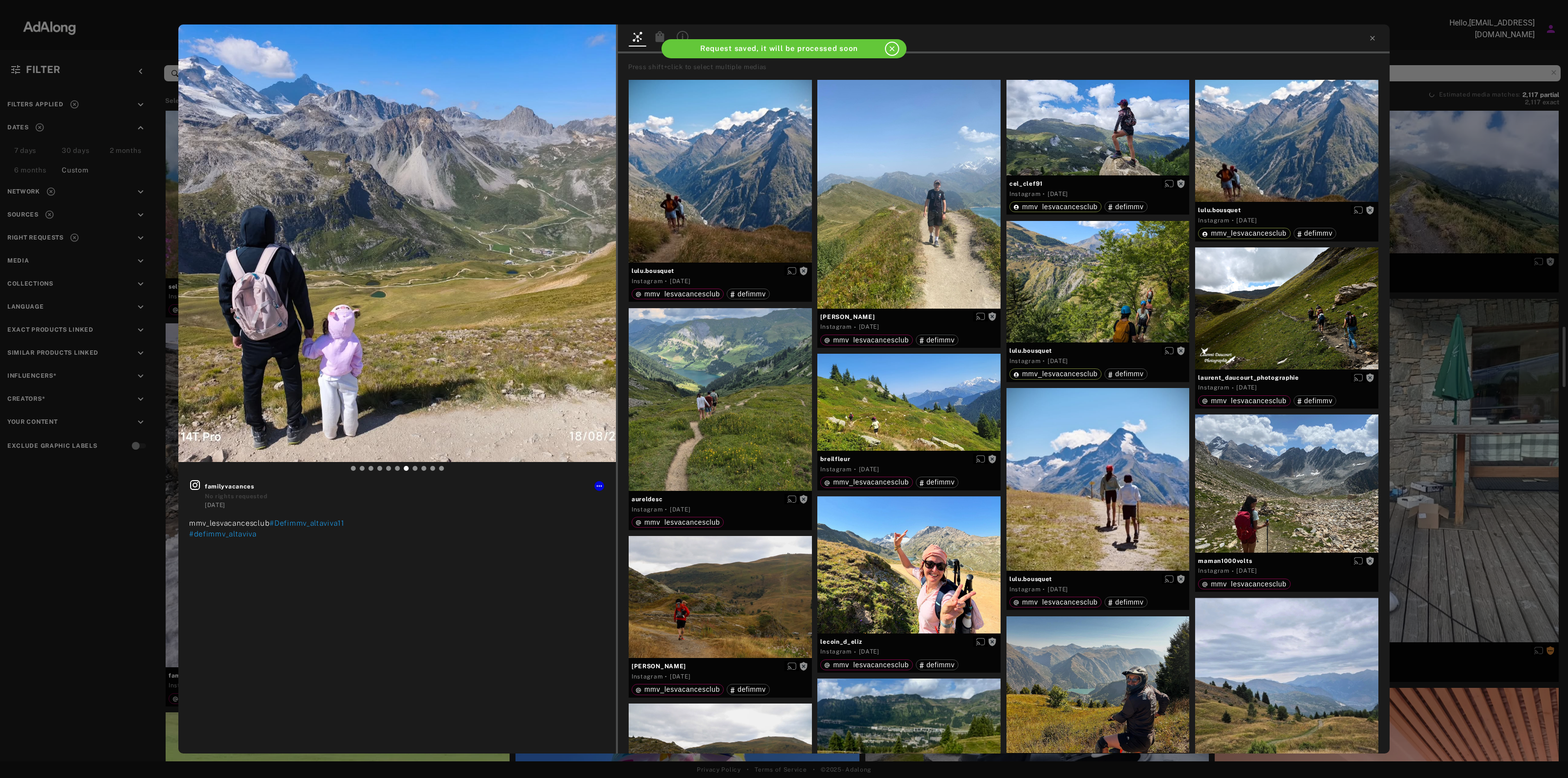
click at [1471, 312] on div "Get rights familyvacances No rights requested [DATE] mmv_lesvacancesclub #Defim…" at bounding box center [784, 389] width 1568 height 778
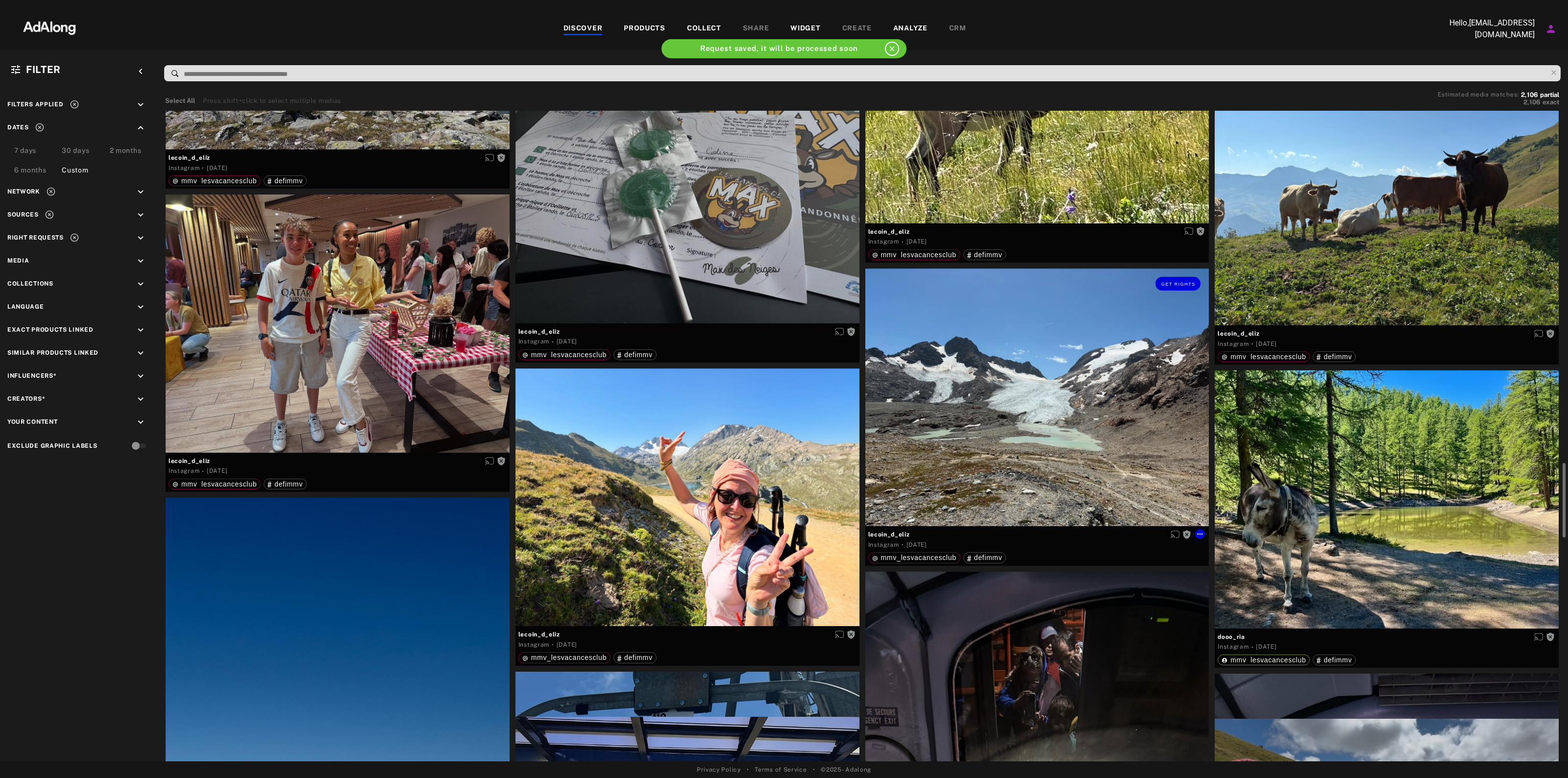
scroll to position [3308, 0]
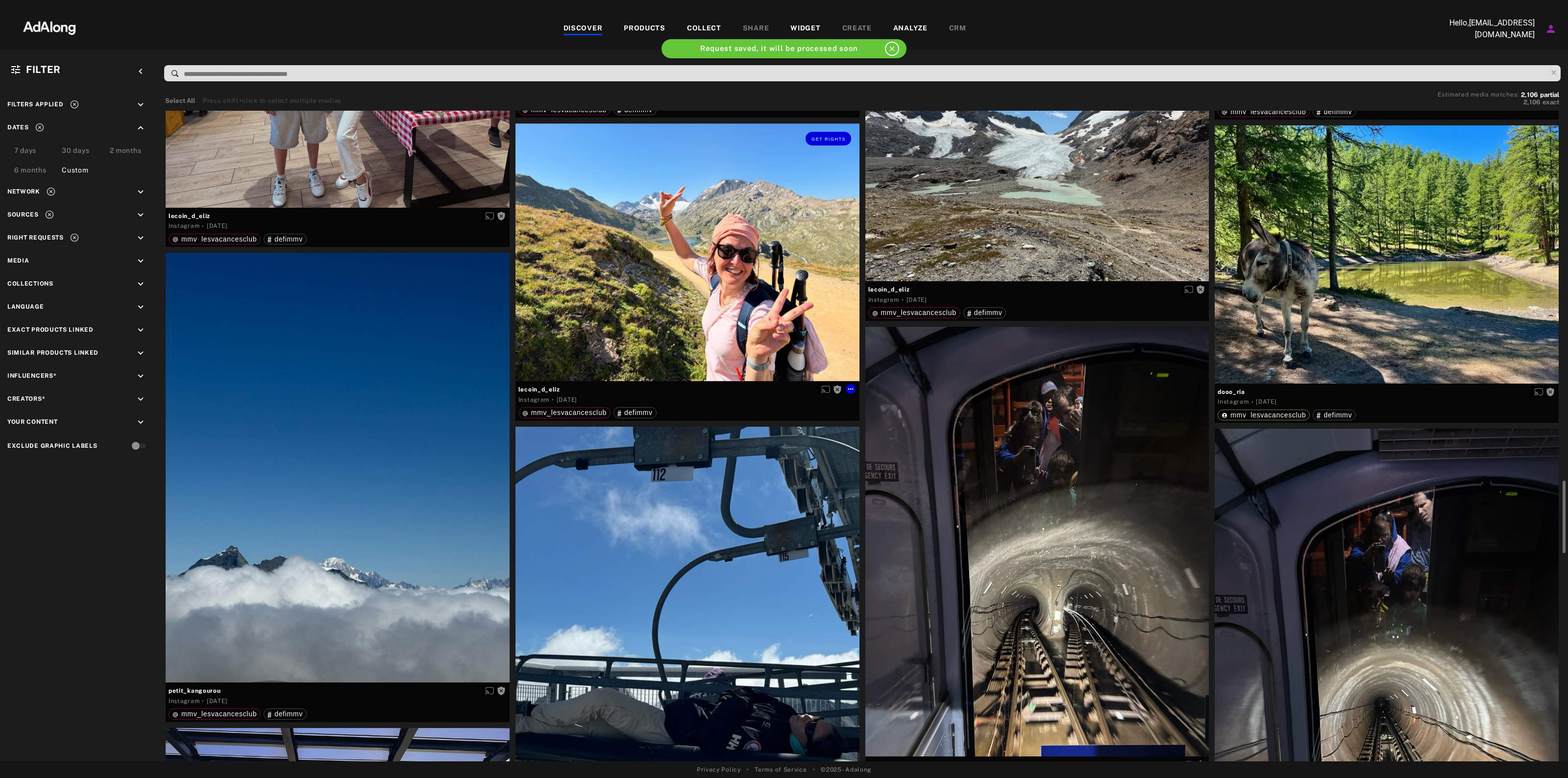
click at [785, 325] on div "Get rights" at bounding box center [687, 252] width 344 height 258
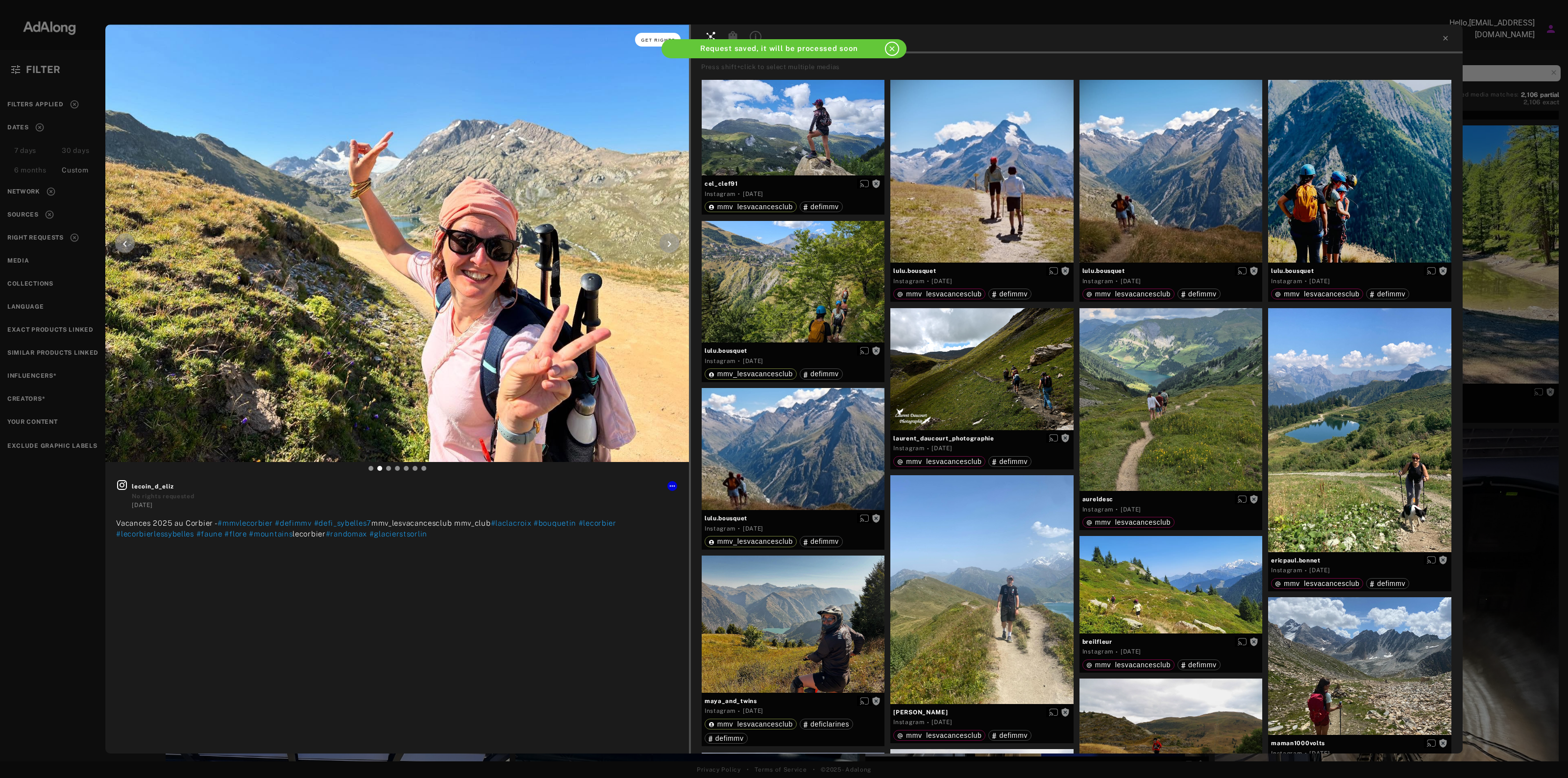
click at [645, 41] on span "Get rights" at bounding box center [658, 40] width 34 height 5
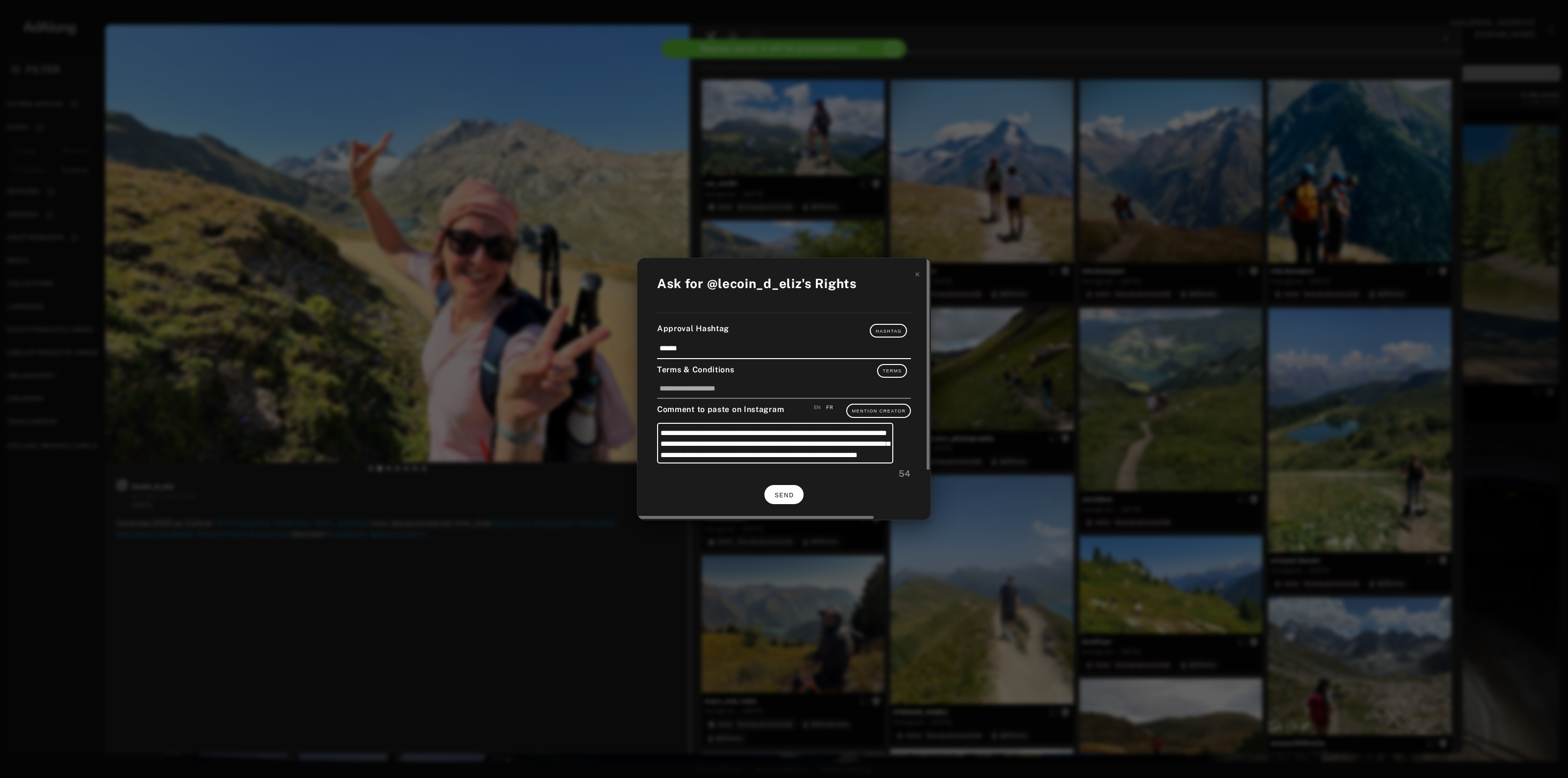
click at [782, 490] on button "SEND" at bounding box center [784, 494] width 39 height 19
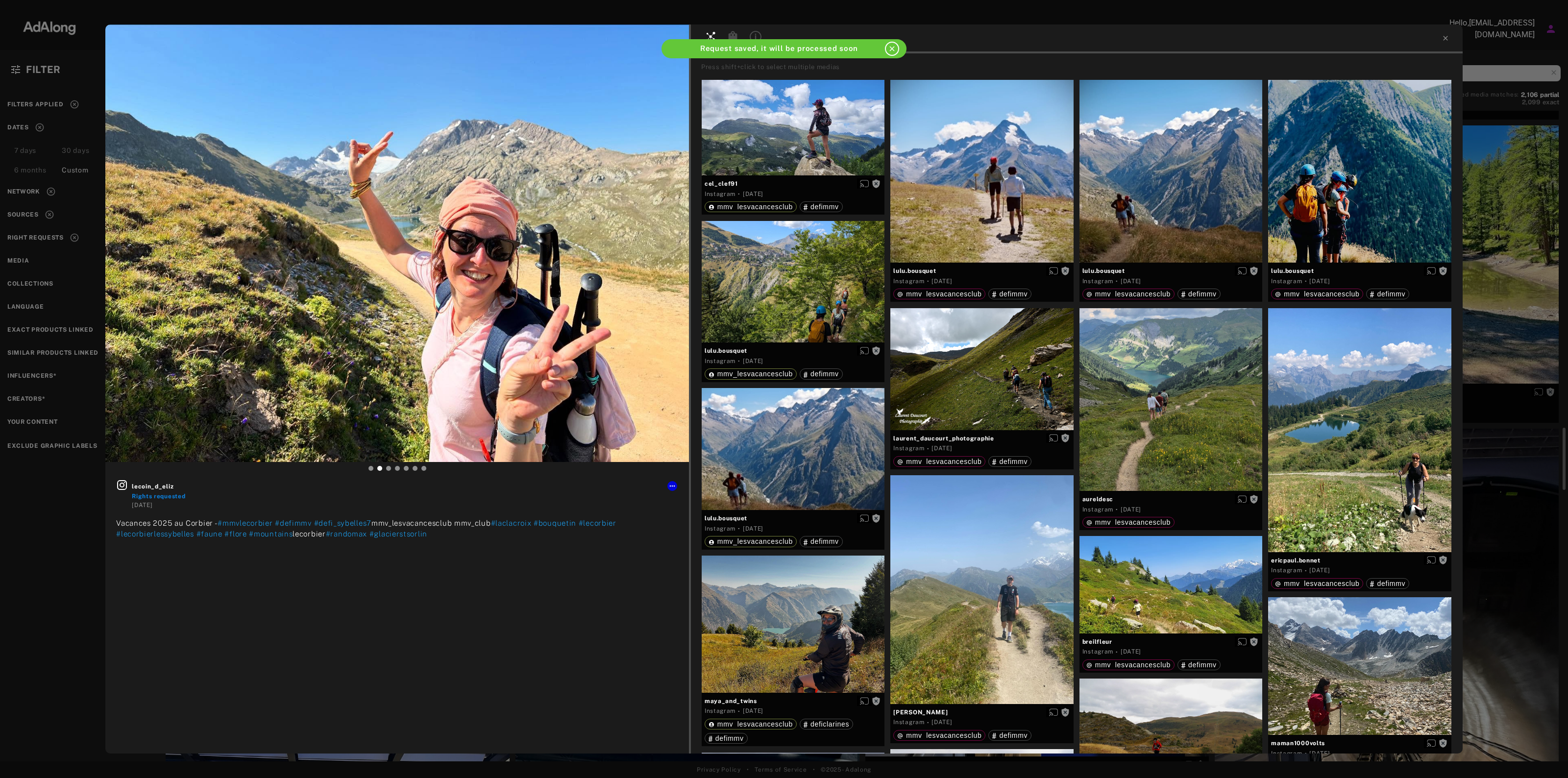
click at [1524, 243] on div "lecoin_d_eliz Rights requested [DATE] Vacances 2025 au Corbier - #mmvlecorbier …" at bounding box center [784, 389] width 1568 height 778
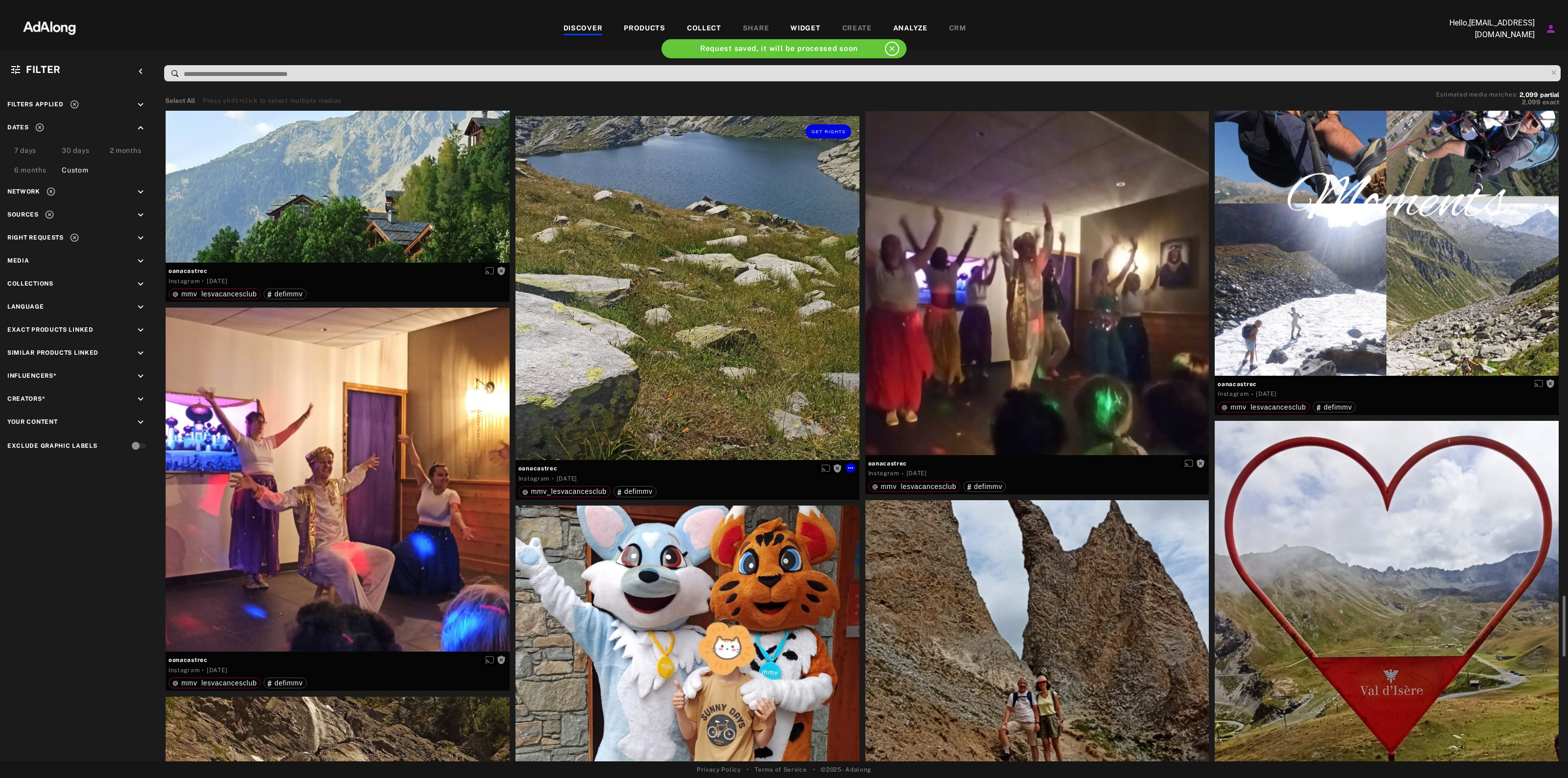
scroll to position [5391, 0]
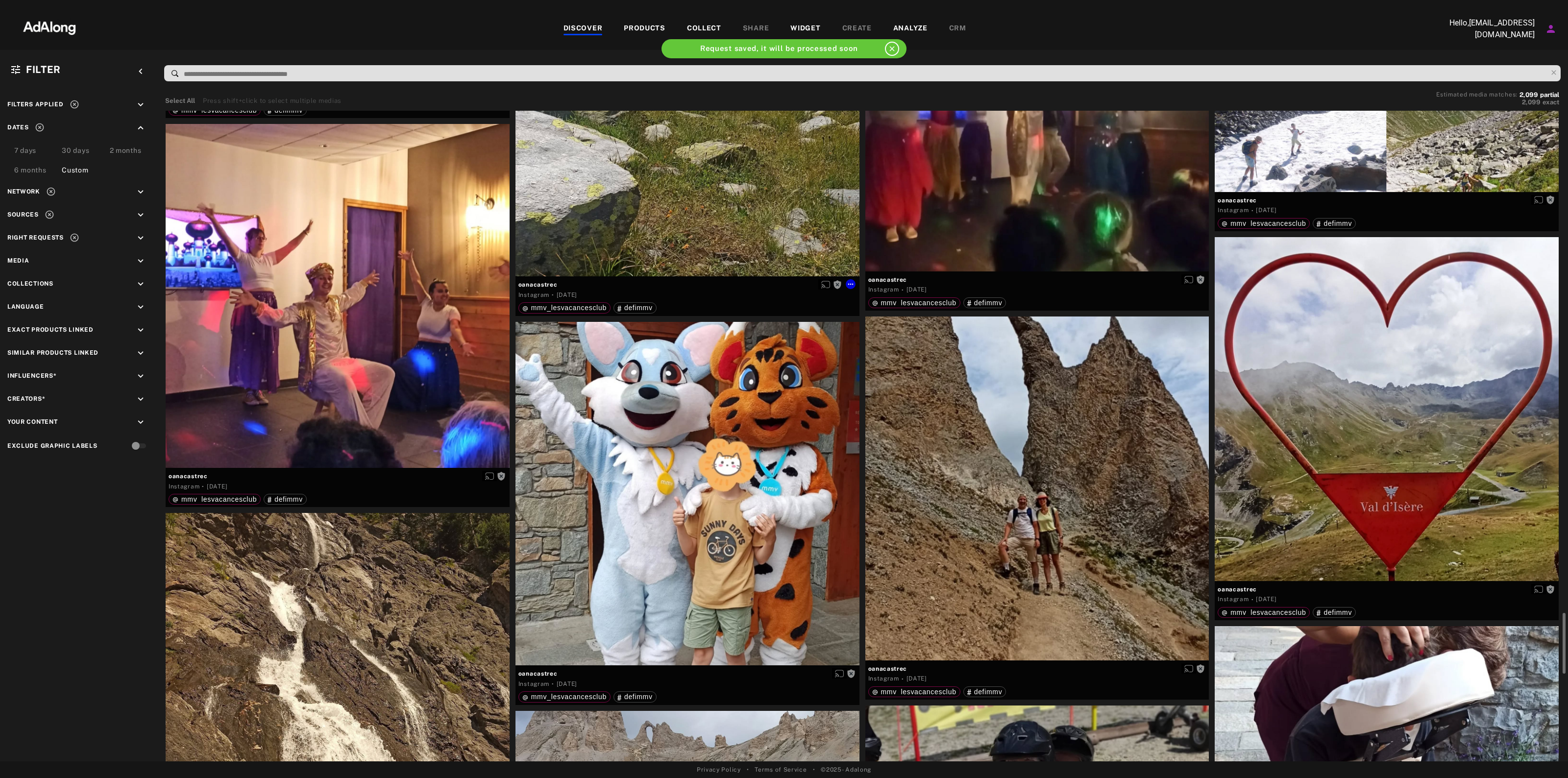
click at [767, 214] on div "Get rights" at bounding box center [687, 104] width 344 height 344
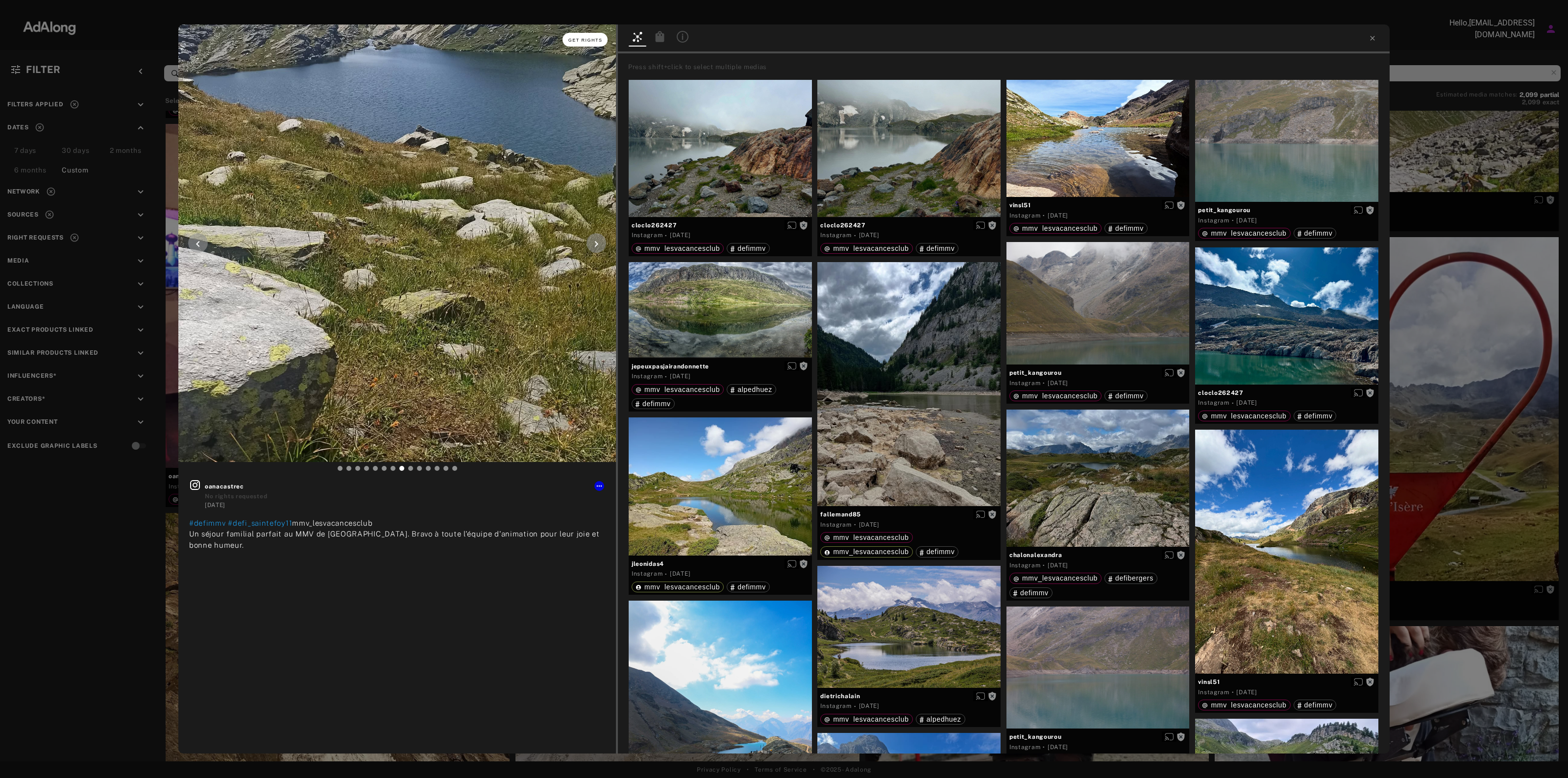
click at [577, 41] on button "Get rights" at bounding box center [585, 40] width 45 height 14
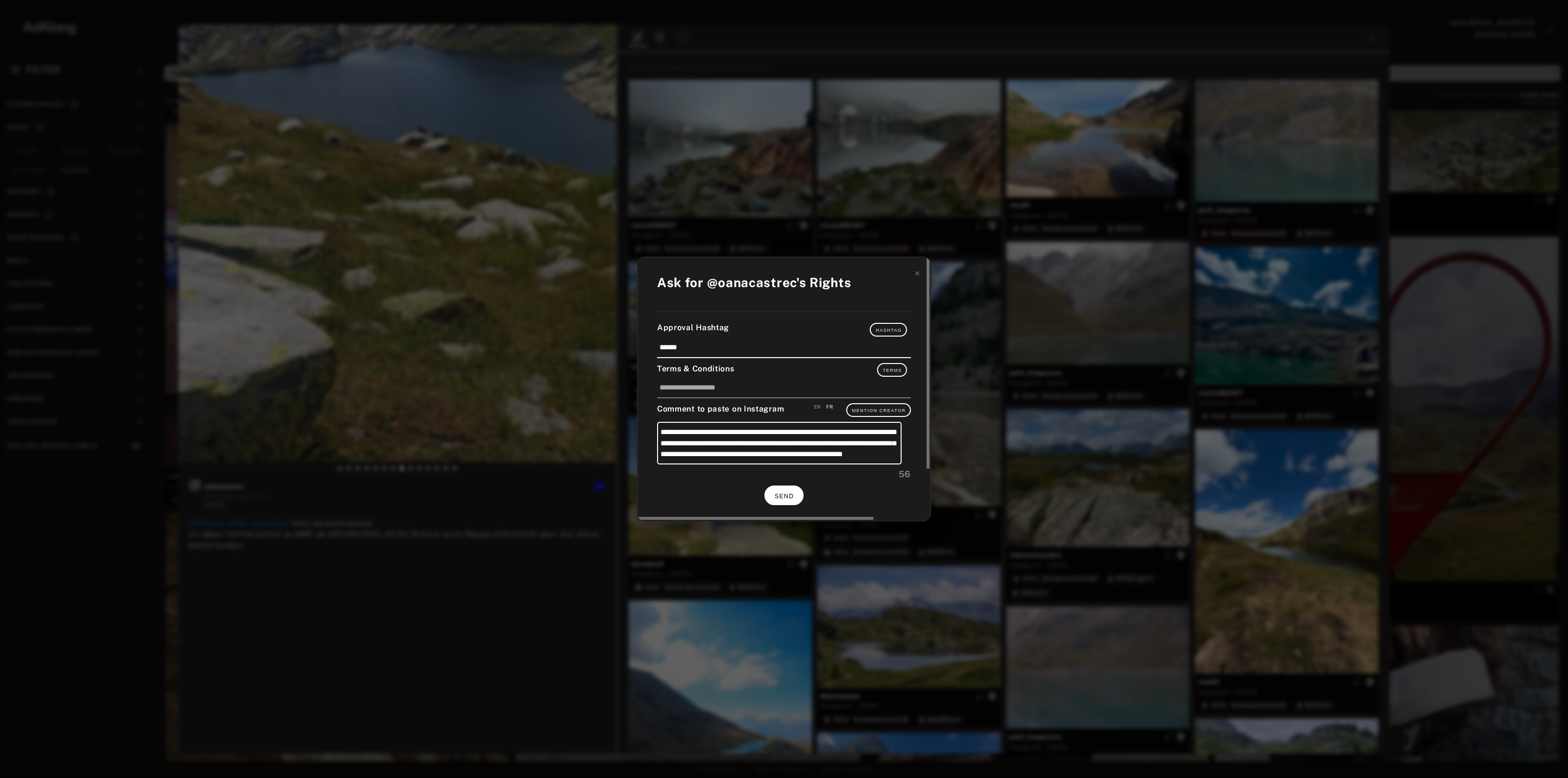
click at [775, 494] on span "SEND" at bounding box center [784, 496] width 19 height 7
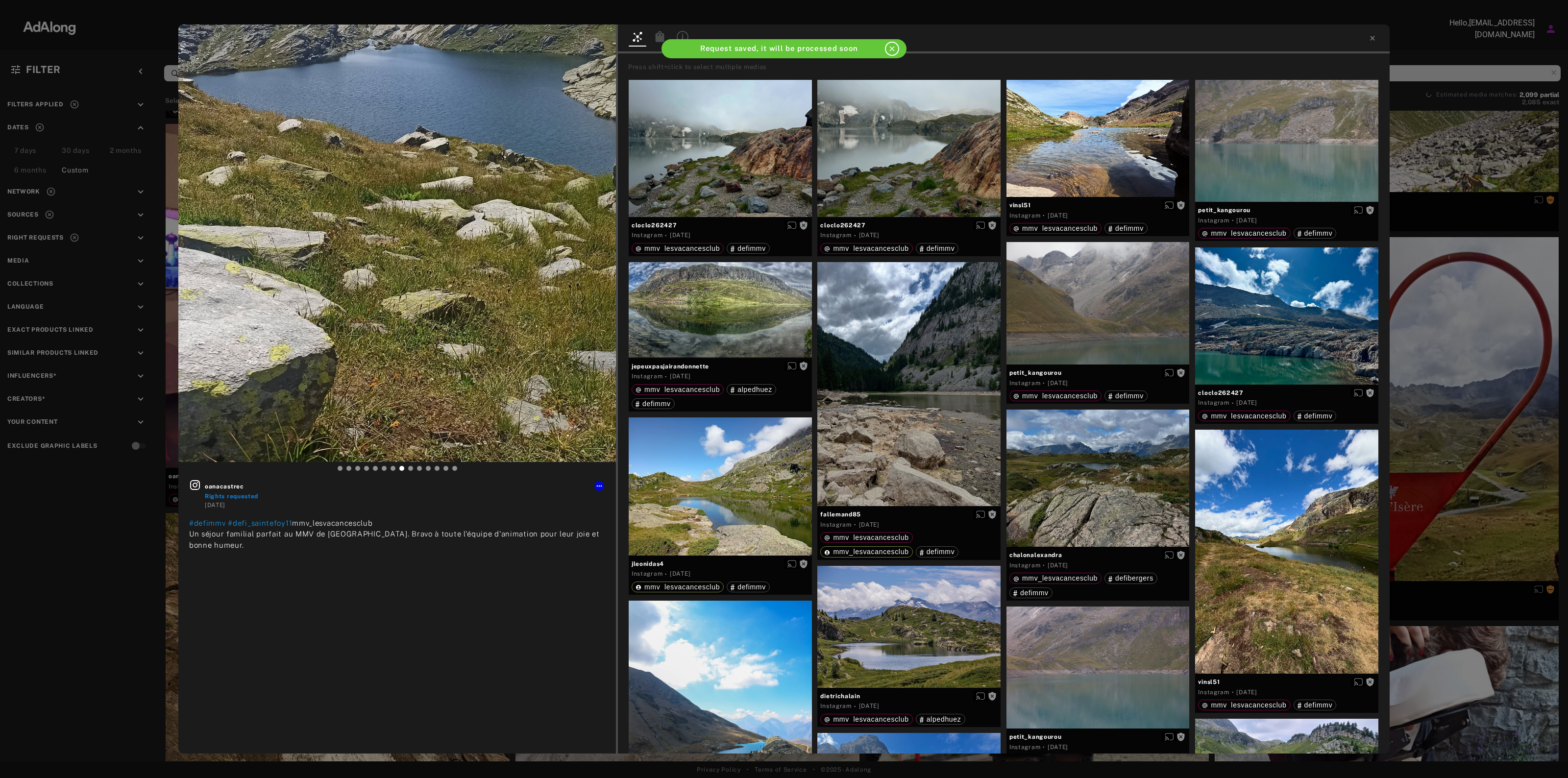
scroll to position [5022, 0]
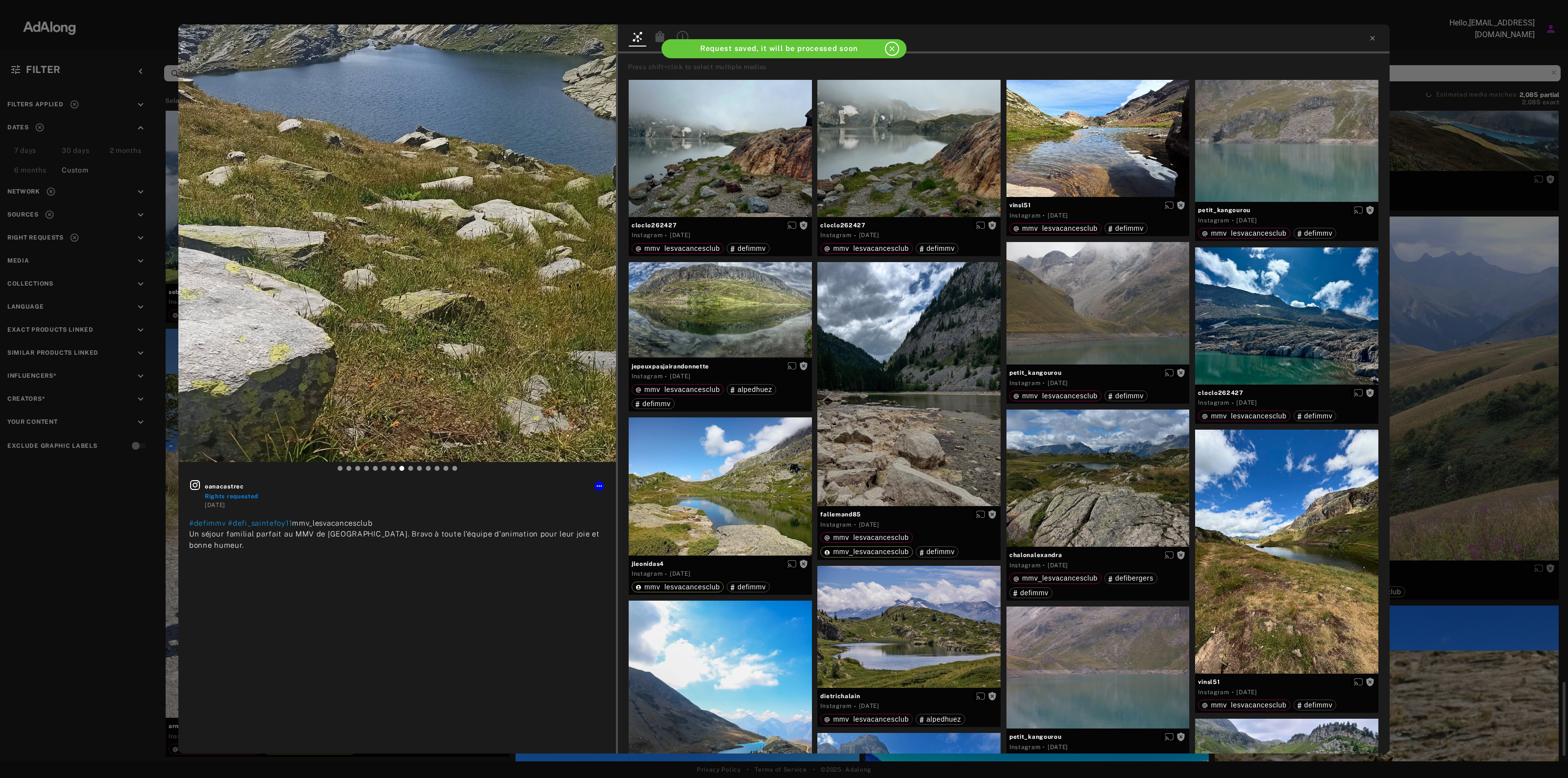
click at [1558, 398] on div "oanacastrec Rights requested [DATE] #defimmv #defi_saintefoy11 mmv_lesvacancesc…" at bounding box center [784, 389] width 1568 height 778
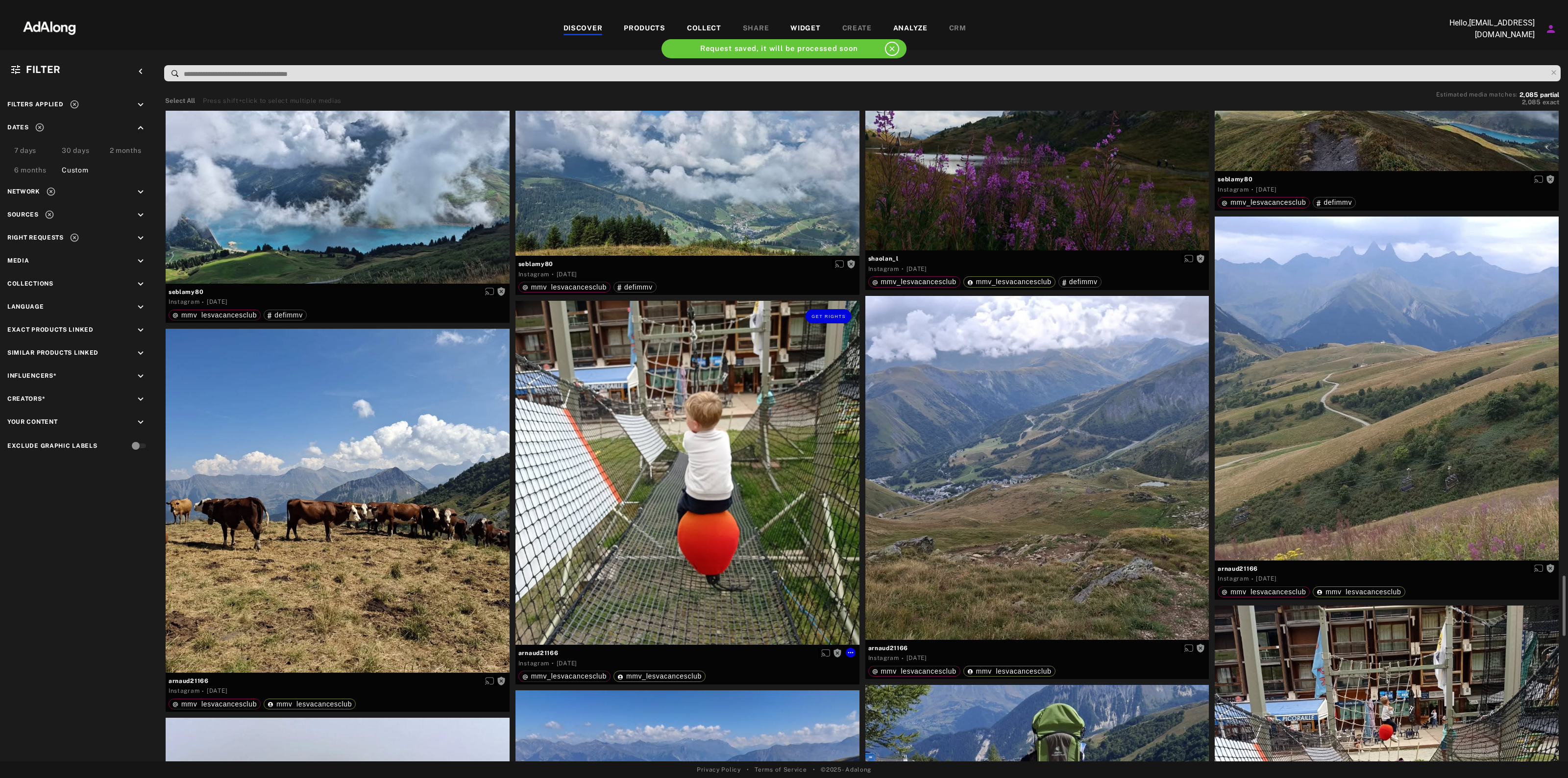
scroll to position [5329, 0]
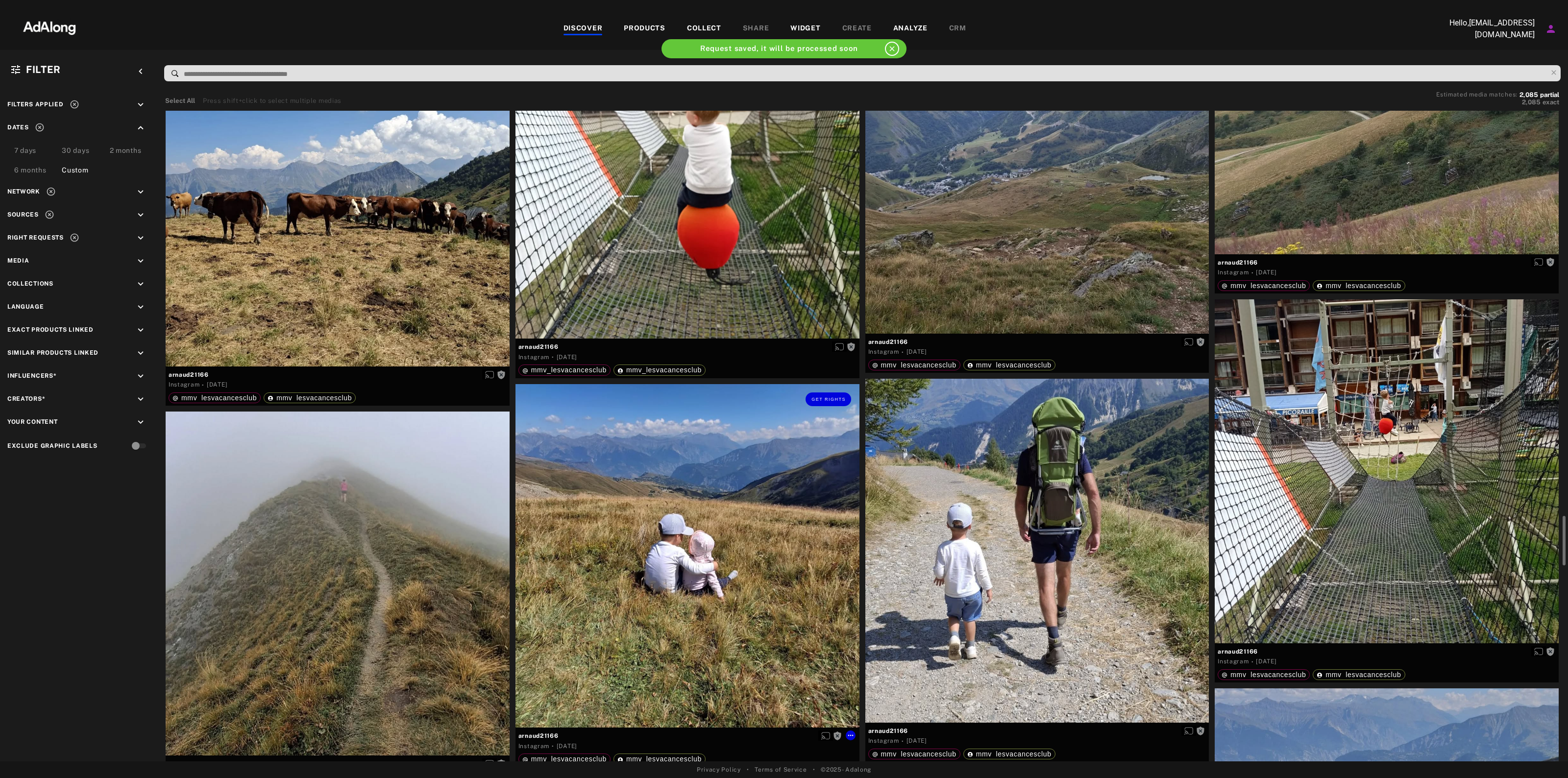
click at [649, 513] on div "Get rights" at bounding box center [687, 556] width 344 height 344
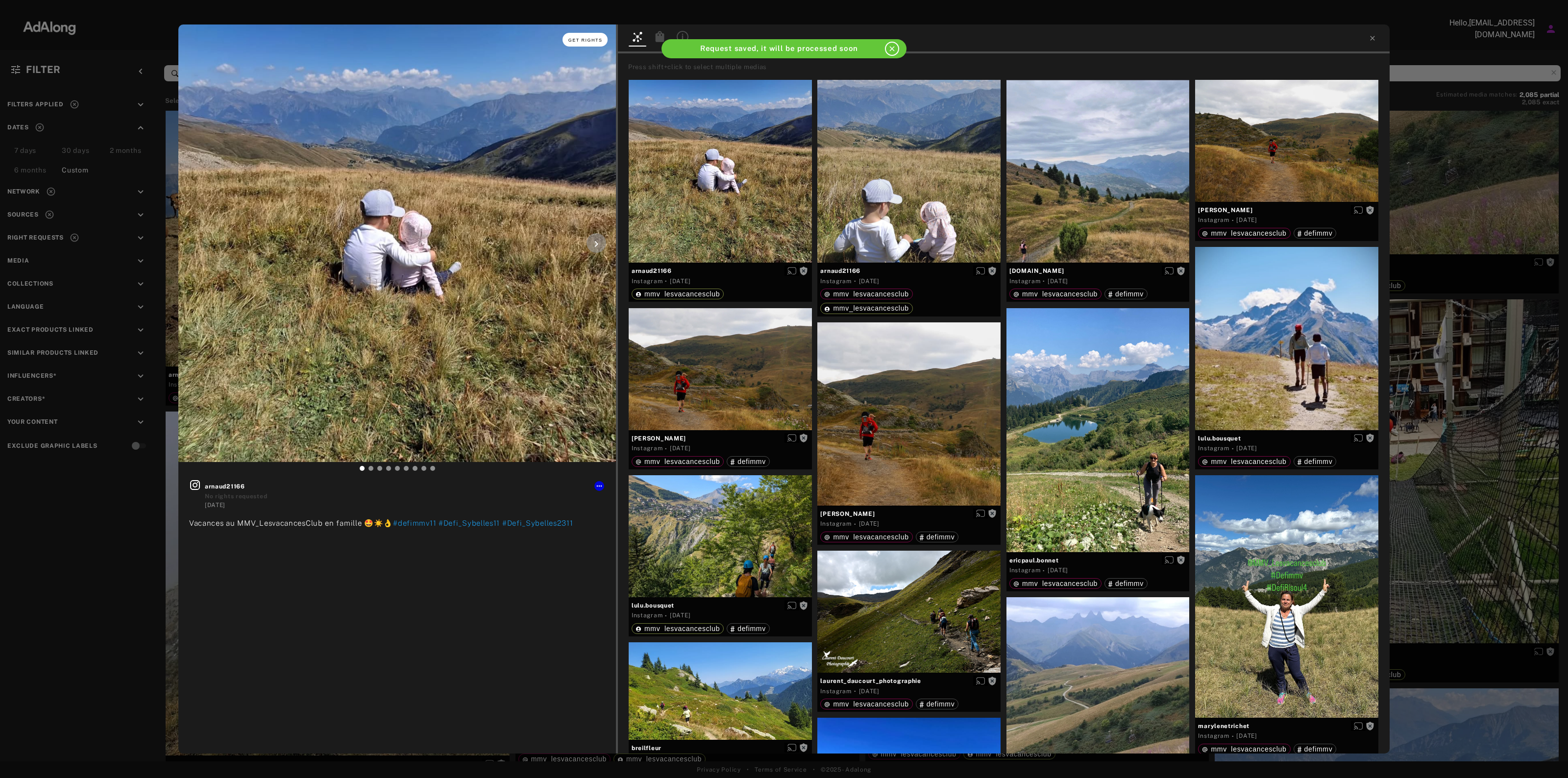
click at [583, 44] on button "Get rights" at bounding box center [585, 40] width 45 height 14
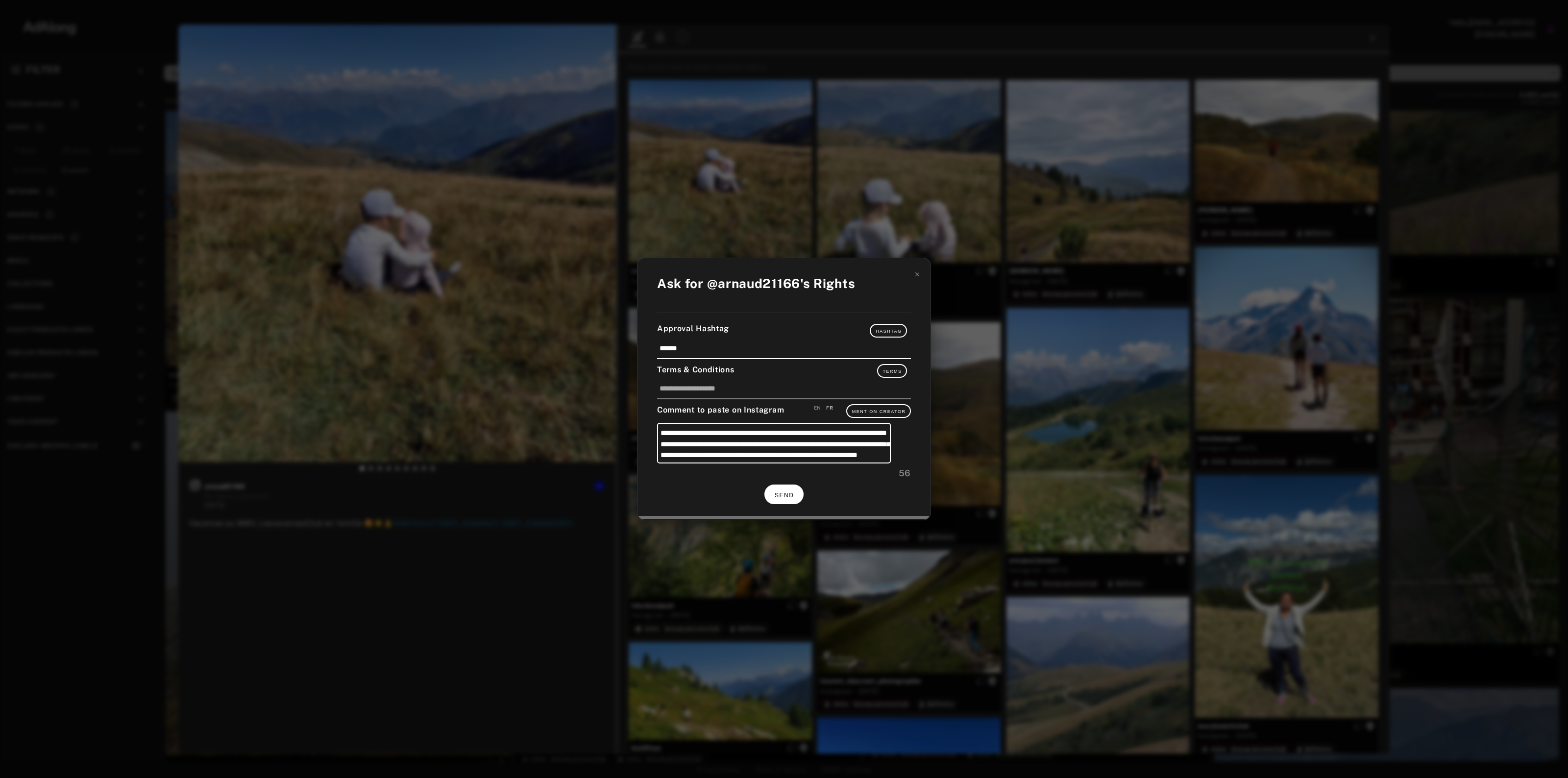
click at [785, 499] on button "SEND" at bounding box center [784, 494] width 39 height 19
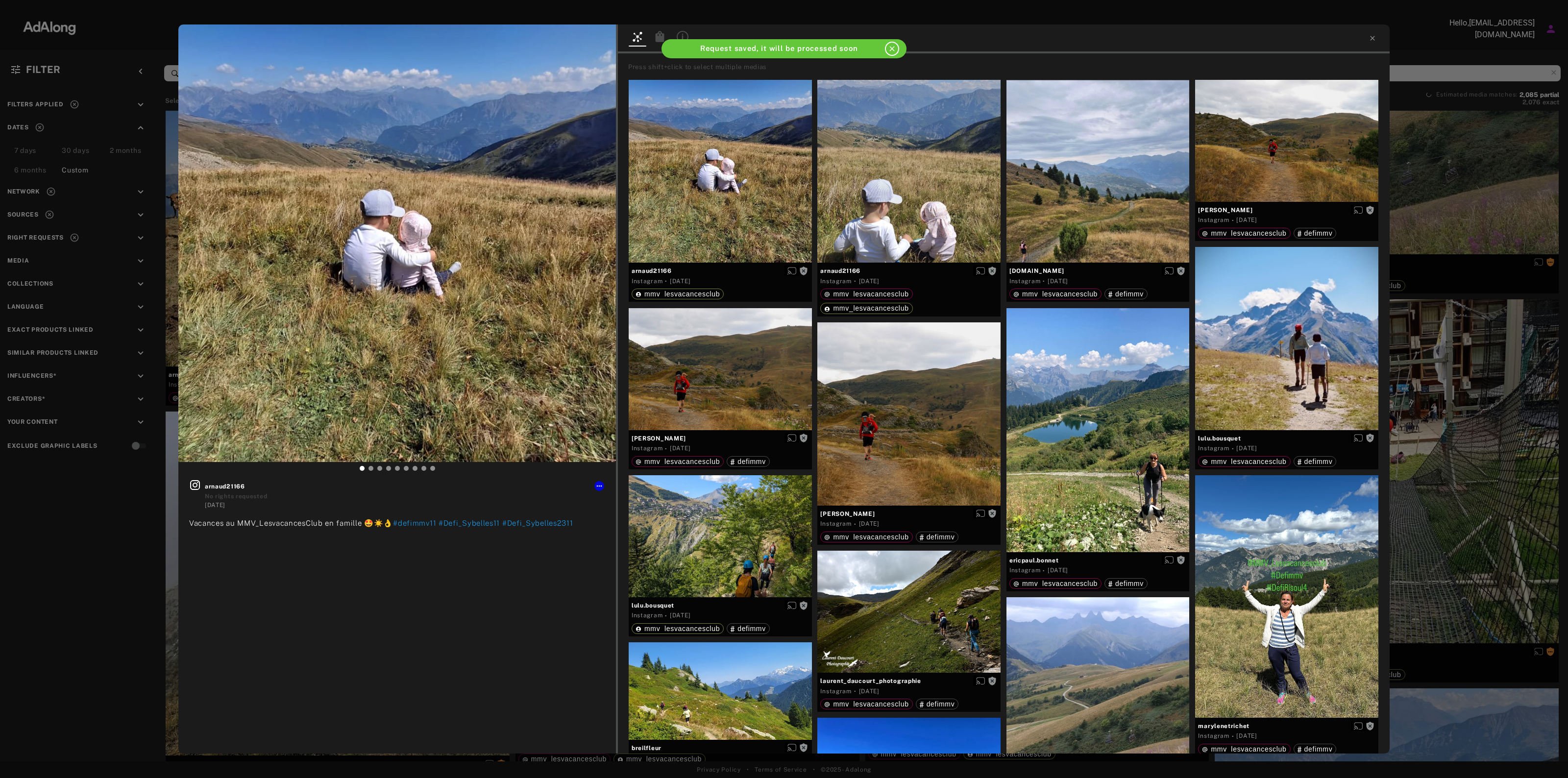
click at [1446, 382] on div "Get rights arnaud21166 No rights requested [DATE] Vacances au MMV_LesvacancesCl…" at bounding box center [784, 389] width 1568 height 778
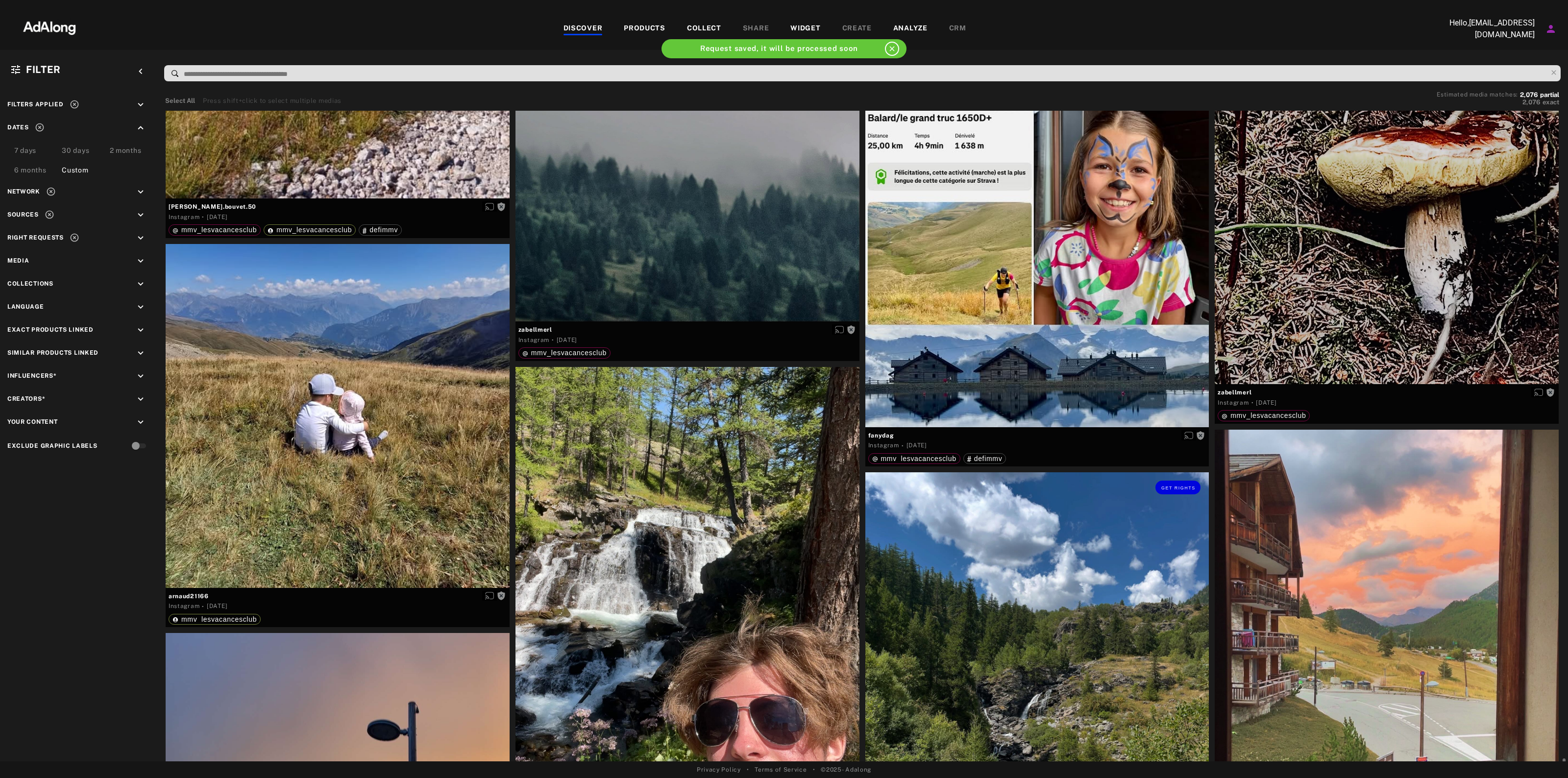
scroll to position [6553, 0]
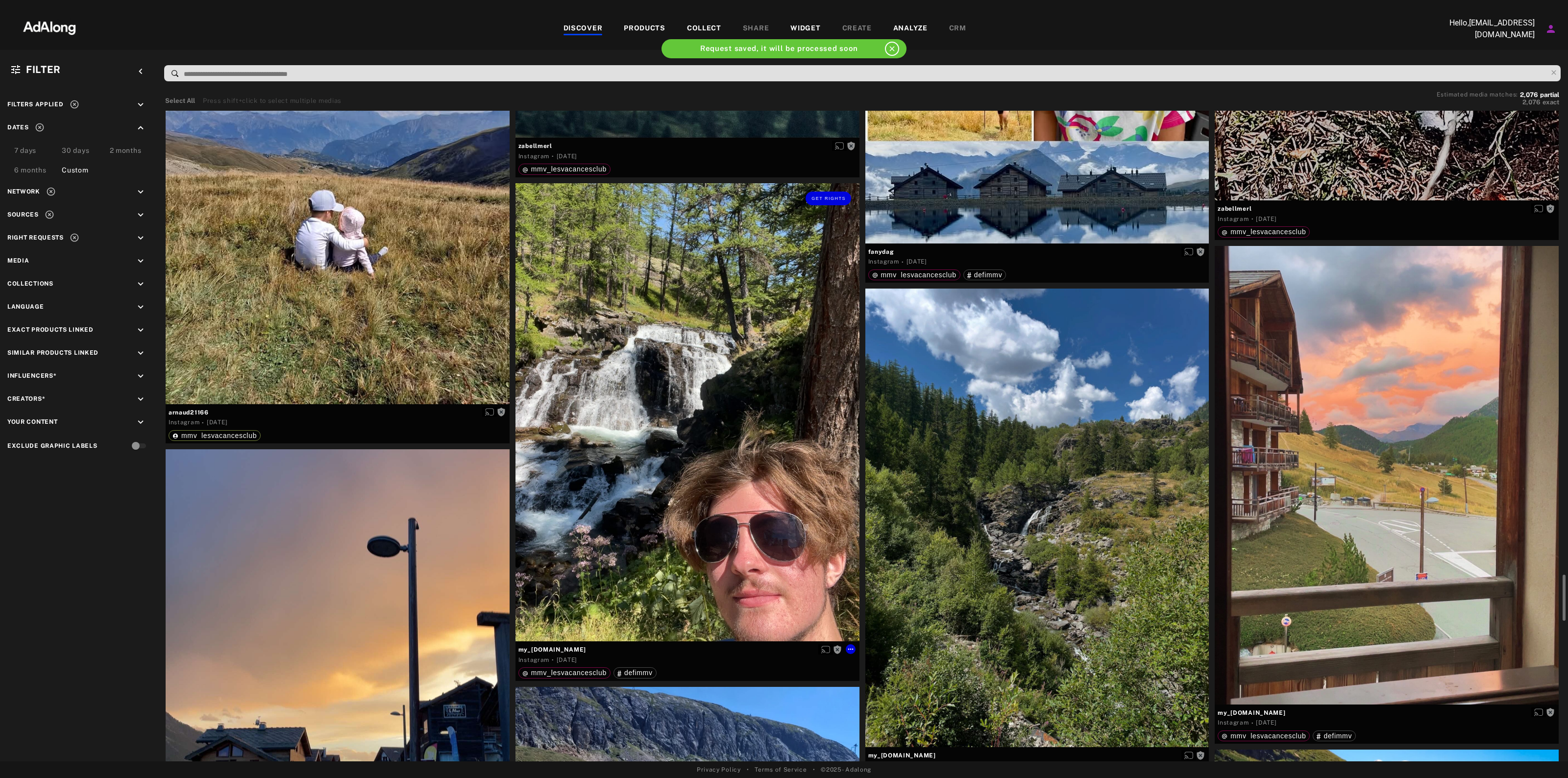
click at [770, 429] on div "Get rights" at bounding box center [687, 412] width 344 height 458
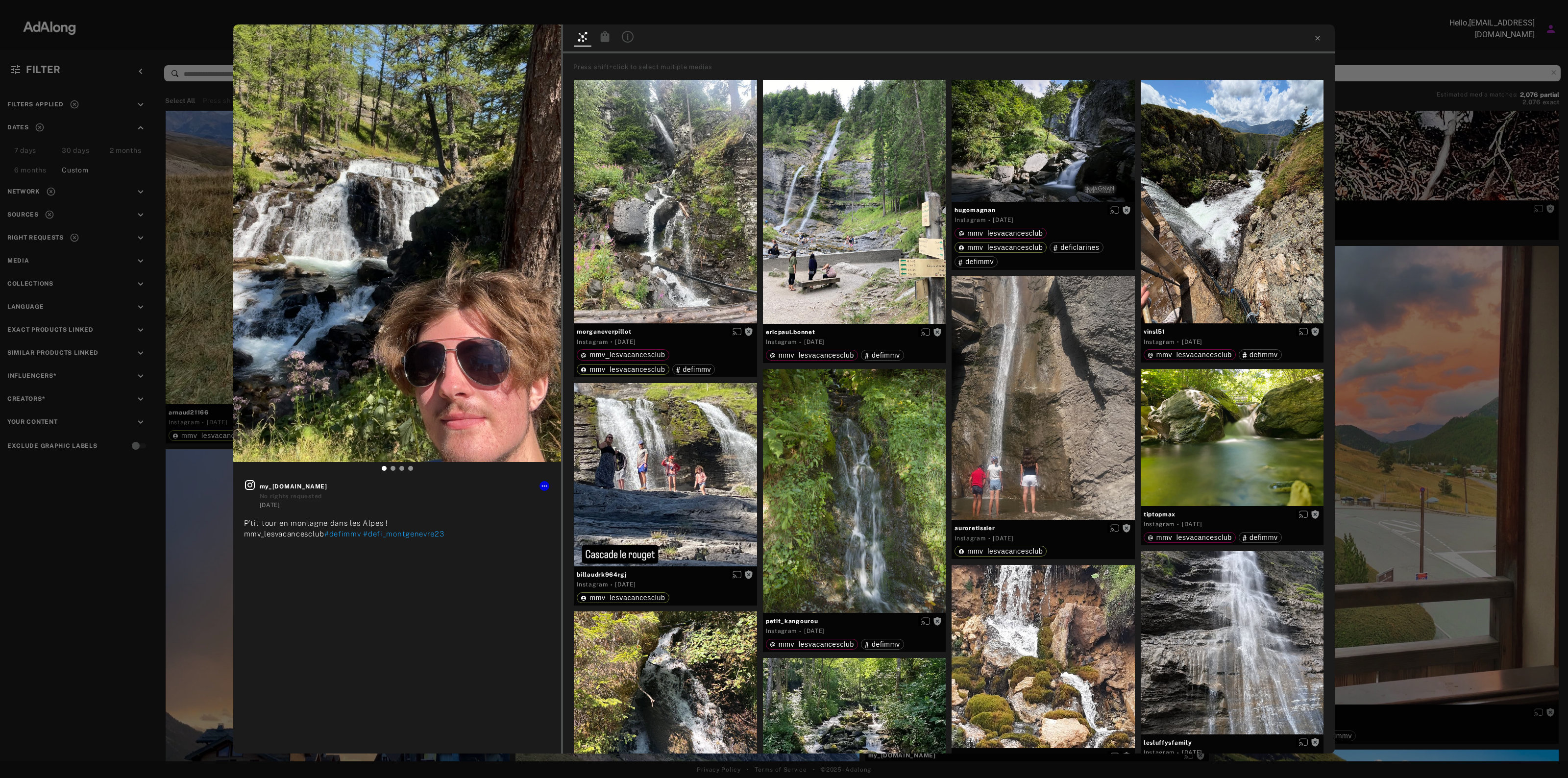
click at [1433, 282] on div "Get rights my_[DOMAIN_NAME] No rights requested [DATE] P’tit tour en montagne d…" at bounding box center [784, 389] width 1568 height 778
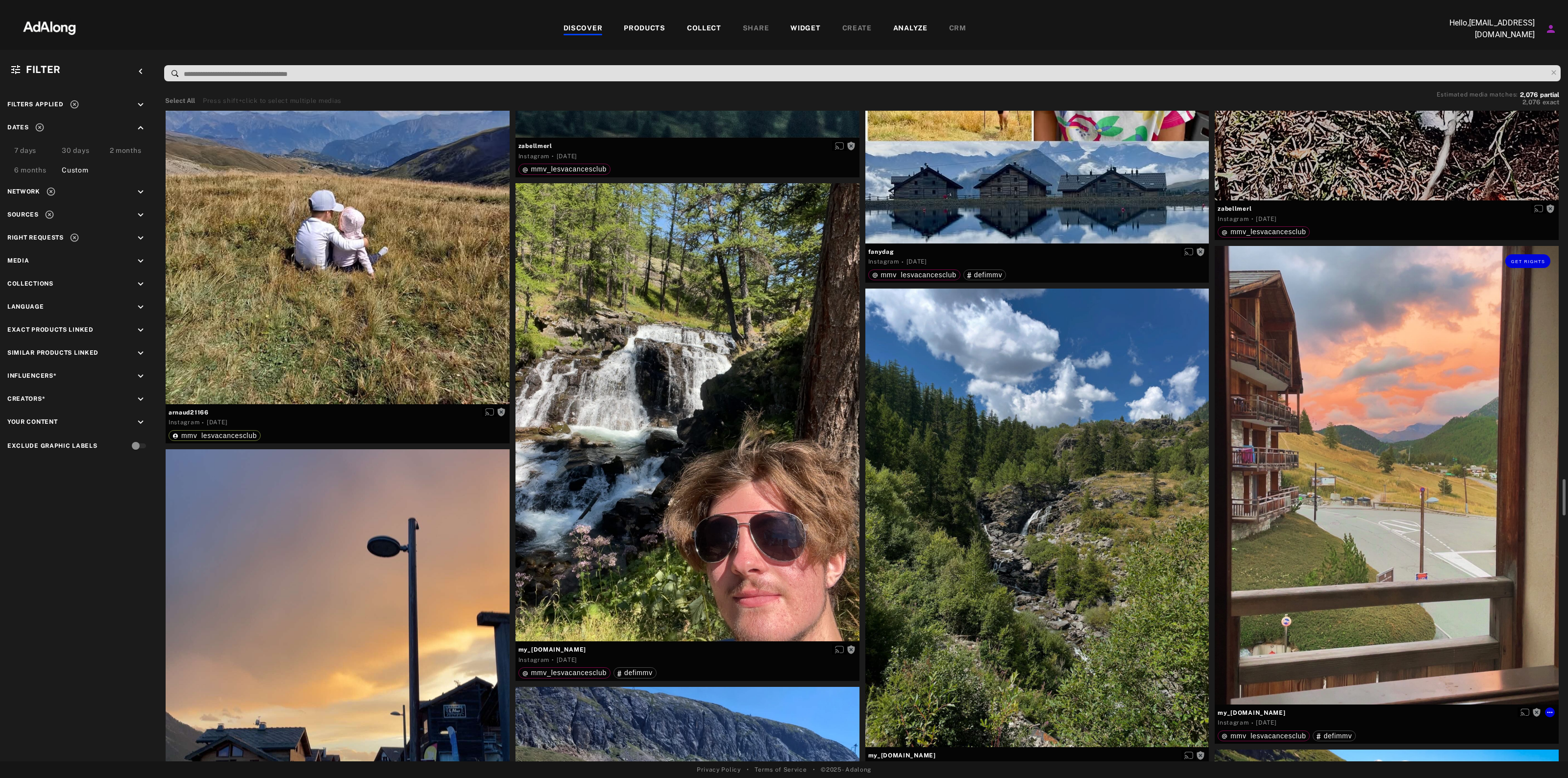
scroll to position [6737, 0]
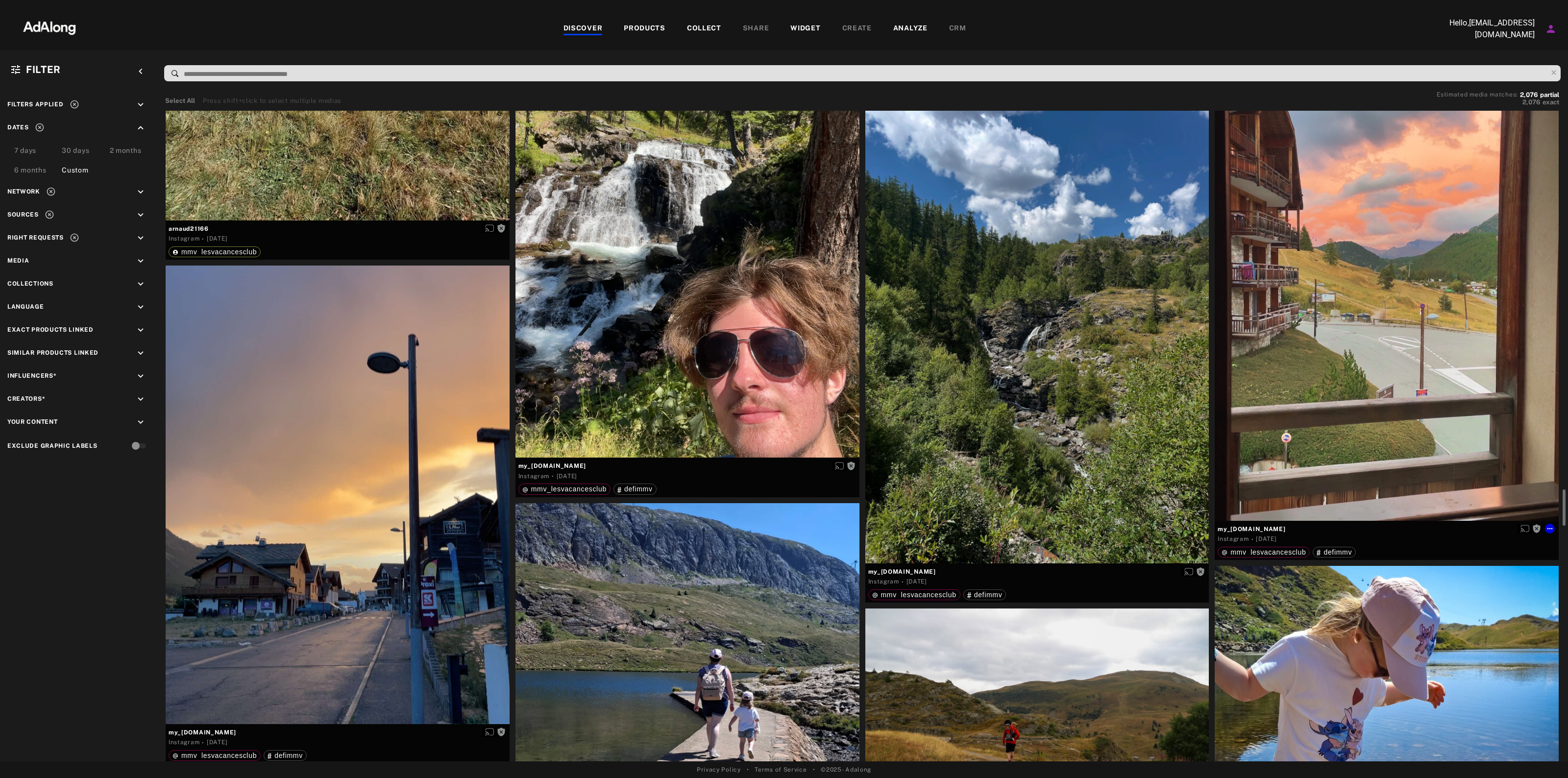
click at [1324, 354] on div "Get rights" at bounding box center [1387, 291] width 344 height 458
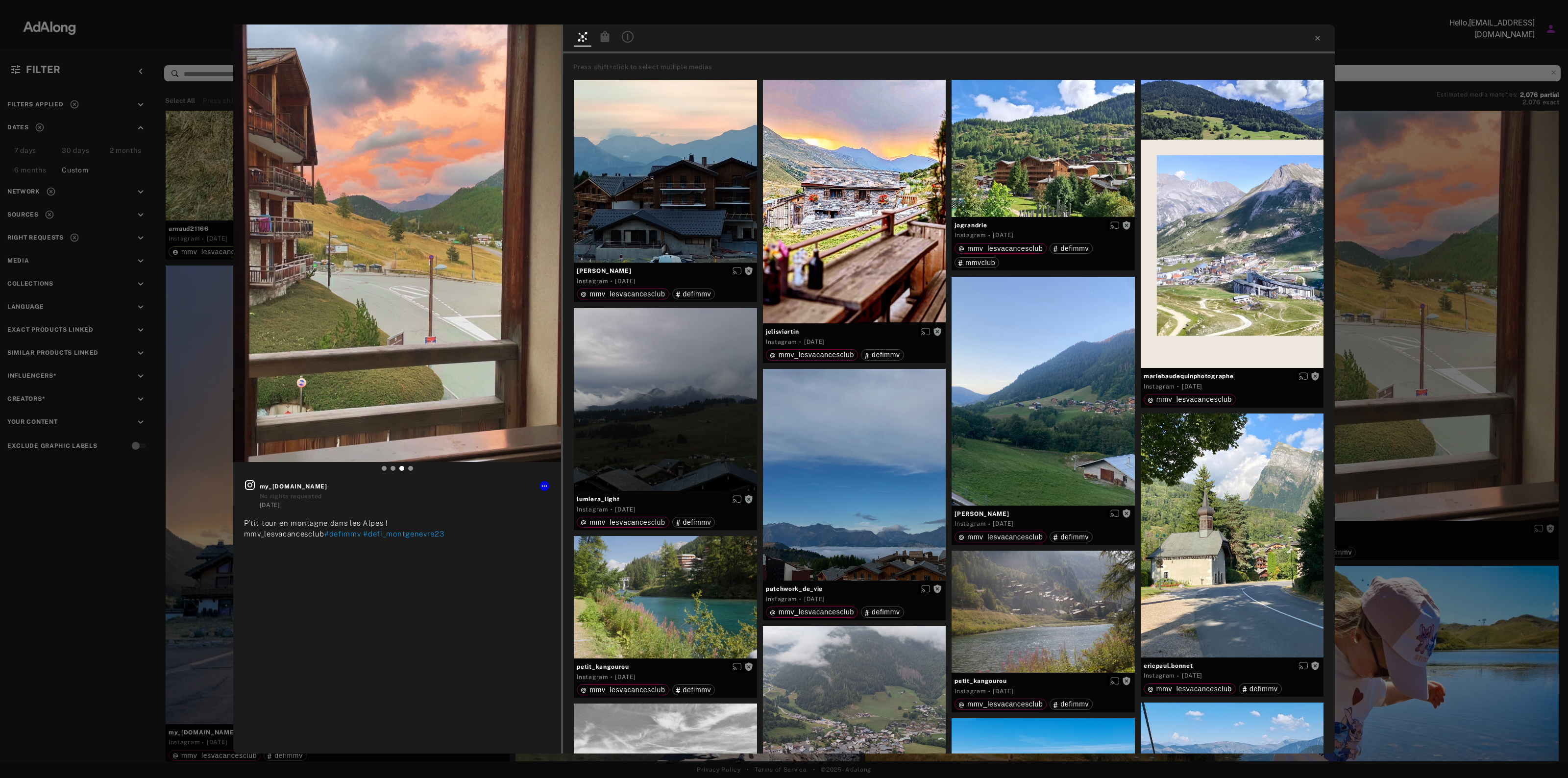
click at [1410, 233] on div "Get rights my_[DOMAIN_NAME] No rights requested [DATE] P’tit tour en montagne d…" at bounding box center [784, 389] width 1568 height 778
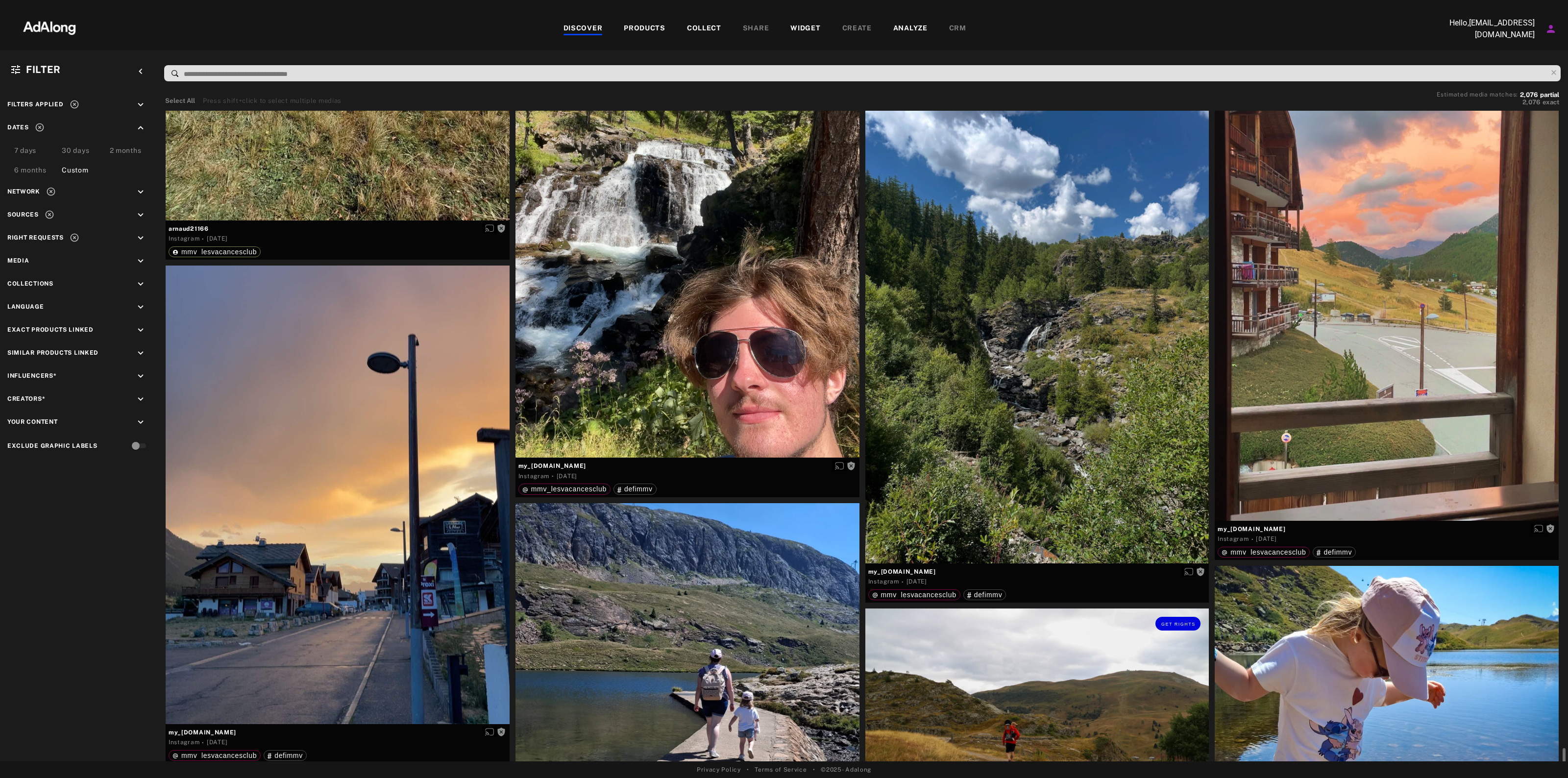
scroll to position [6983, 0]
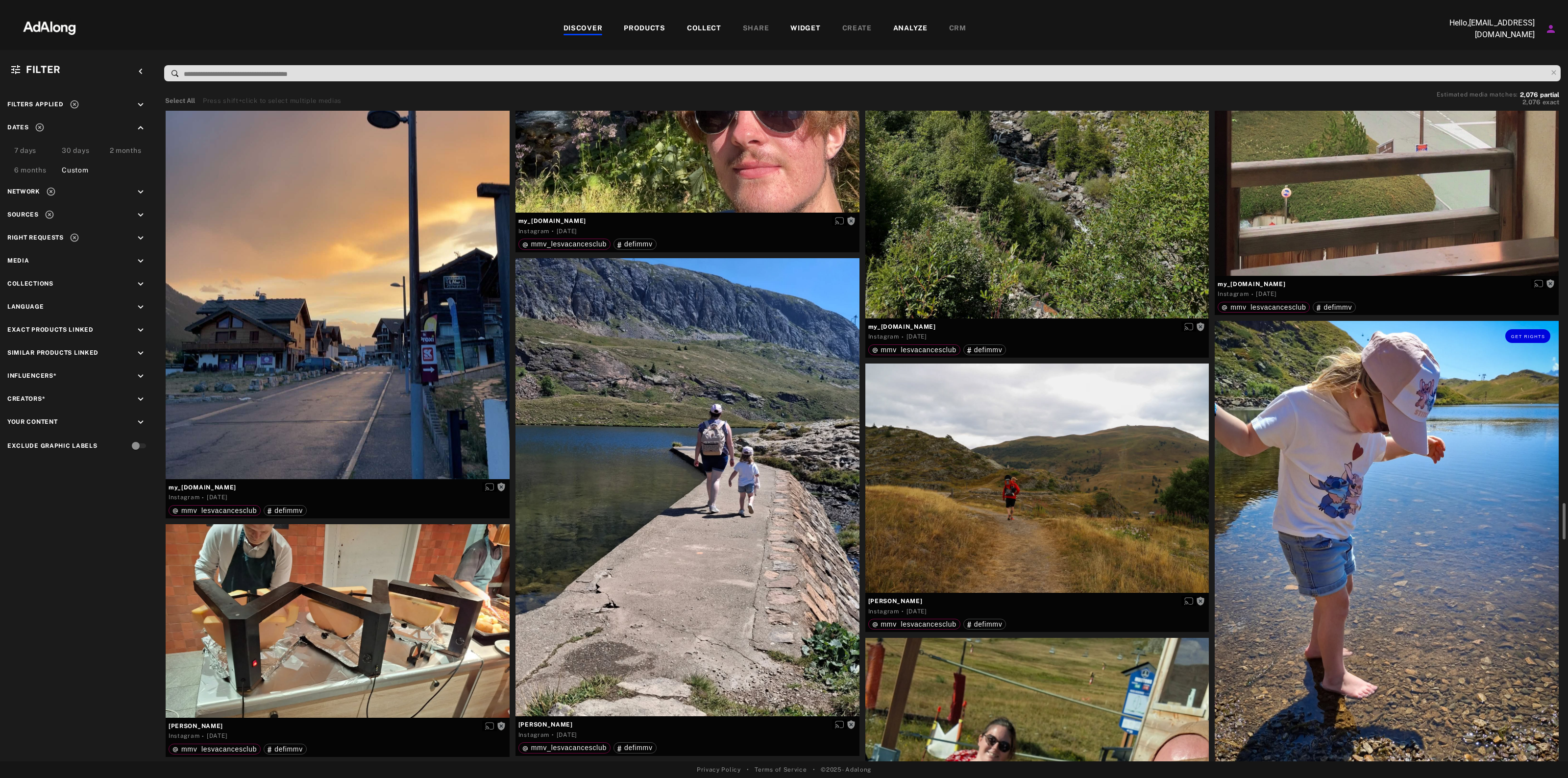
click at [1297, 408] on div "Get rights" at bounding box center [1387, 550] width 344 height 458
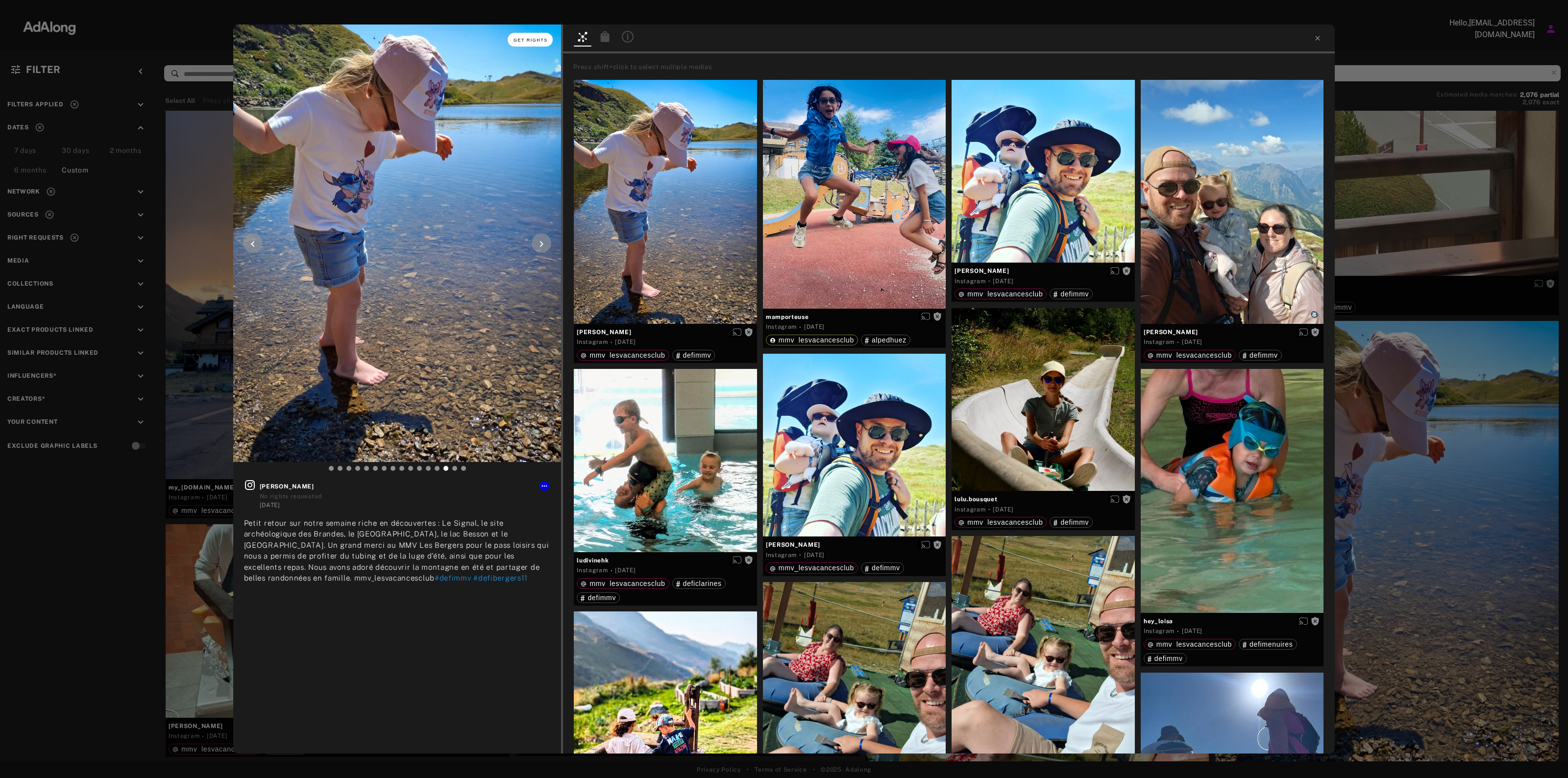
click at [542, 38] on span "Get rights" at bounding box center [531, 40] width 34 height 5
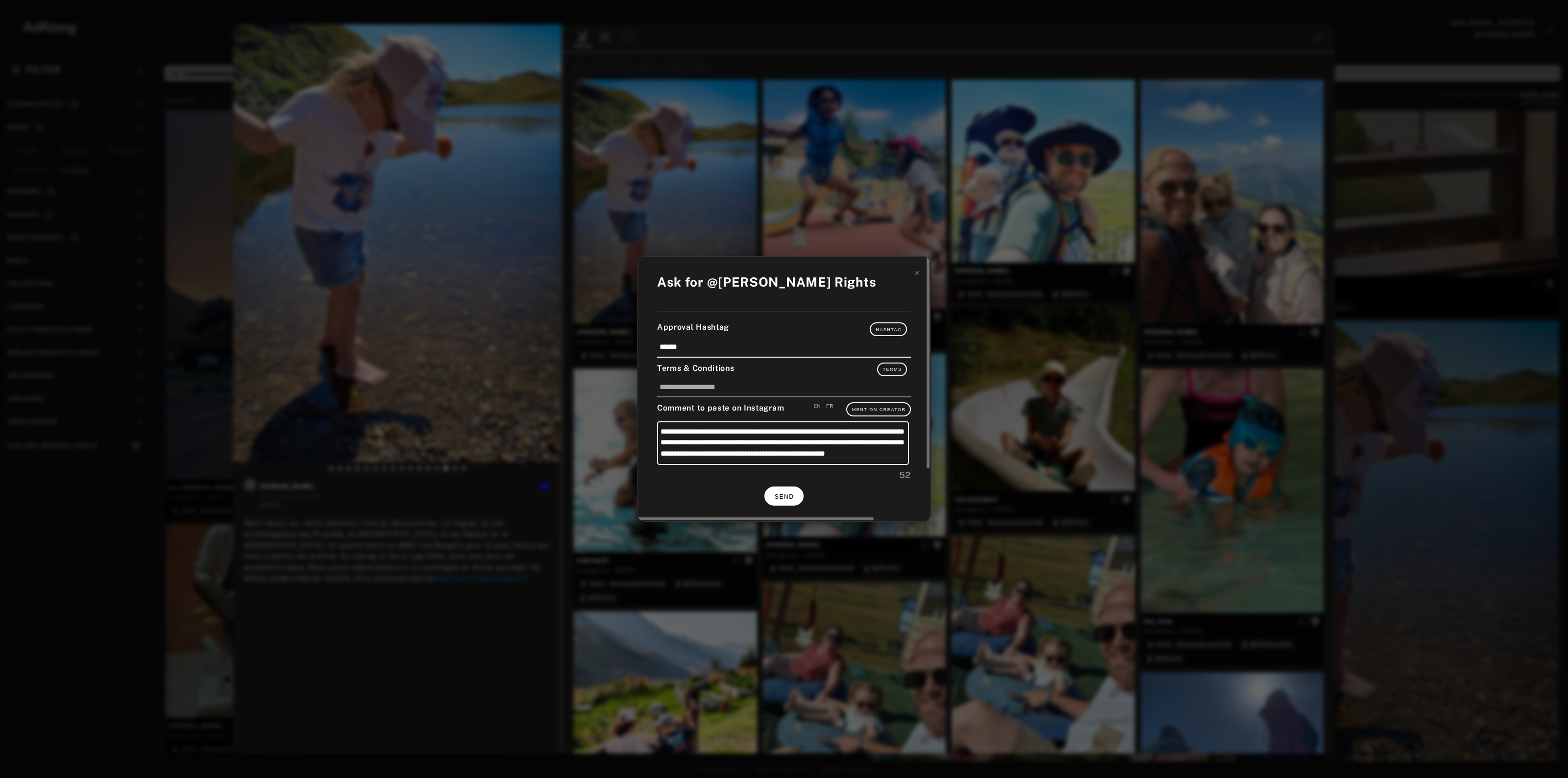
click at [789, 491] on button "SEND" at bounding box center [784, 496] width 39 height 19
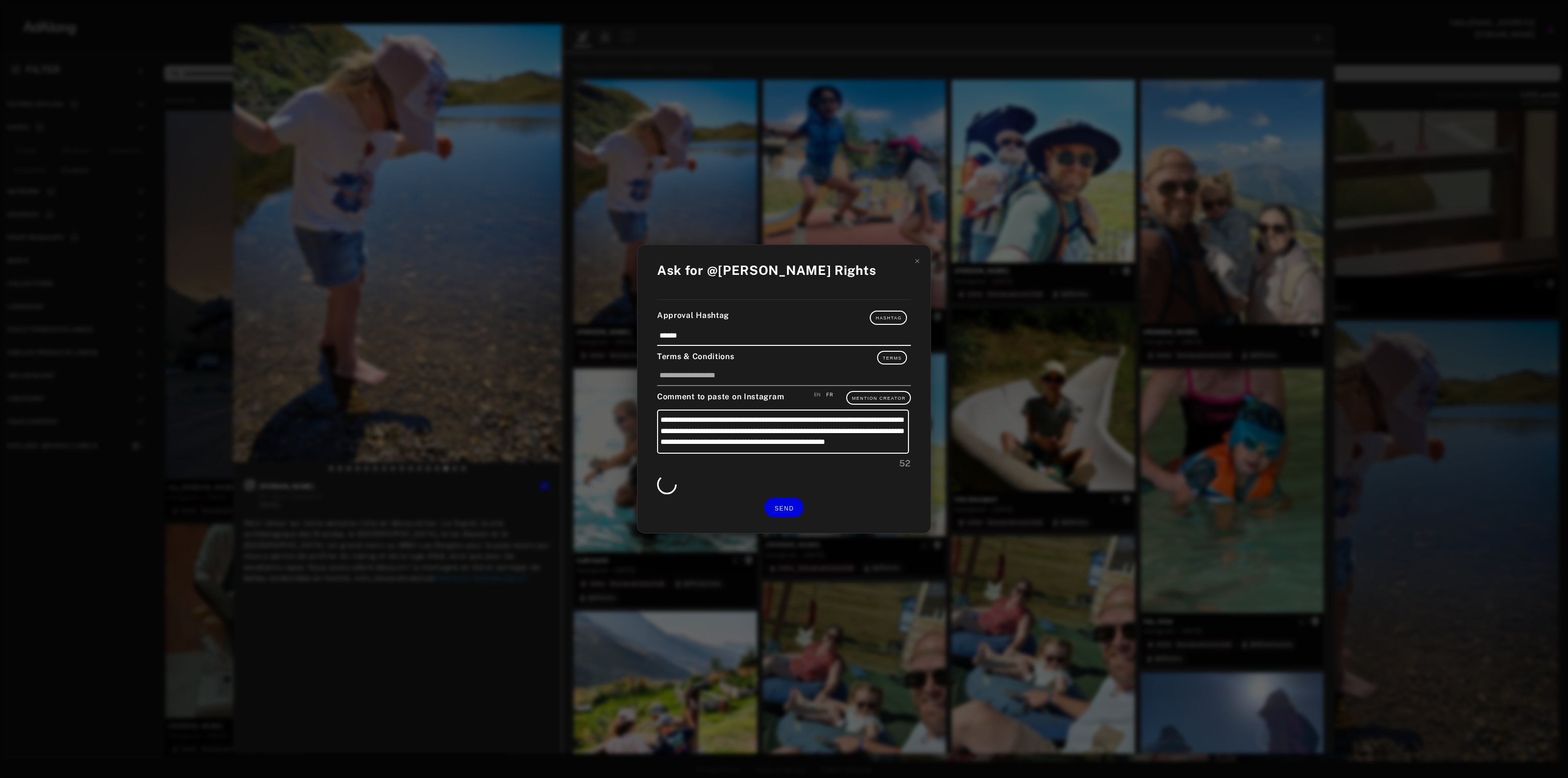
click at [1460, 386] on div "**********" at bounding box center [784, 389] width 1568 height 778
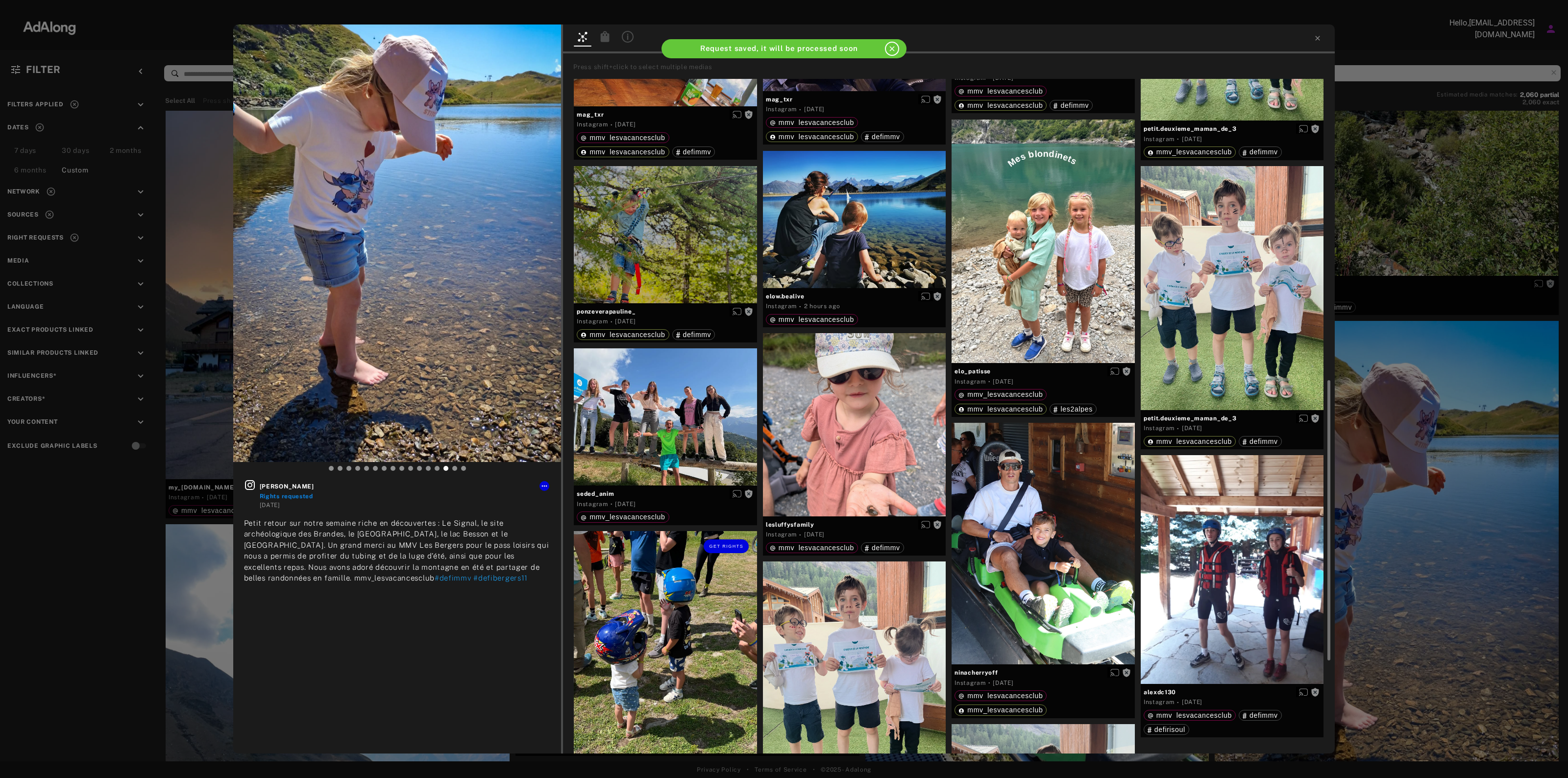
scroll to position [919, 0]
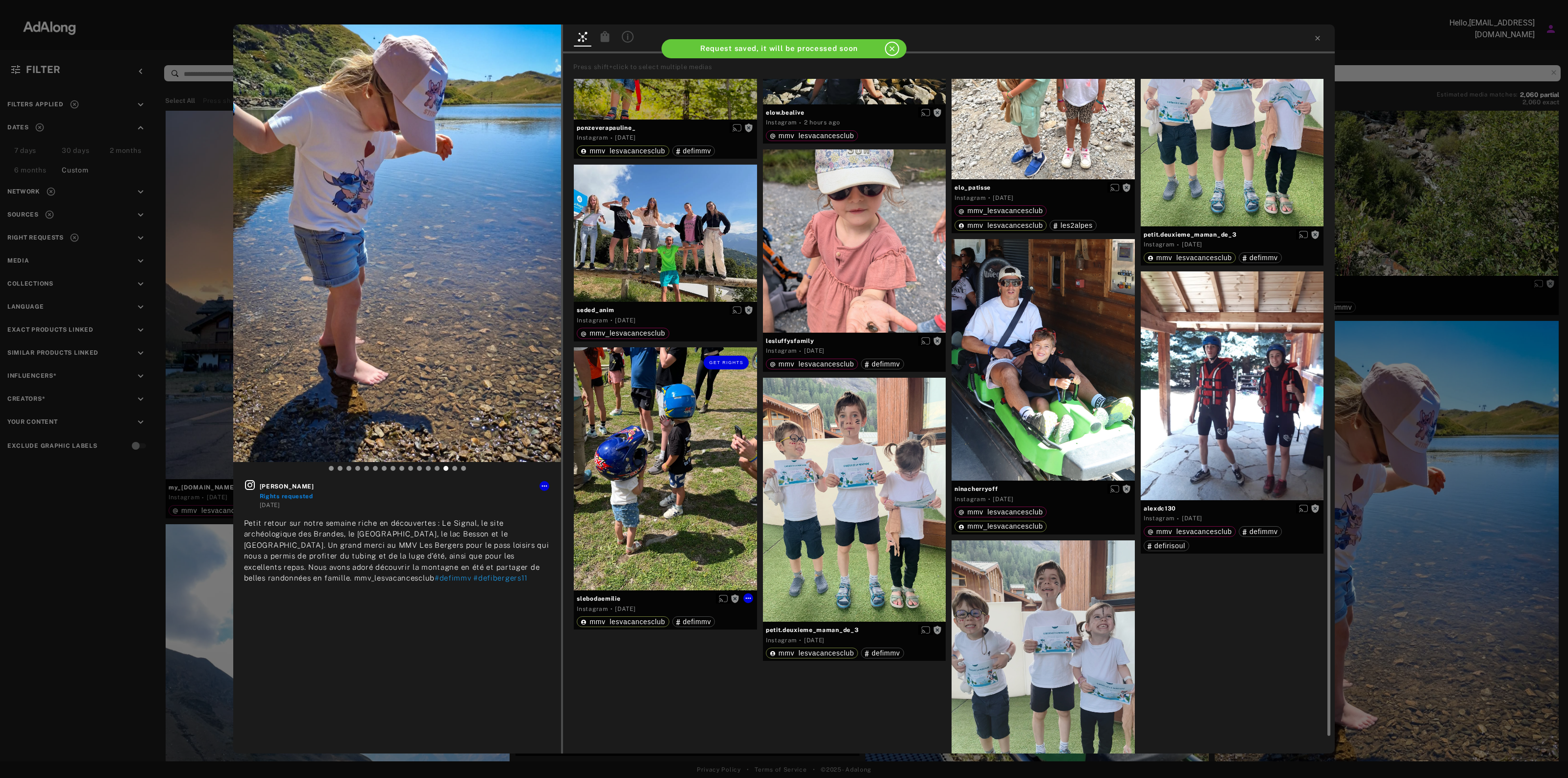
click at [680, 519] on div "Get rights" at bounding box center [665, 469] width 183 height 243
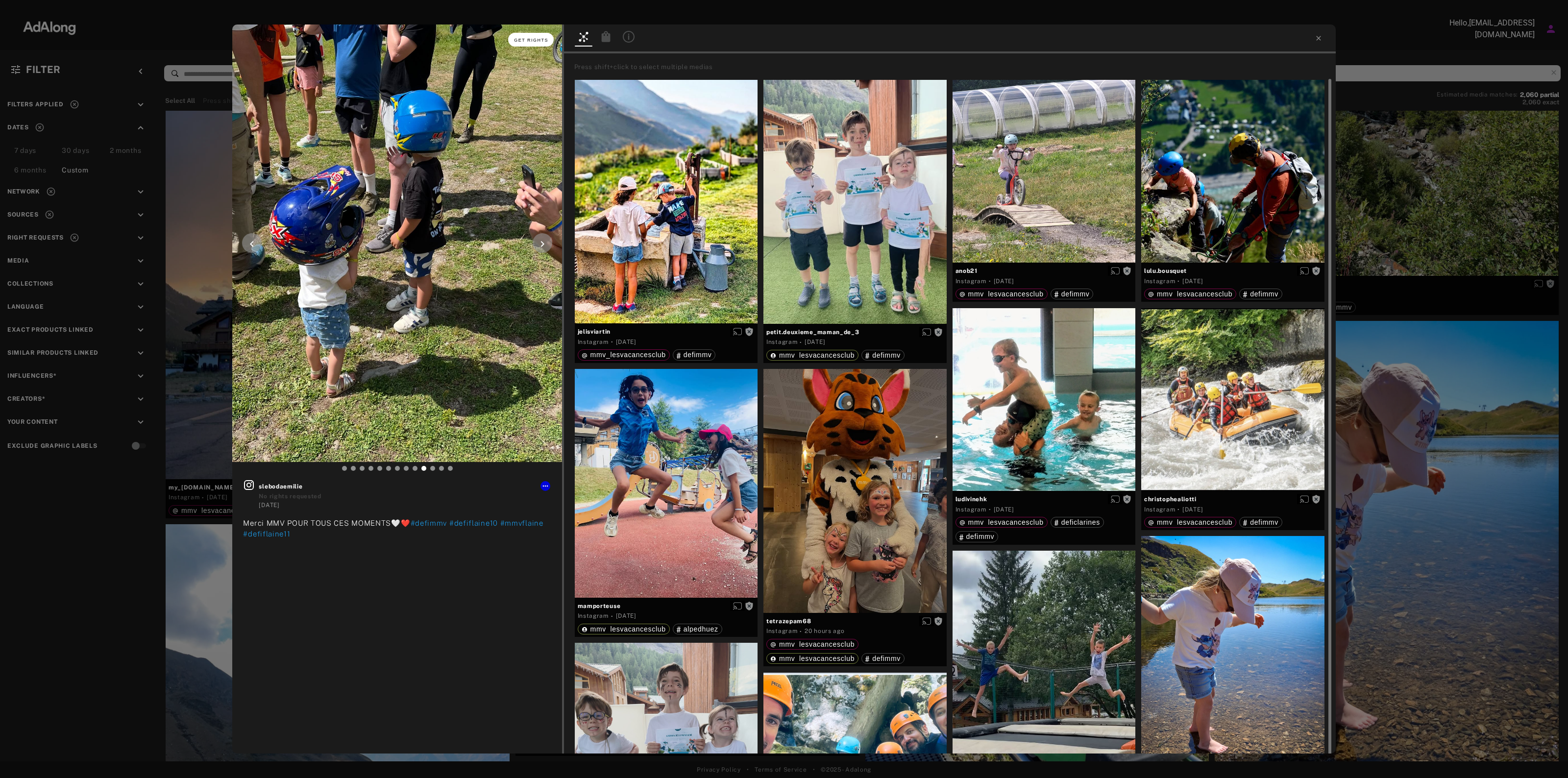
click at [542, 40] on span "Get rights" at bounding box center [531, 40] width 34 height 5
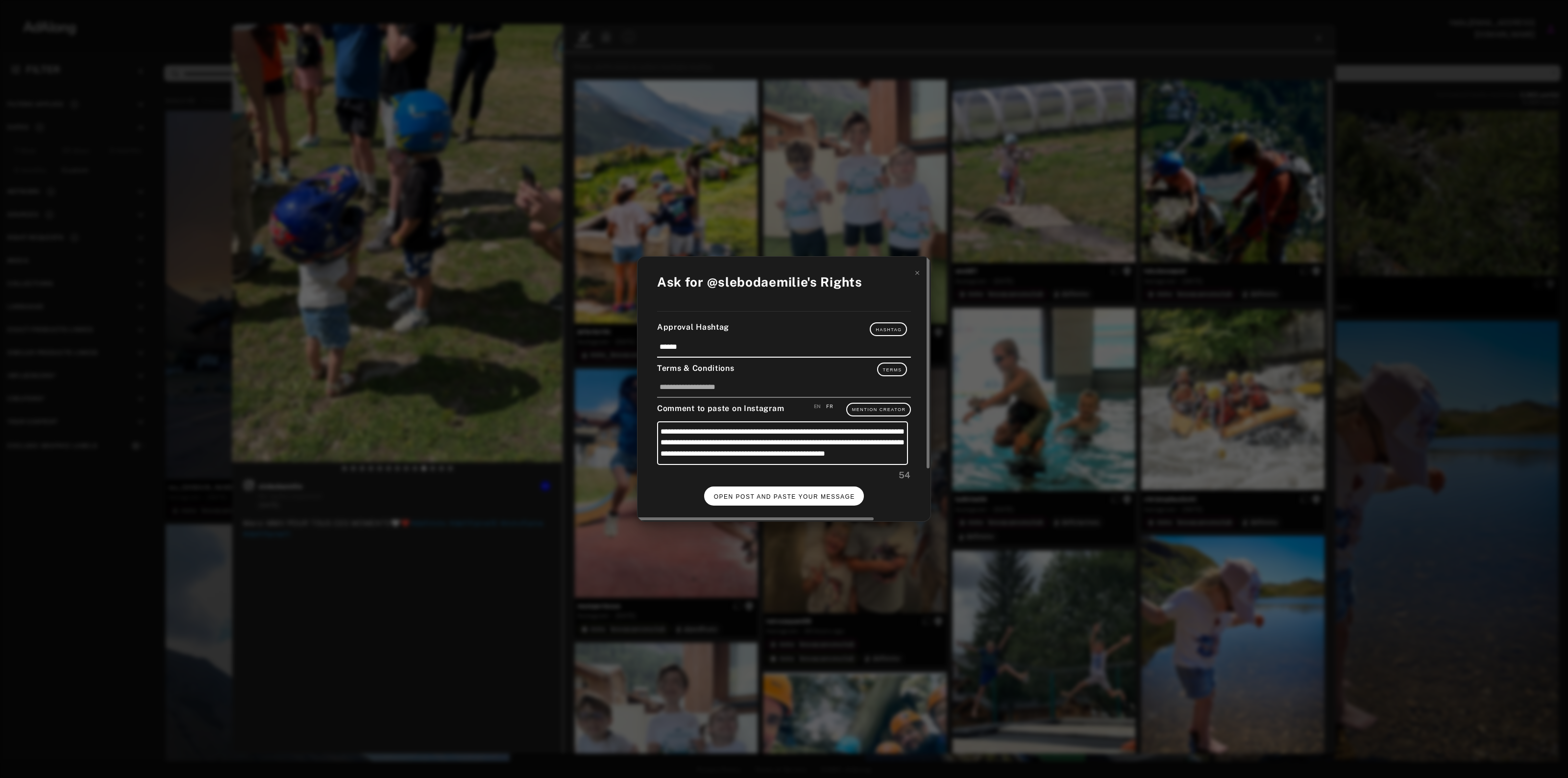
click at [804, 495] on span "OPEN POST AND PASTE YOUR MESSAGE" at bounding box center [785, 497] width 141 height 7
click at [771, 491] on button "DONE" at bounding box center [784, 496] width 39 height 19
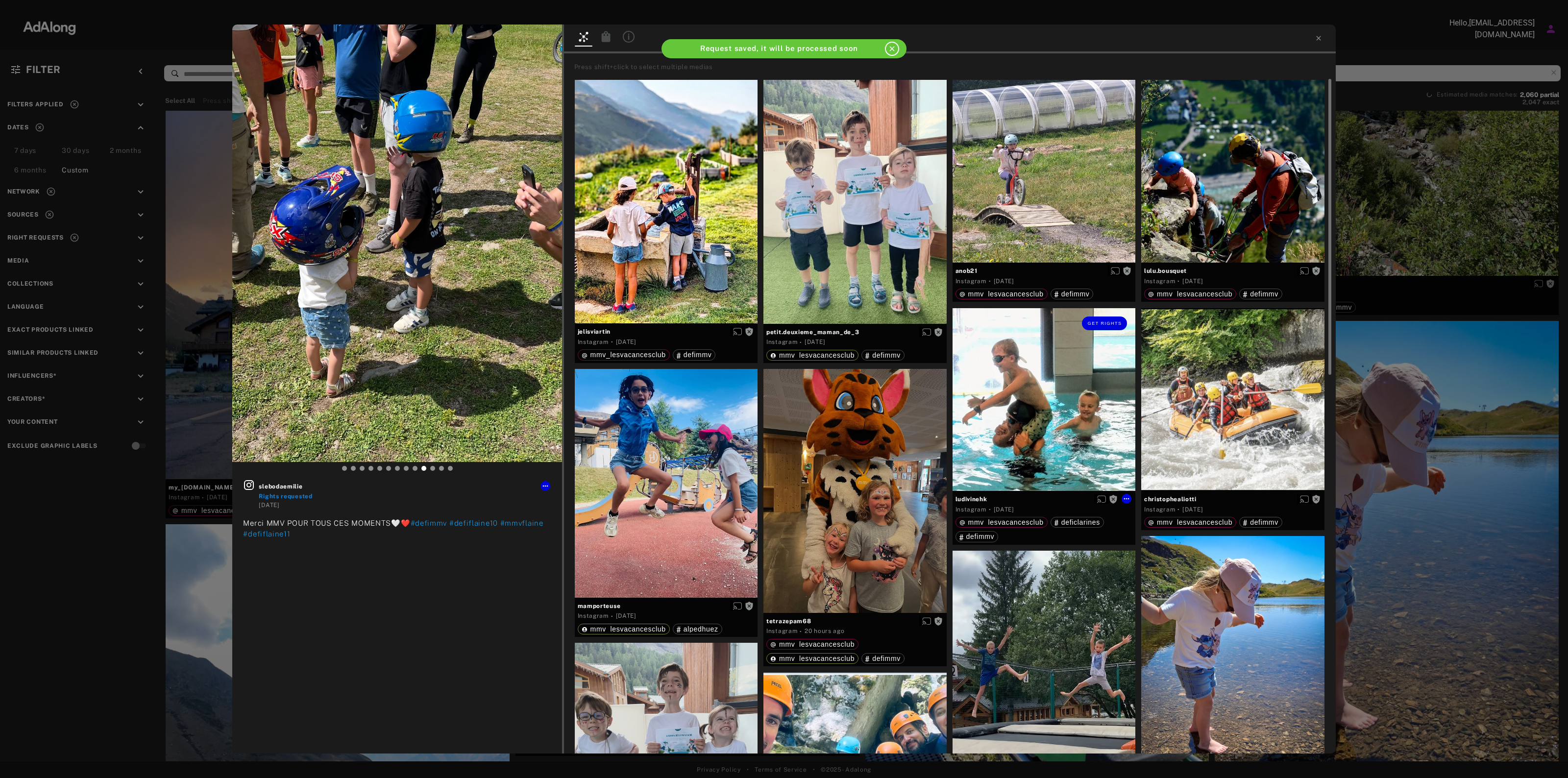
click at [1037, 360] on div "Get rights" at bounding box center [1044, 399] width 183 height 183
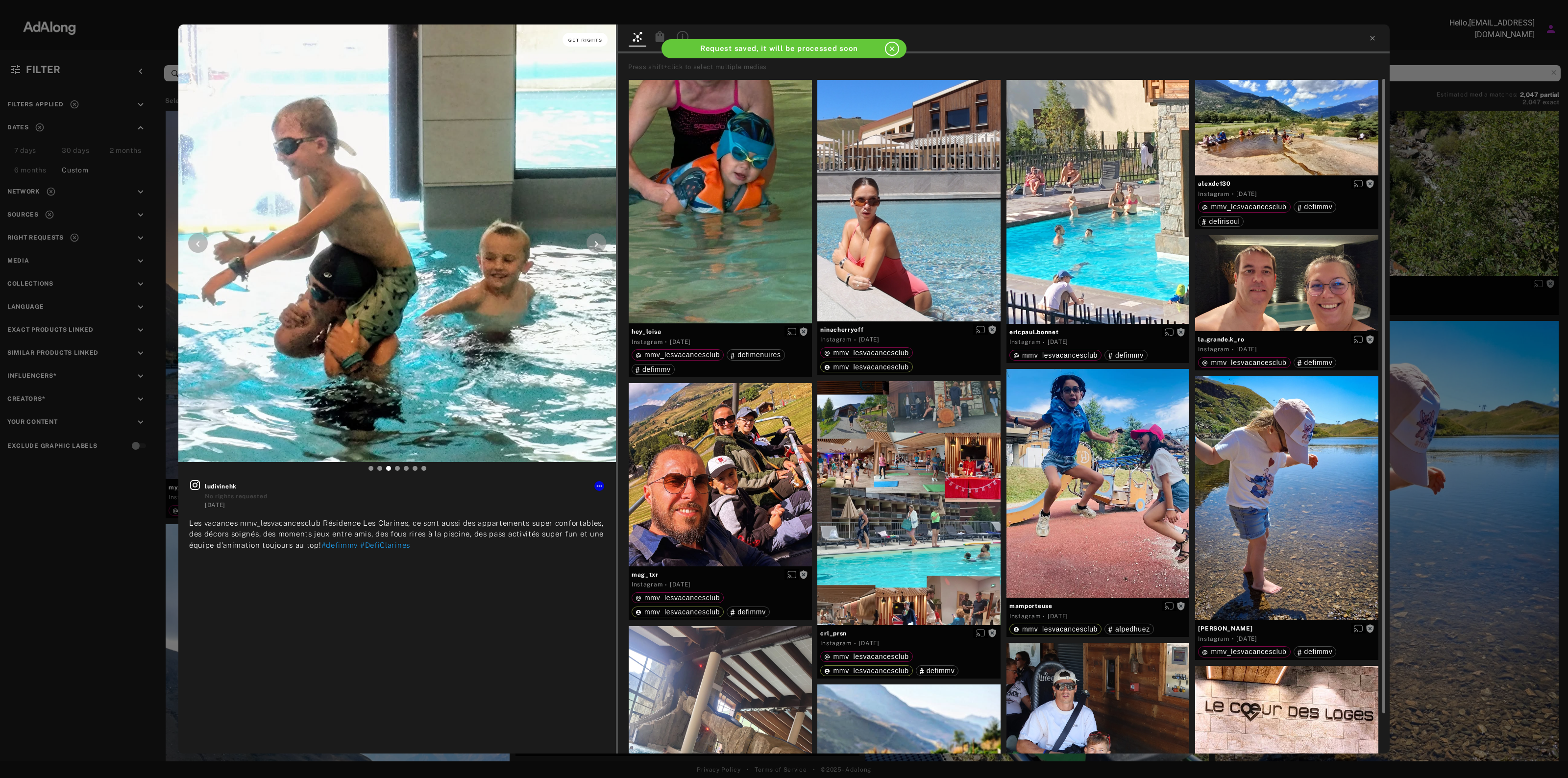
click at [584, 33] on button "Get rights" at bounding box center [585, 40] width 45 height 14
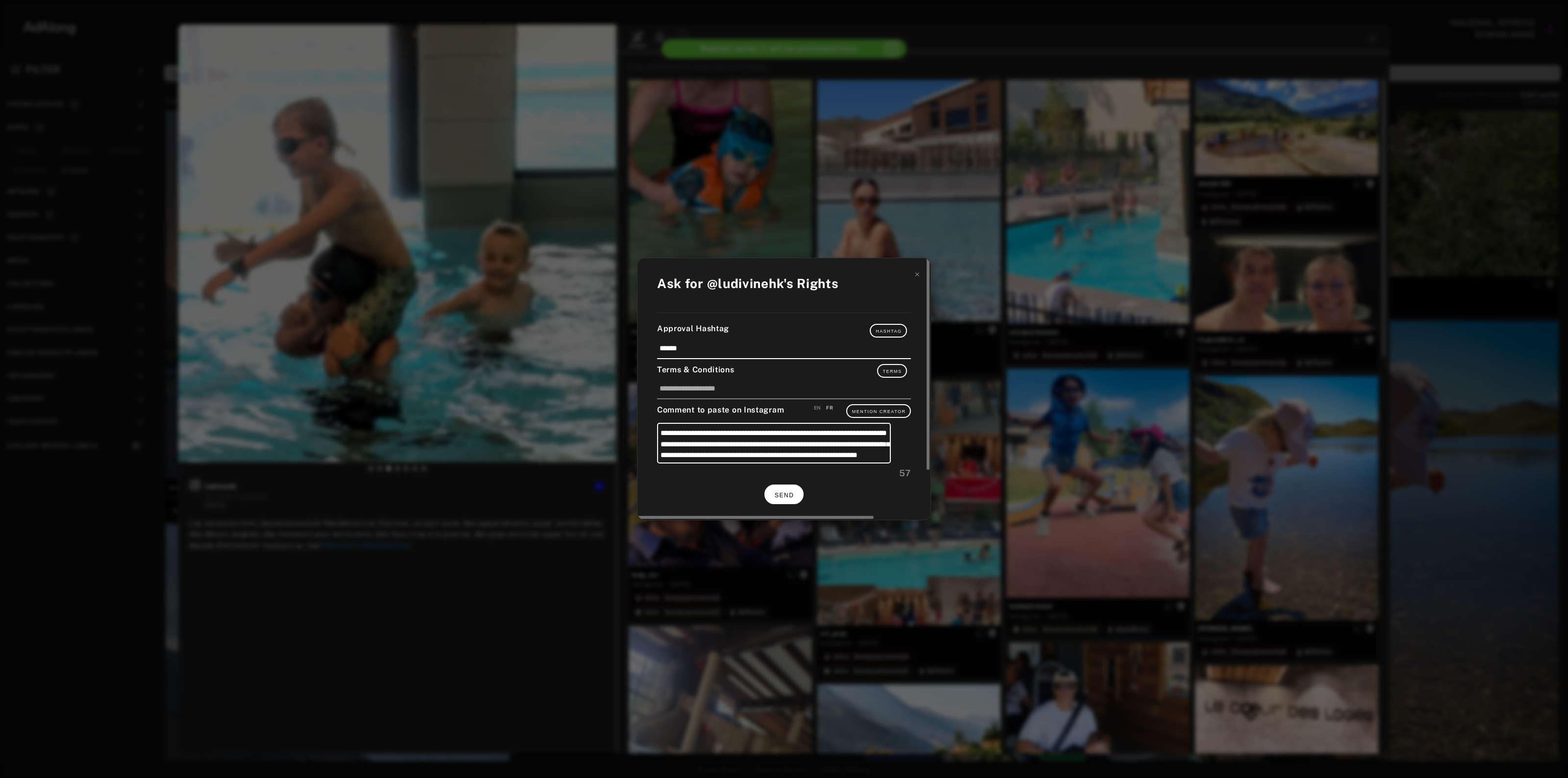
click at [777, 502] on button "SEND" at bounding box center [784, 494] width 39 height 19
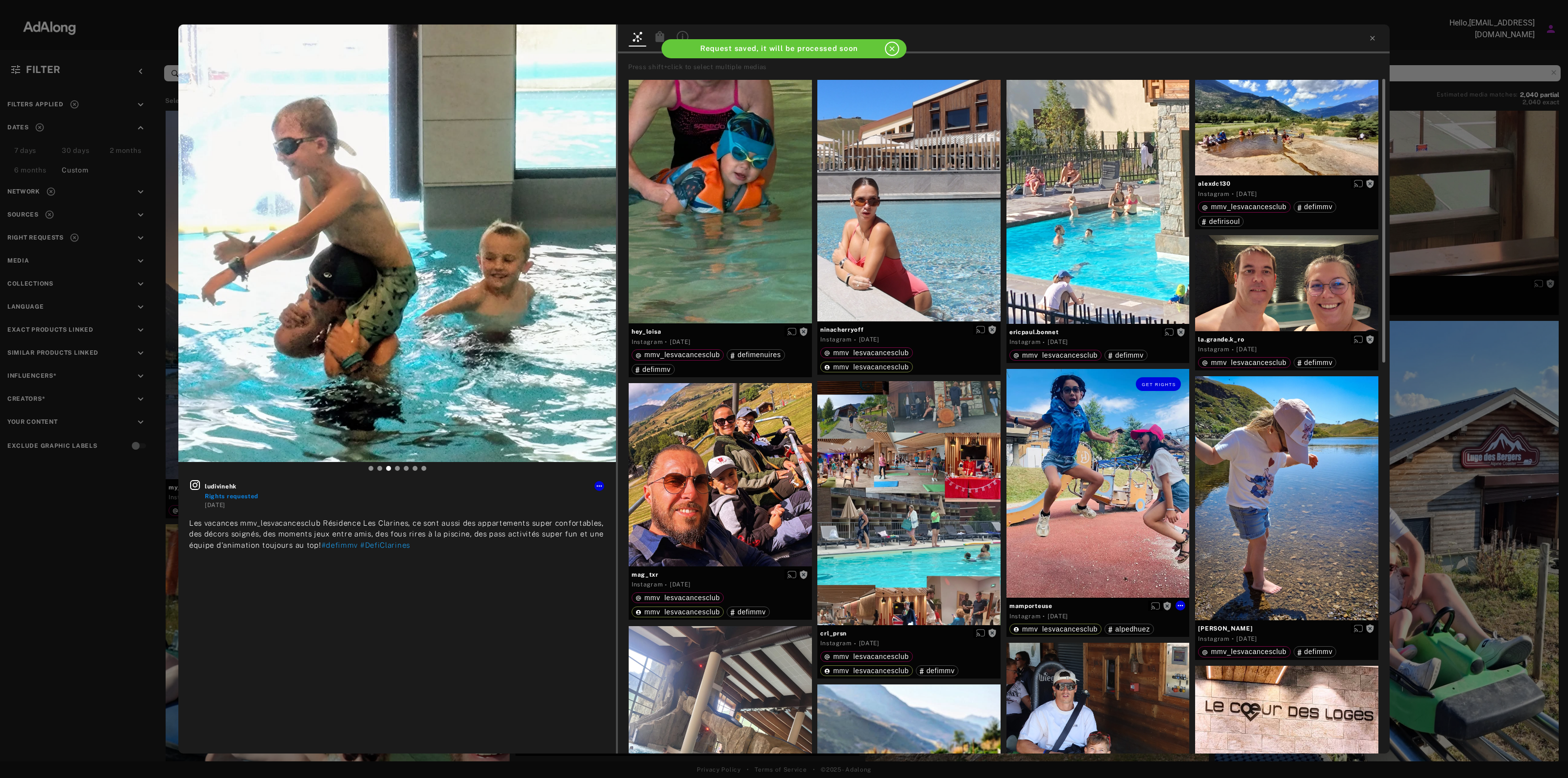
click at [1139, 471] on div "Get rights" at bounding box center [1097, 483] width 183 height 229
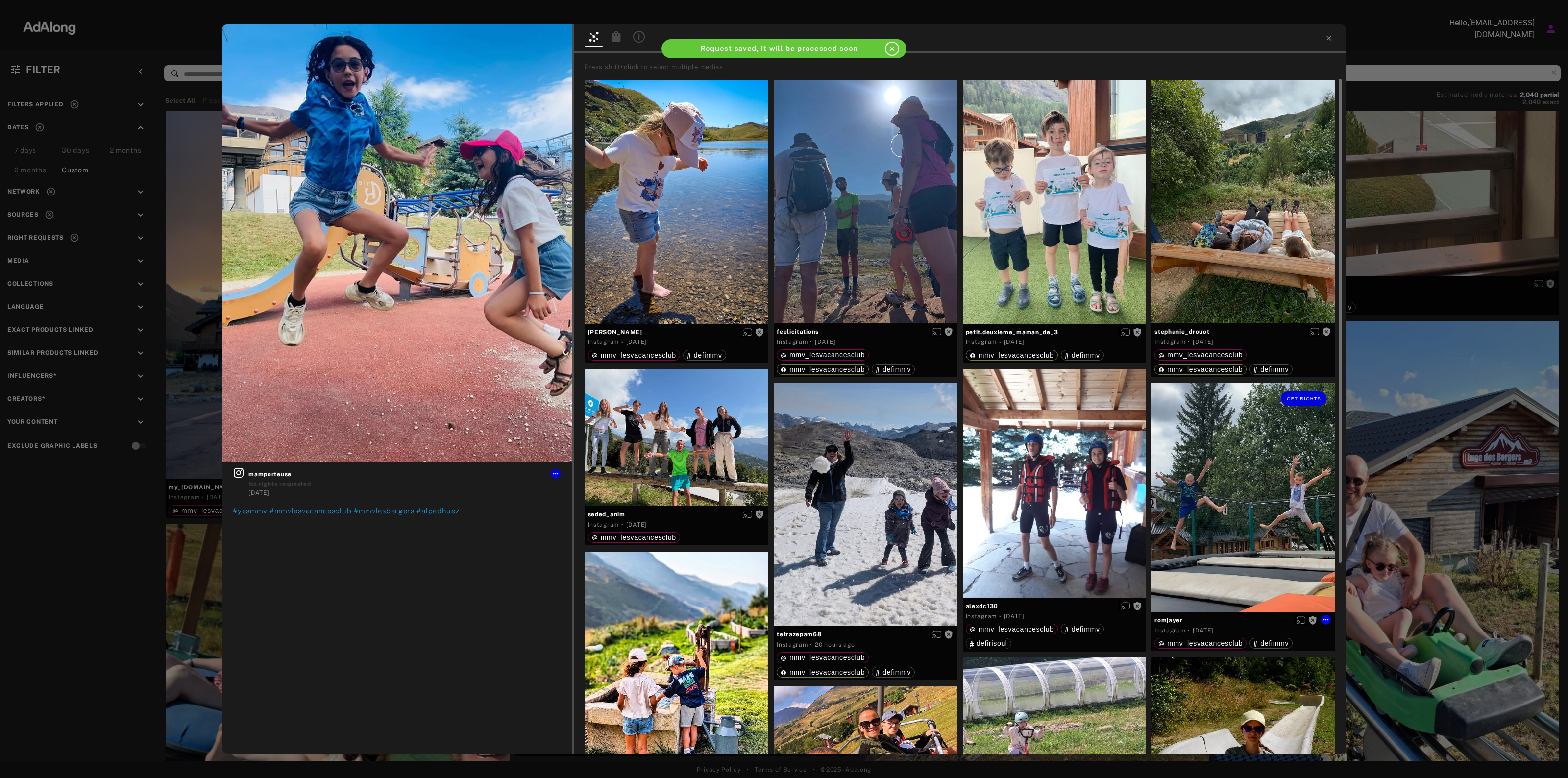
click at [1248, 438] on div "Get rights" at bounding box center [1243, 498] width 183 height 229
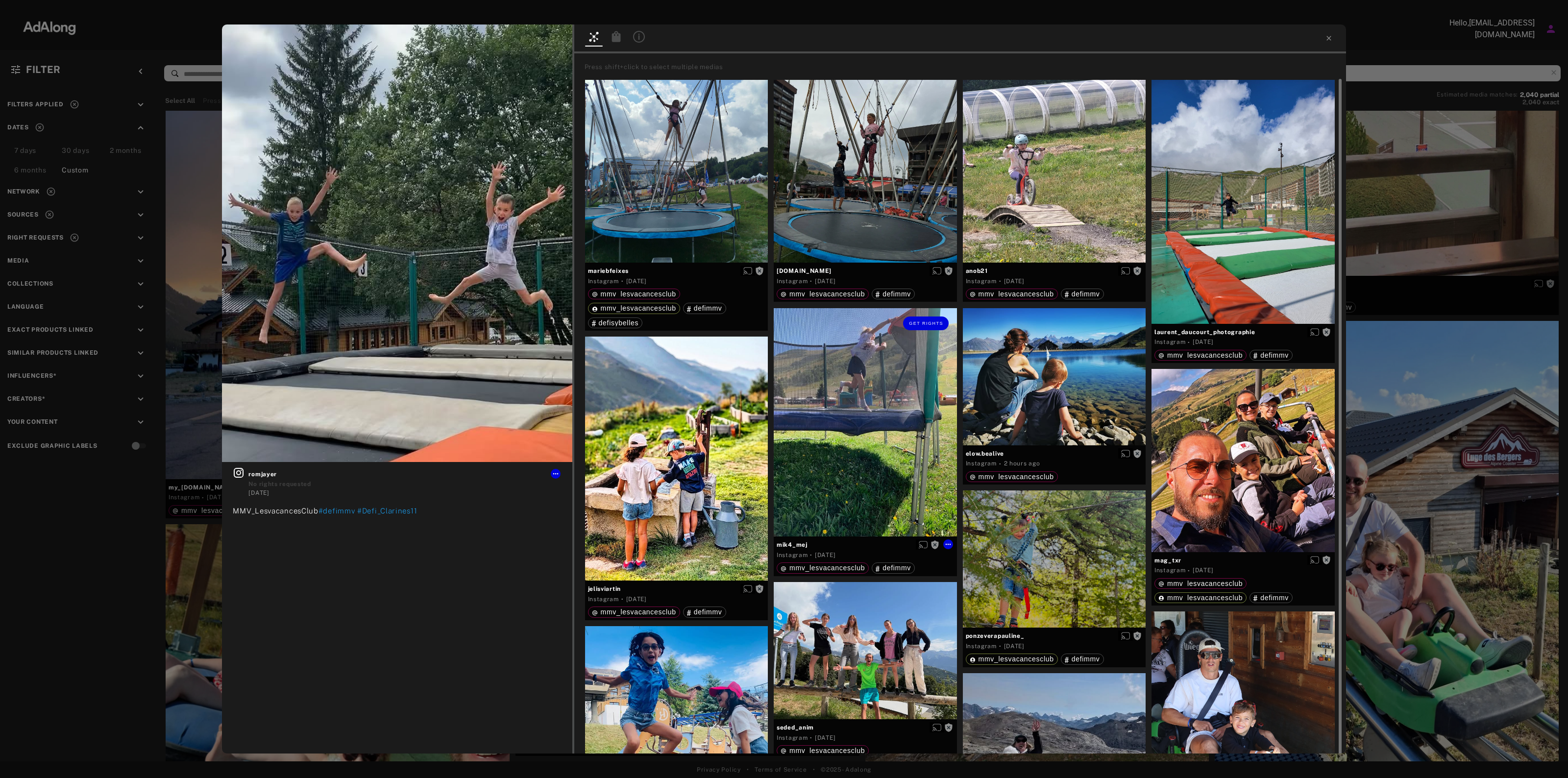
click at [929, 438] on div "Get rights" at bounding box center [865, 422] width 183 height 229
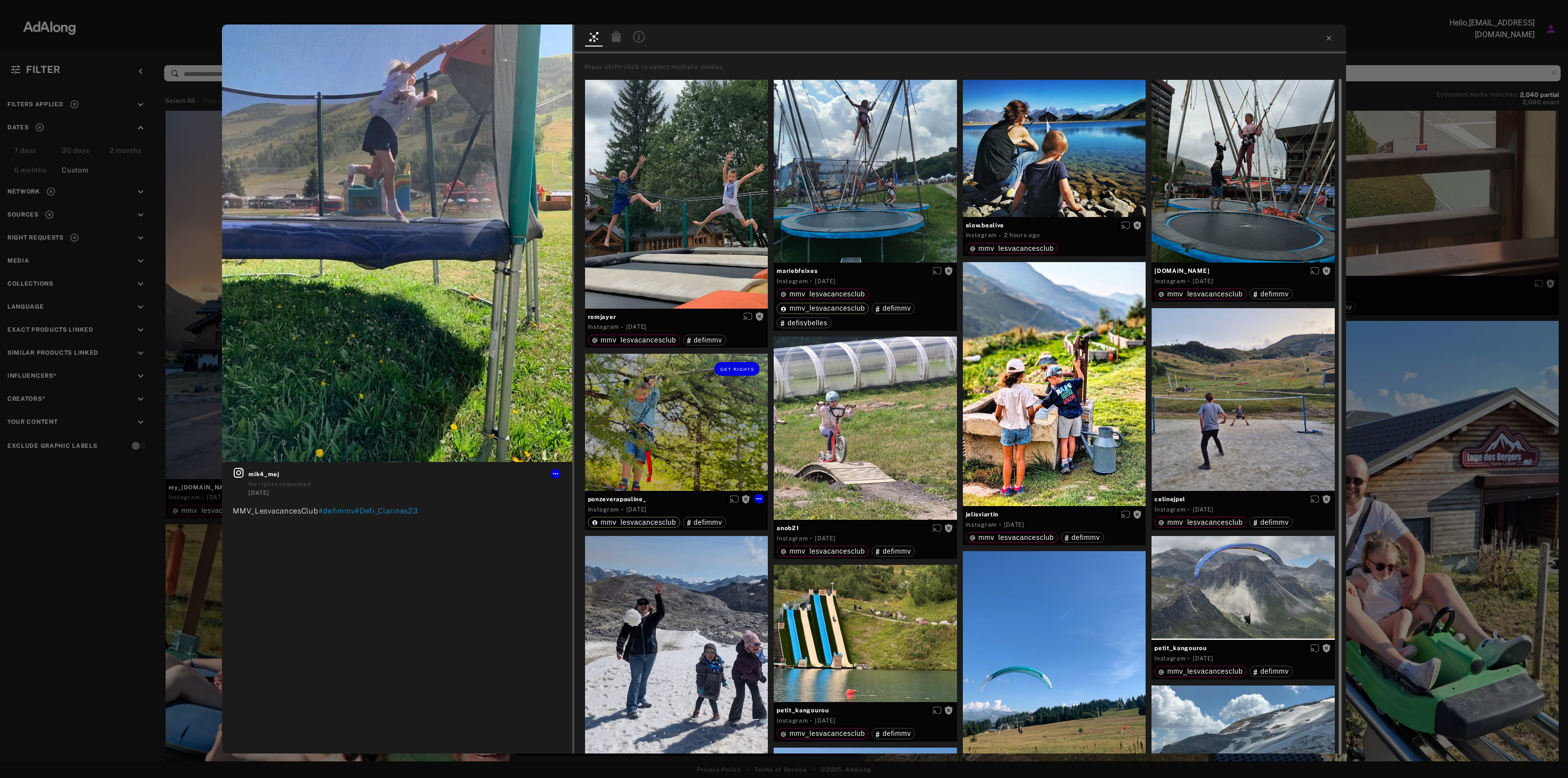
click at [671, 436] on div "Get rights" at bounding box center [676, 422] width 183 height 137
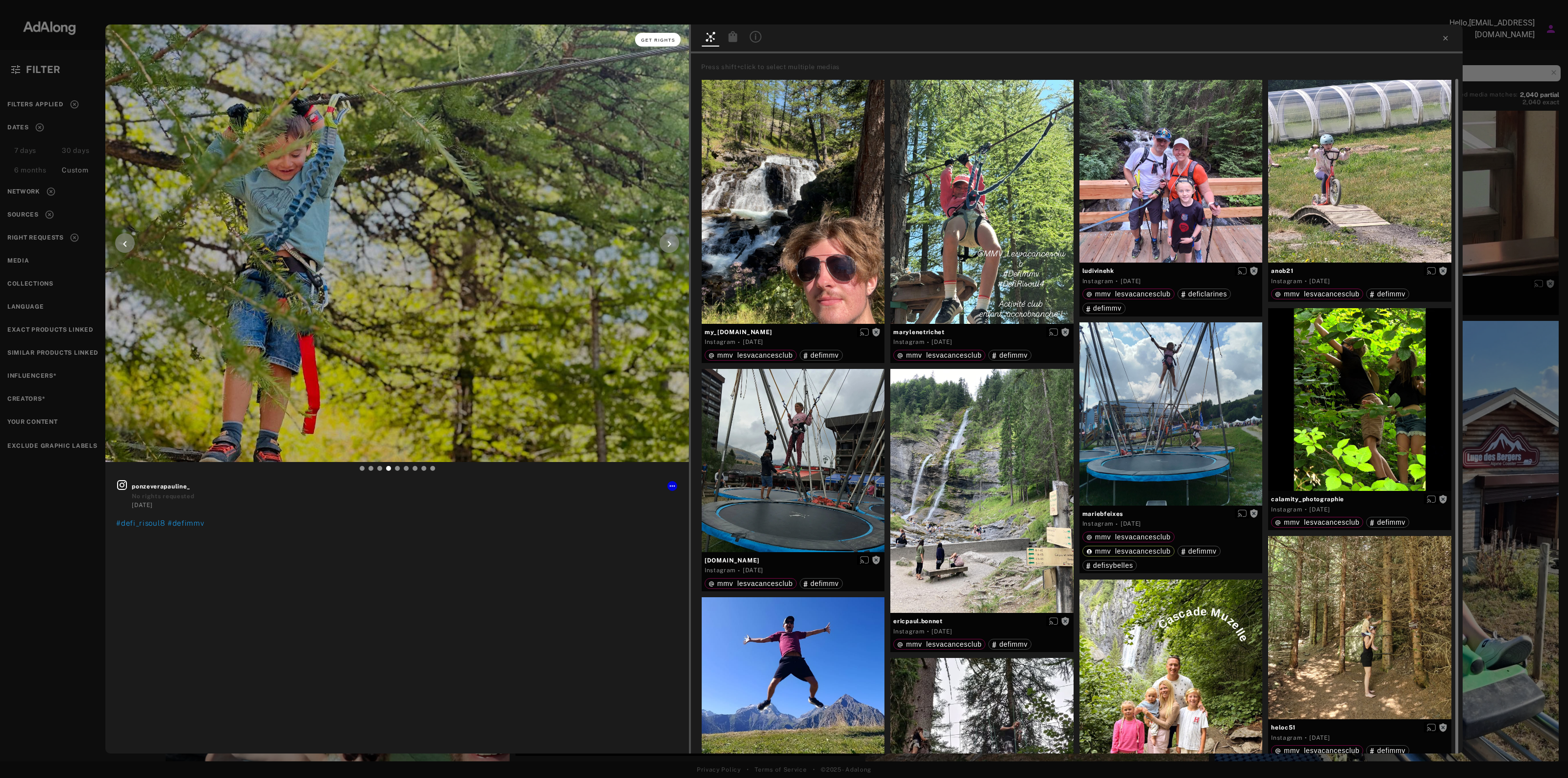
click at [657, 34] on button "Get rights" at bounding box center [657, 40] width 45 height 14
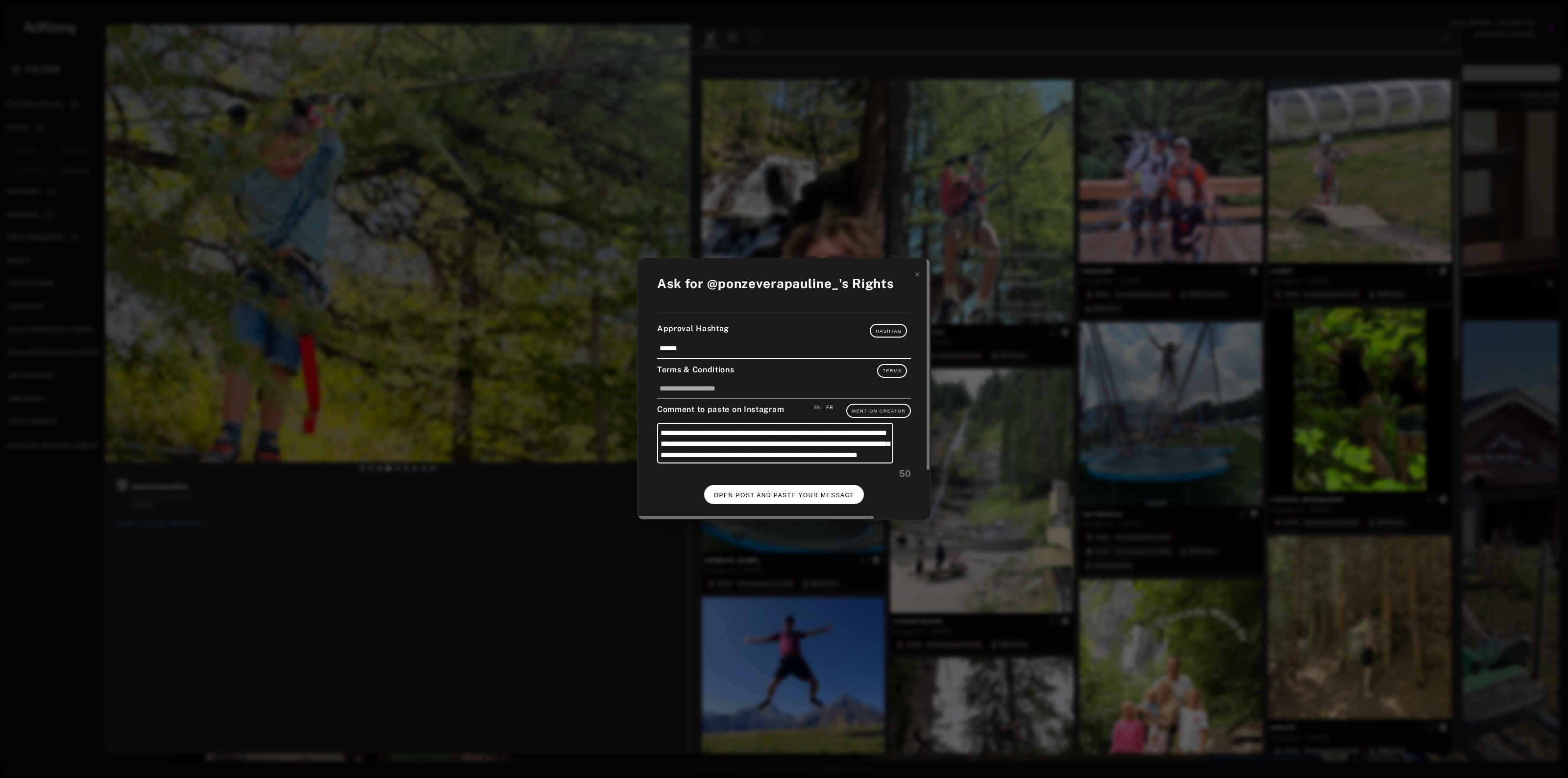
click at [766, 495] on span "OPEN POST AND PASTE YOUR MESSAGE" at bounding box center [785, 495] width 141 height 7
click at [778, 496] on span "DONE" at bounding box center [784, 495] width 20 height 7
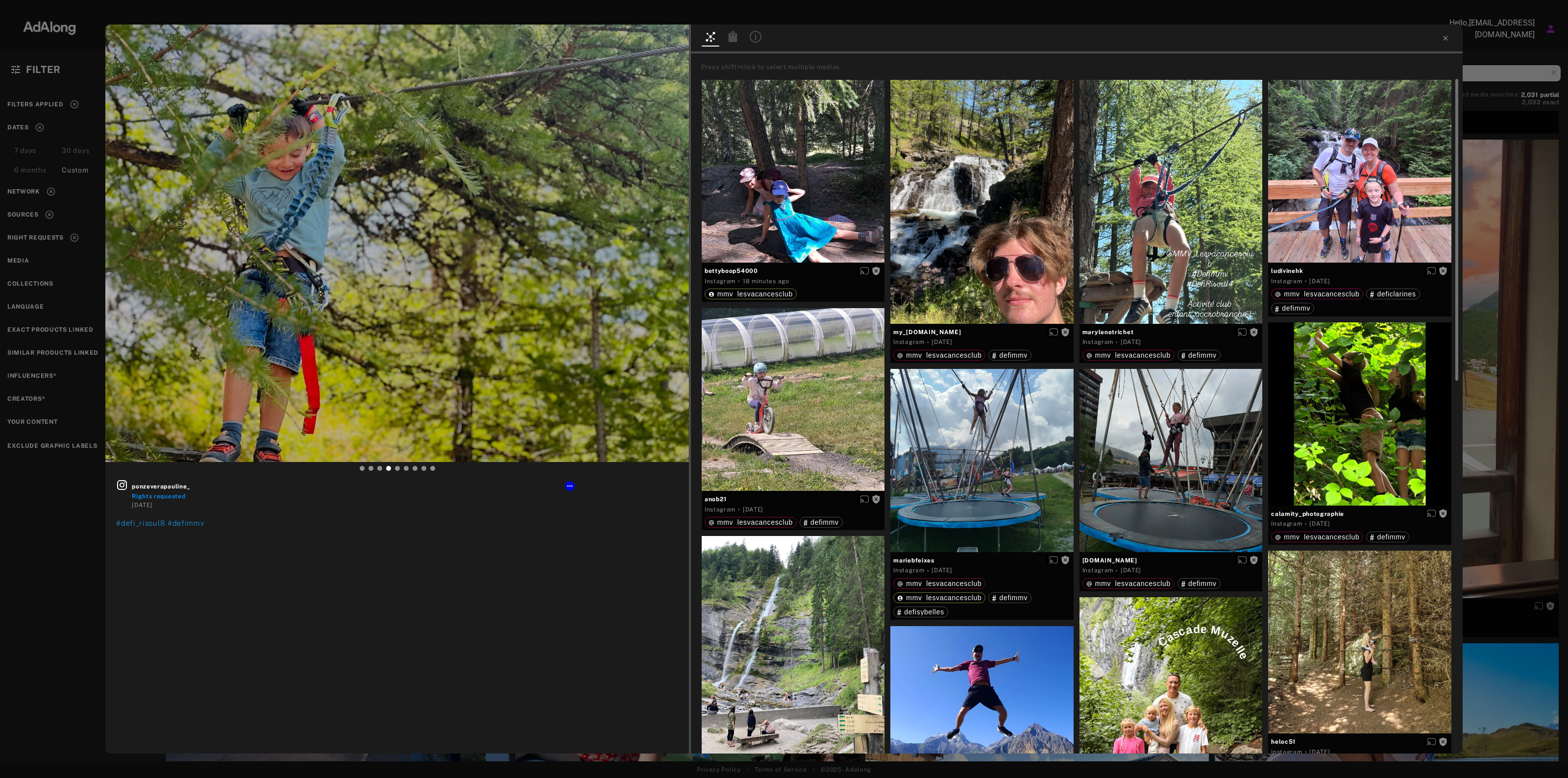
scroll to position [6016, 0]
